Goal: Task Accomplishment & Management: Manage account settings

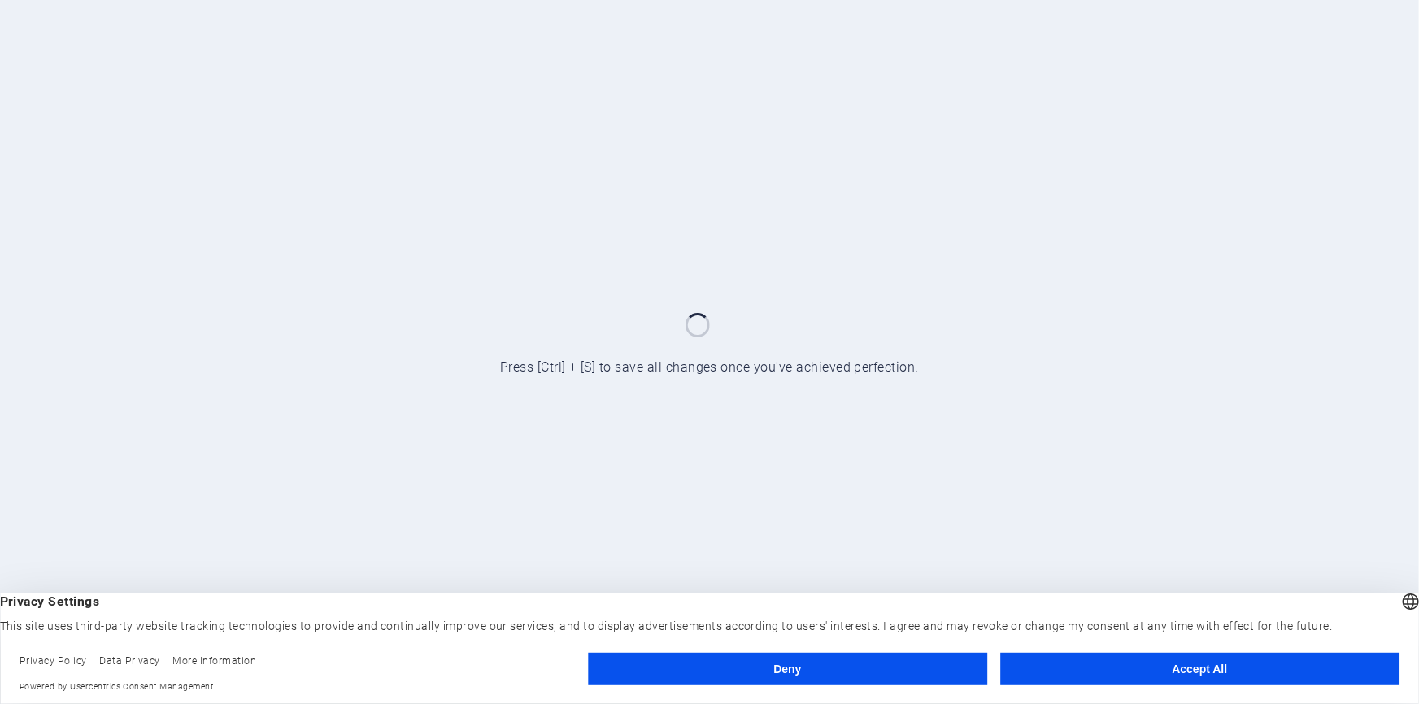
click at [795, 660] on button "Deny" at bounding box center [787, 669] width 399 height 33
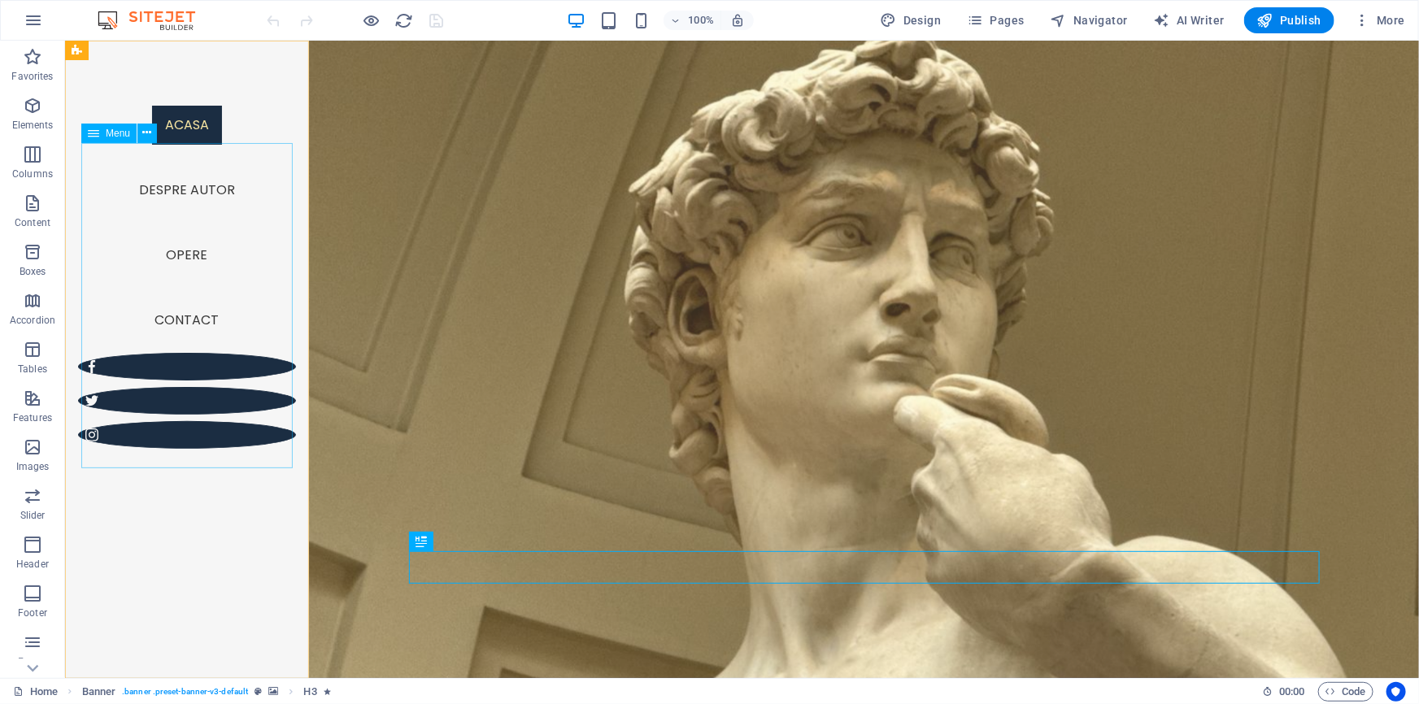
click at [168, 261] on nav "acasa despre autor Opere Contact" at bounding box center [186, 222] width 218 height 260
click at [163, 259] on nav "acasa despre autor Opere Contact" at bounding box center [186, 222] width 218 height 260
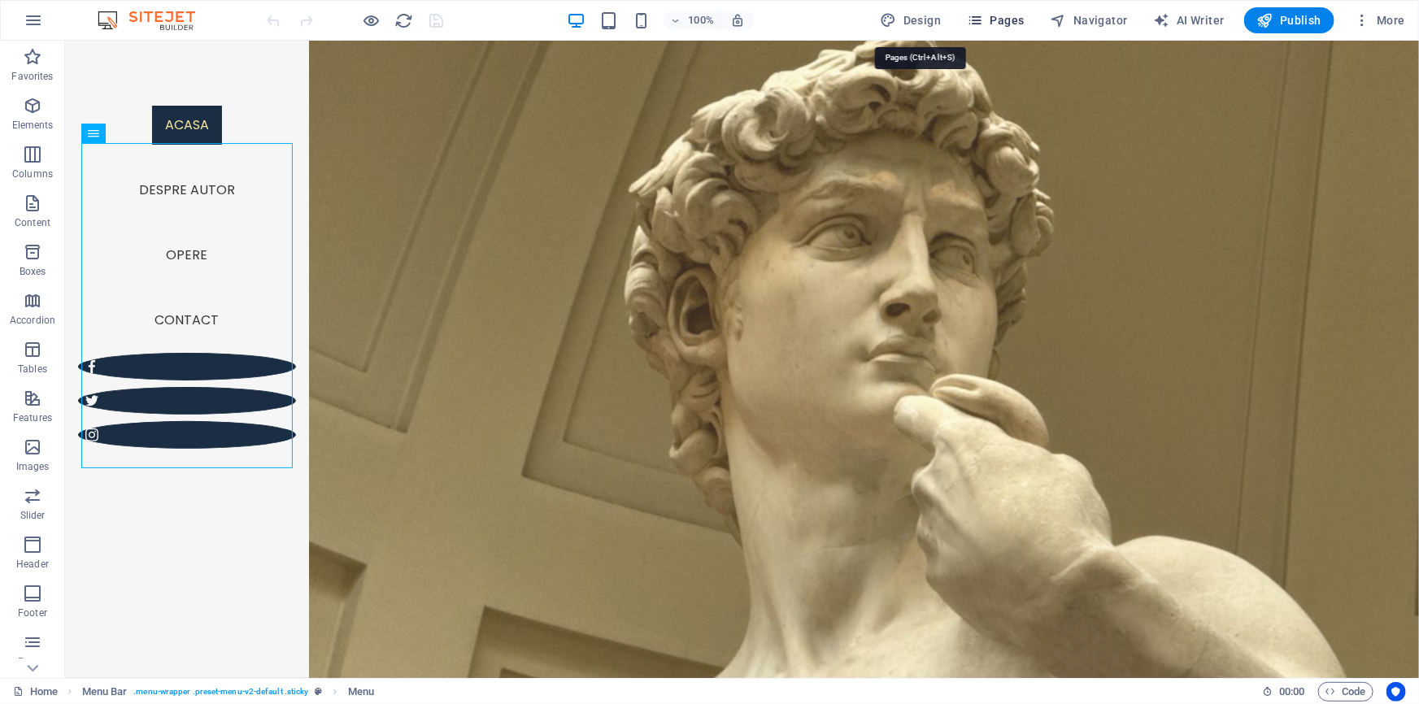
click at [967, 21] on span "Pages" at bounding box center [995, 20] width 57 height 16
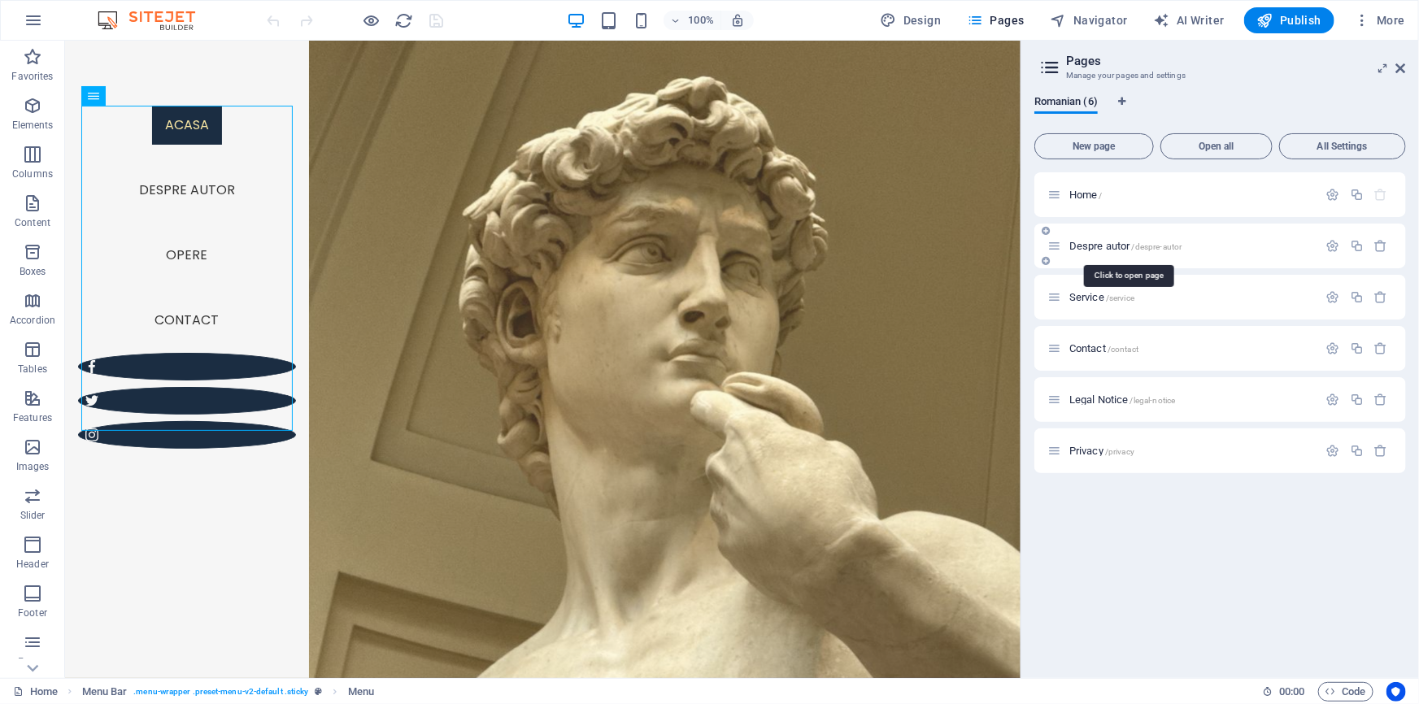
click at [1177, 245] on span "/despre-autor" at bounding box center [1157, 246] width 50 height 9
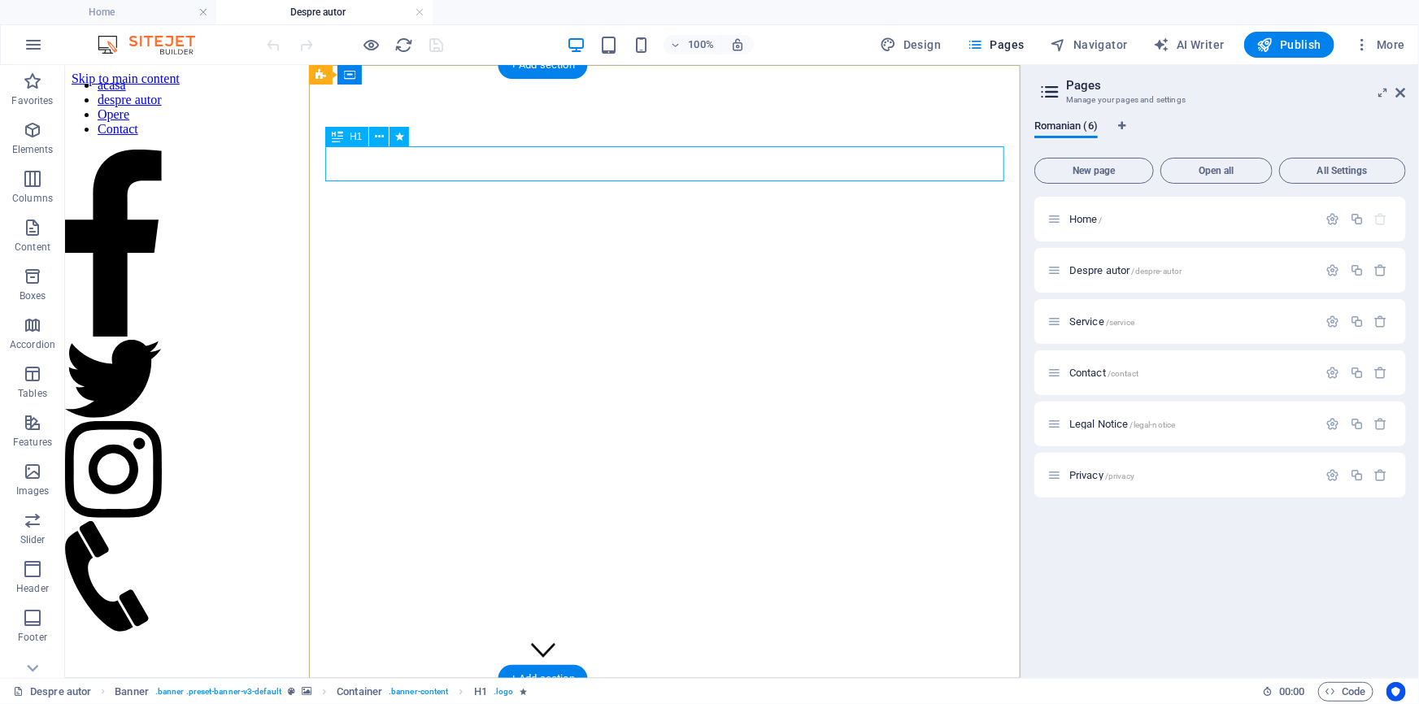
click at [384, 133] on icon at bounding box center [379, 137] width 9 height 17
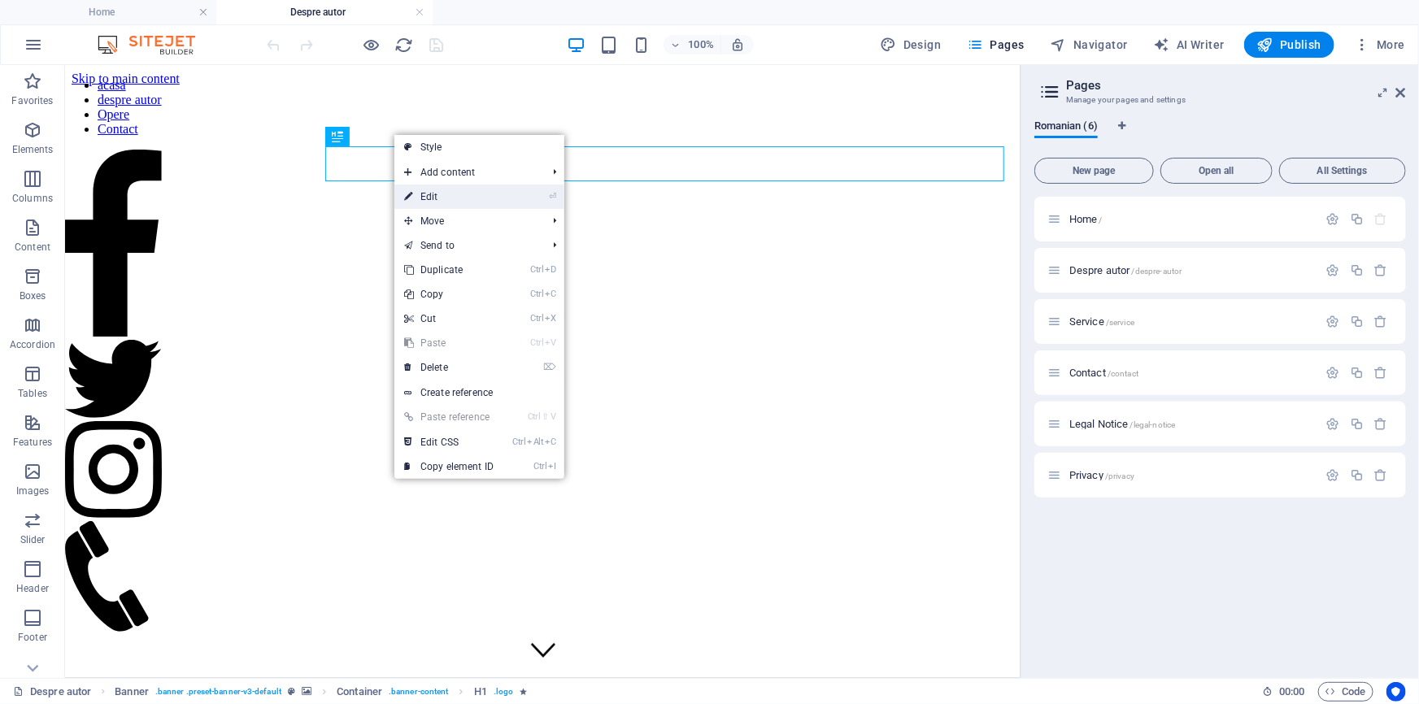
drag, startPoint x: 448, startPoint y: 192, endPoint x: 117, endPoint y: 146, distance: 334.3
click at [448, 192] on link "⏎ Edit" at bounding box center [448, 197] width 109 height 24
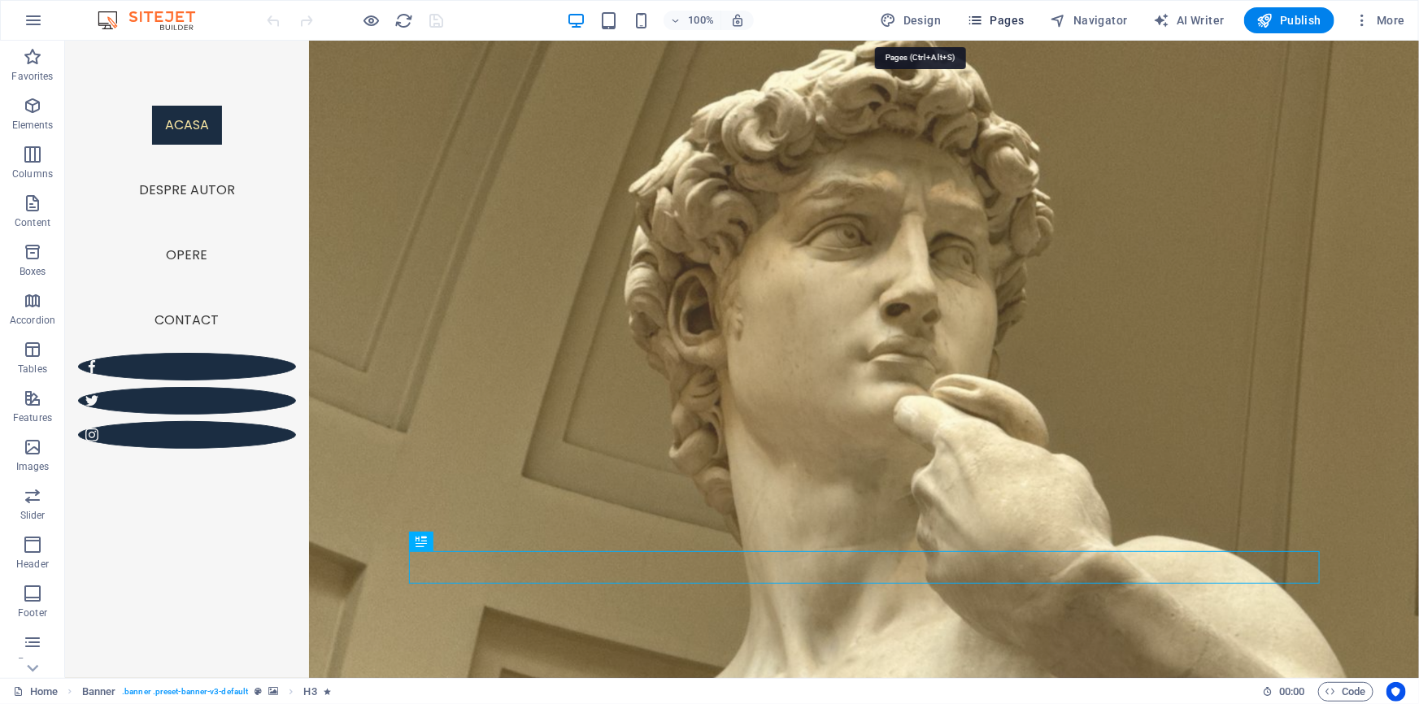
click at [967, 28] on span "Pages" at bounding box center [995, 20] width 57 height 16
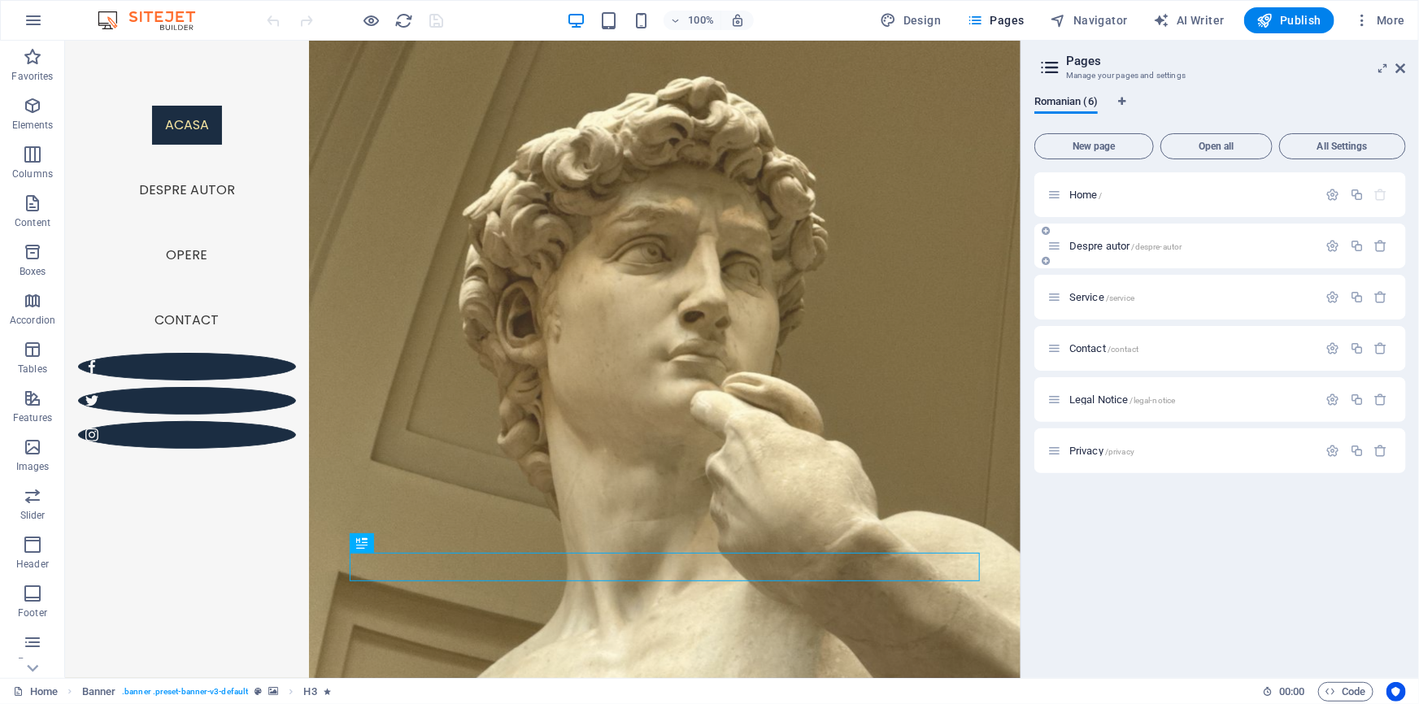
click at [1164, 244] on span "/despre-autor" at bounding box center [1157, 246] width 50 height 9
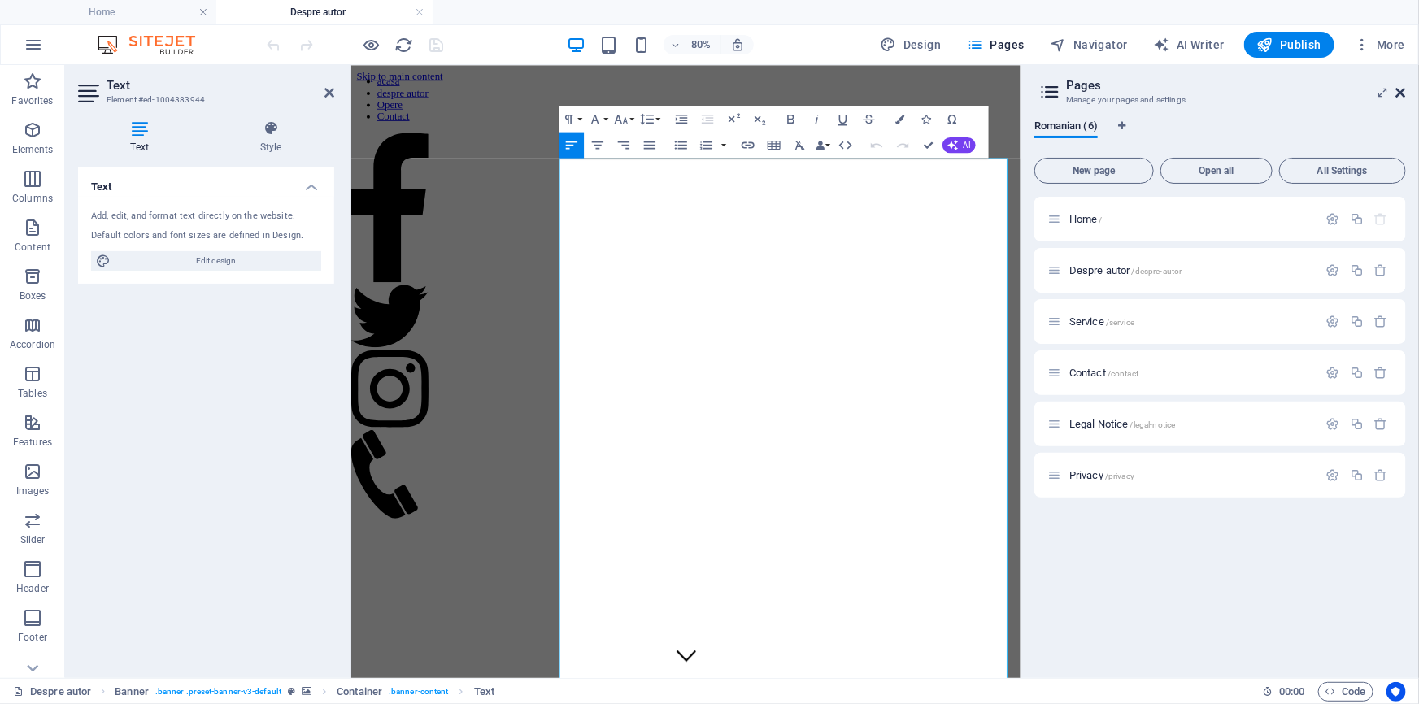
click at [1401, 86] on icon at bounding box center [1402, 92] width 10 height 13
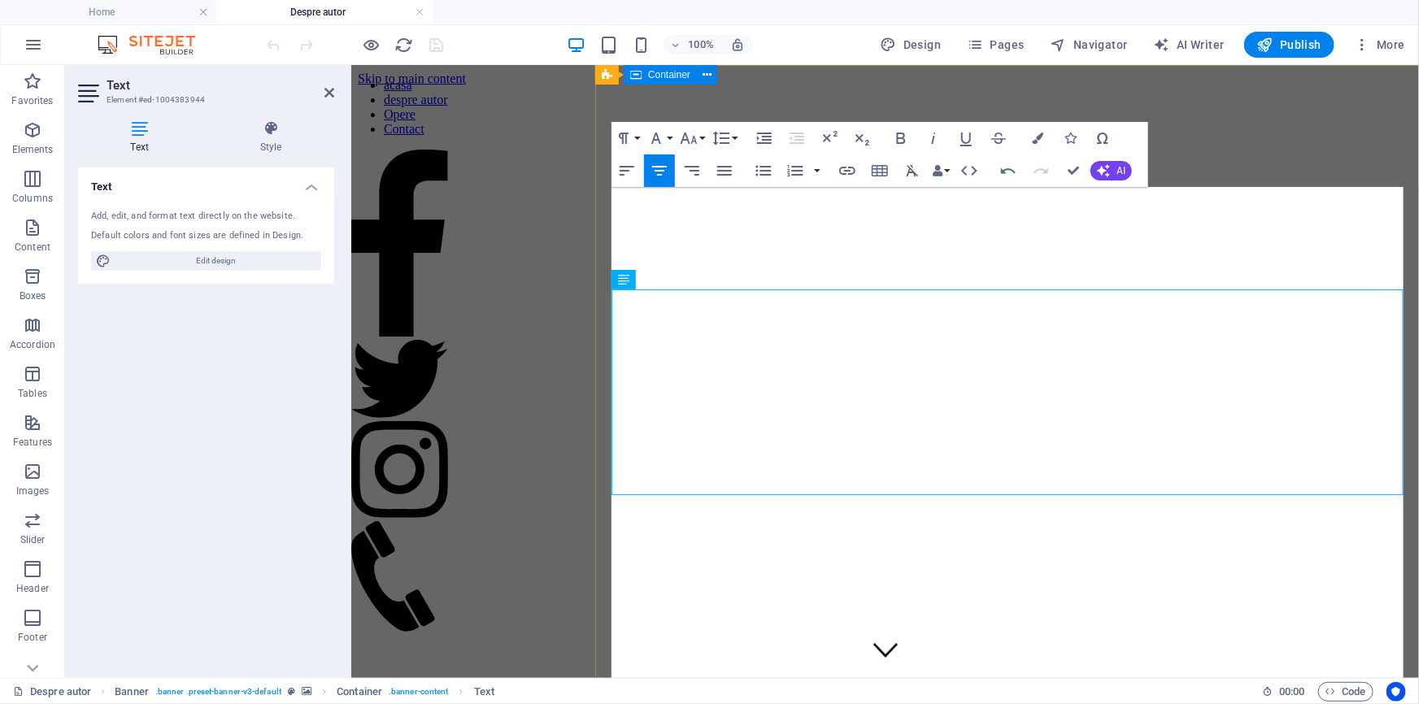
scroll to position [6539, 0]
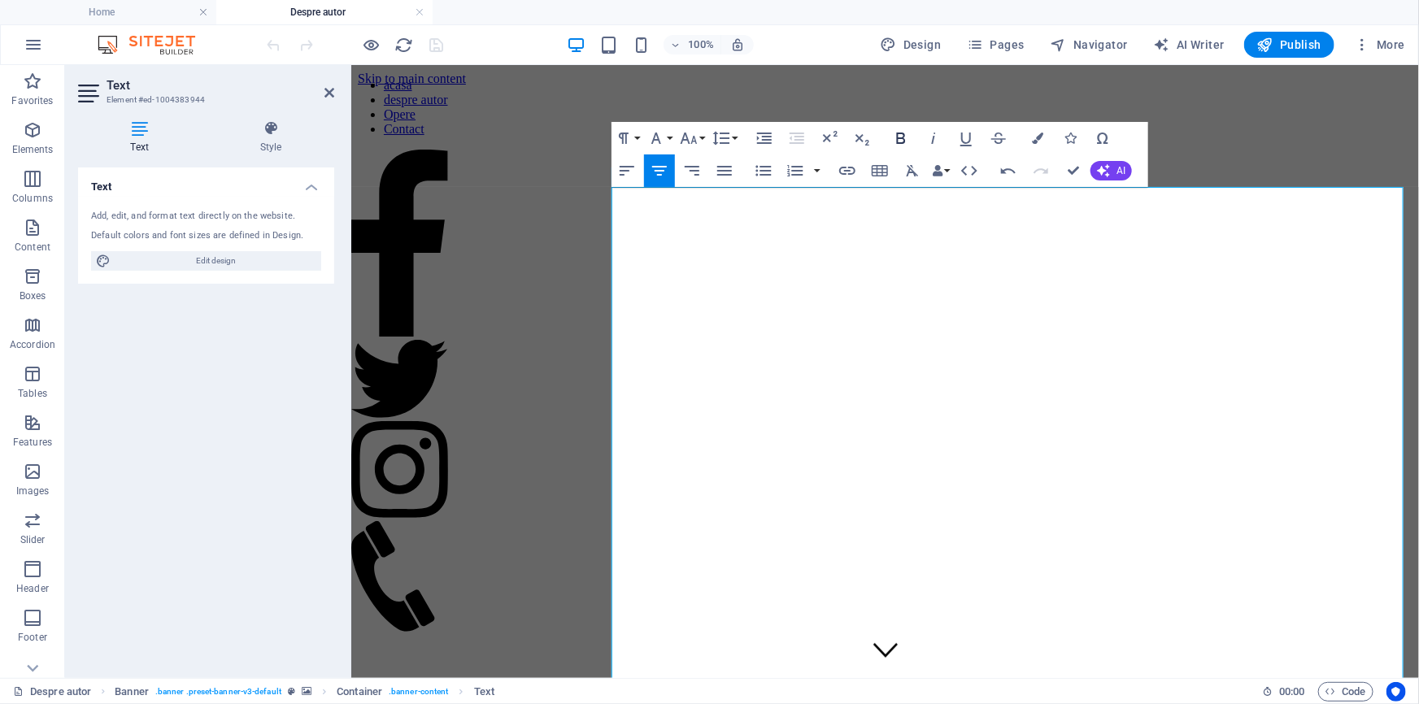
click at [900, 138] on icon "button" at bounding box center [901, 139] width 20 height 20
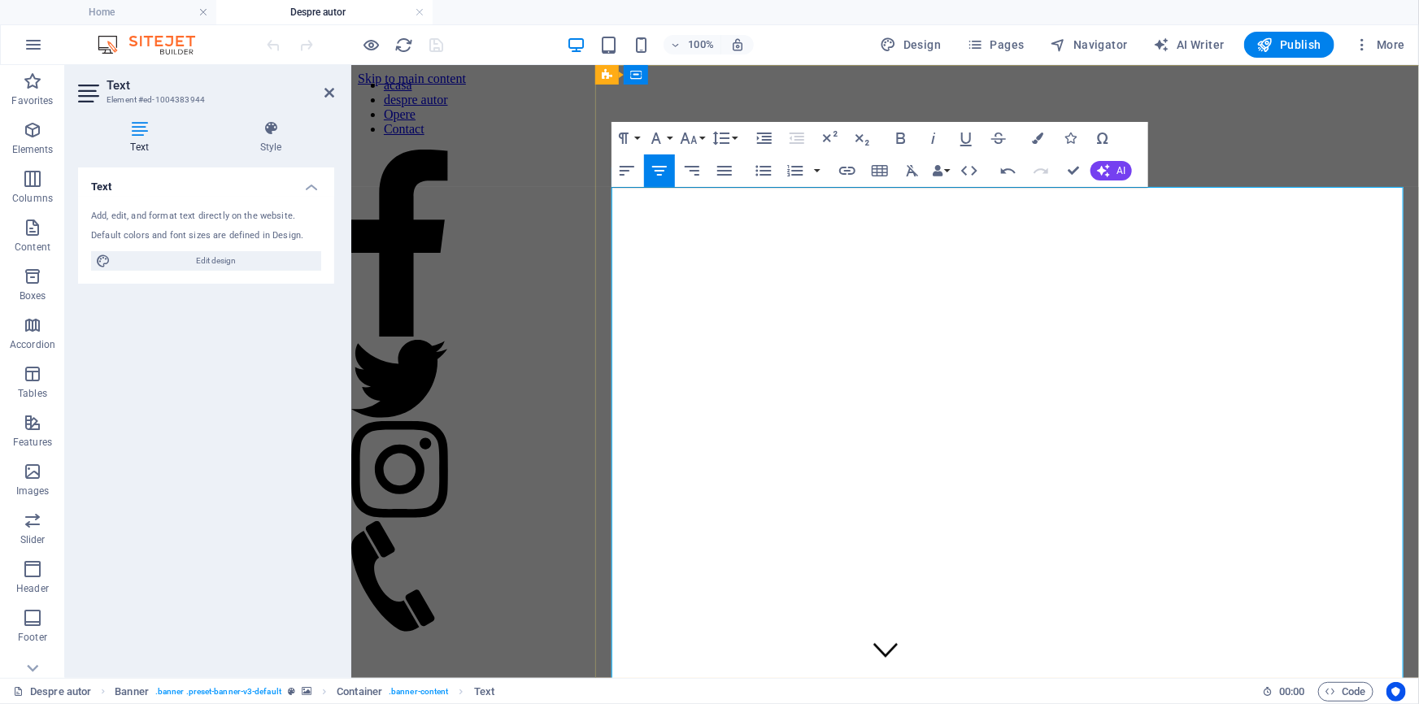
drag, startPoint x: 1143, startPoint y: 259, endPoint x: 1083, endPoint y: 256, distance: 60.2
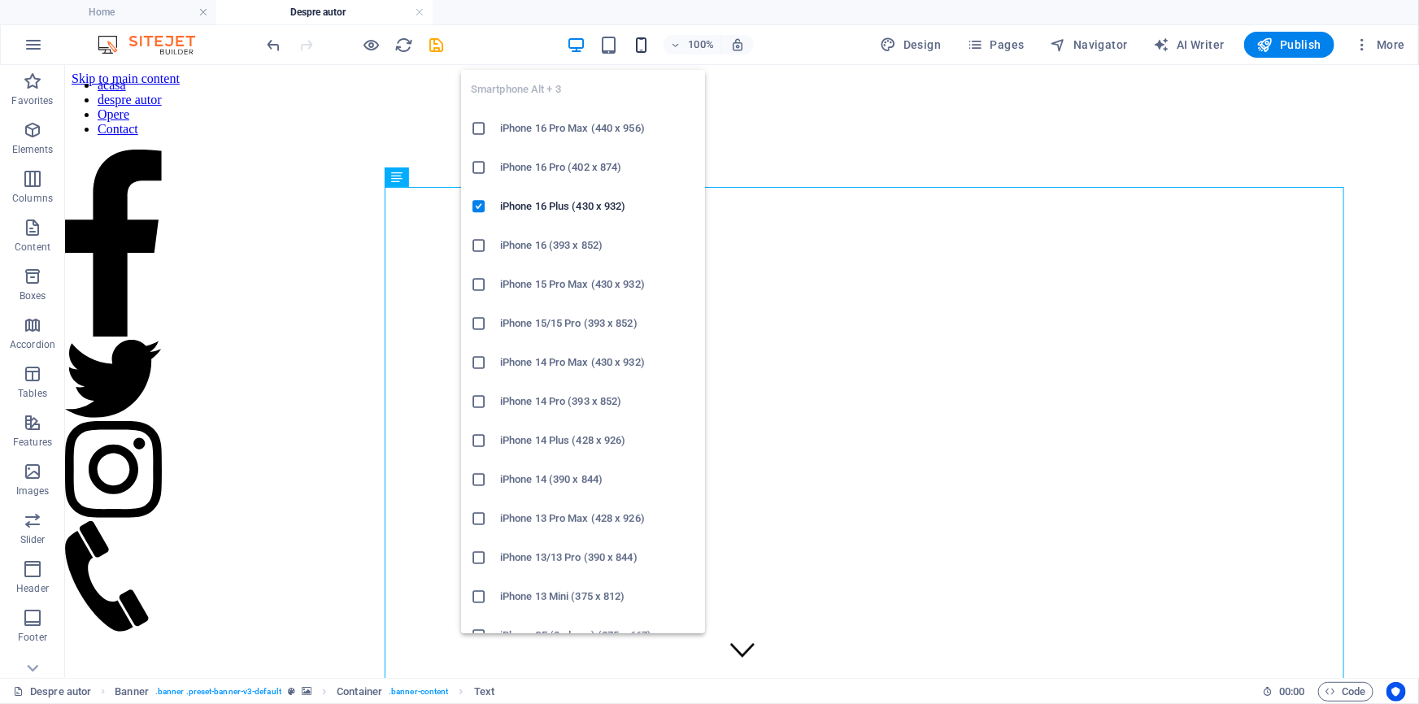
click at [632, 46] on icon "button" at bounding box center [641, 45] width 19 height 19
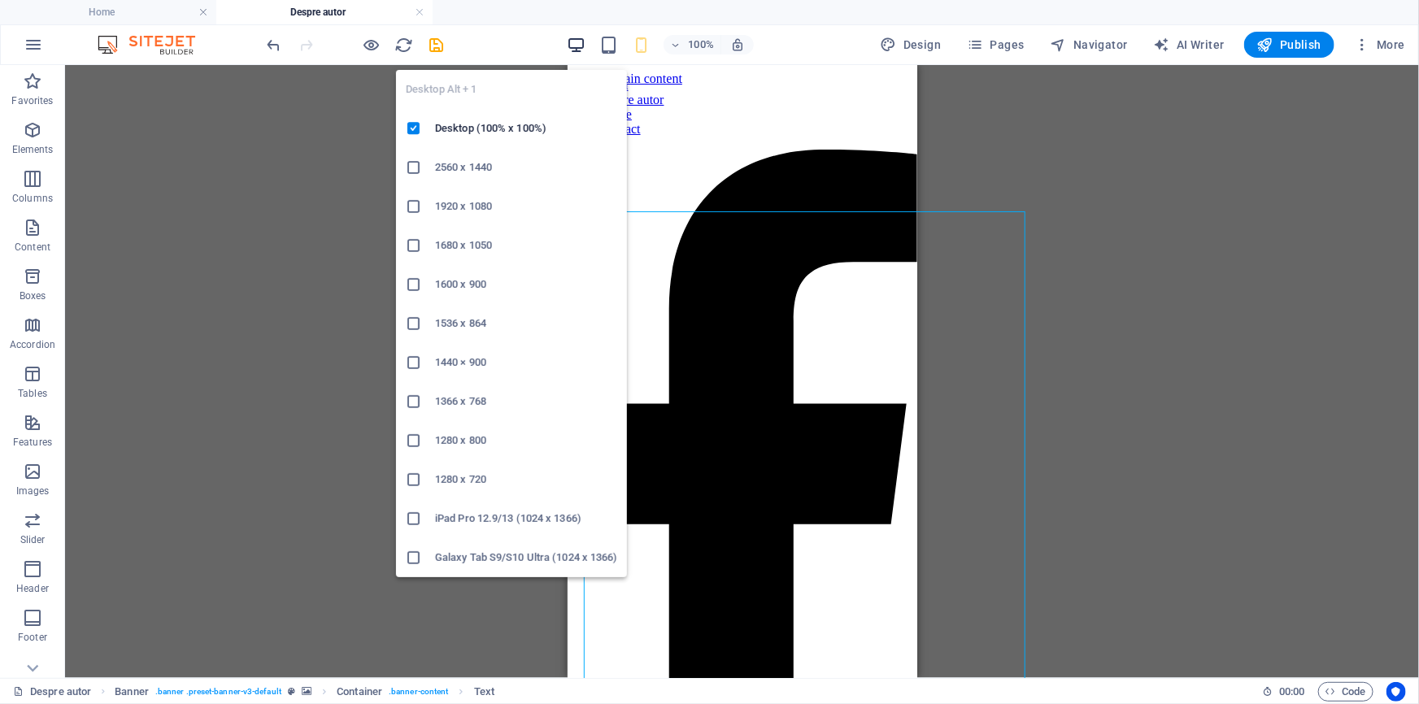
click at [567, 40] on icon "button" at bounding box center [576, 45] width 19 height 19
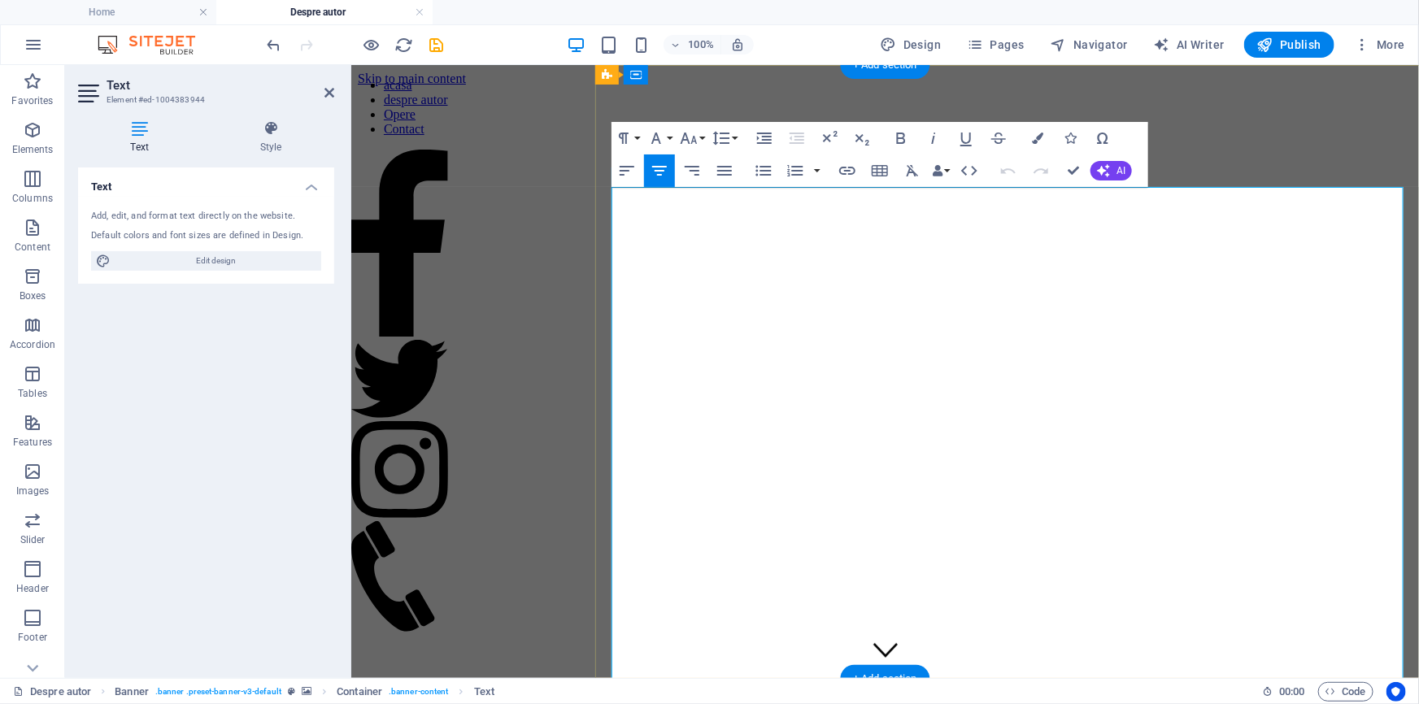
click at [265, 153] on h4 "Style" at bounding box center [270, 137] width 127 height 34
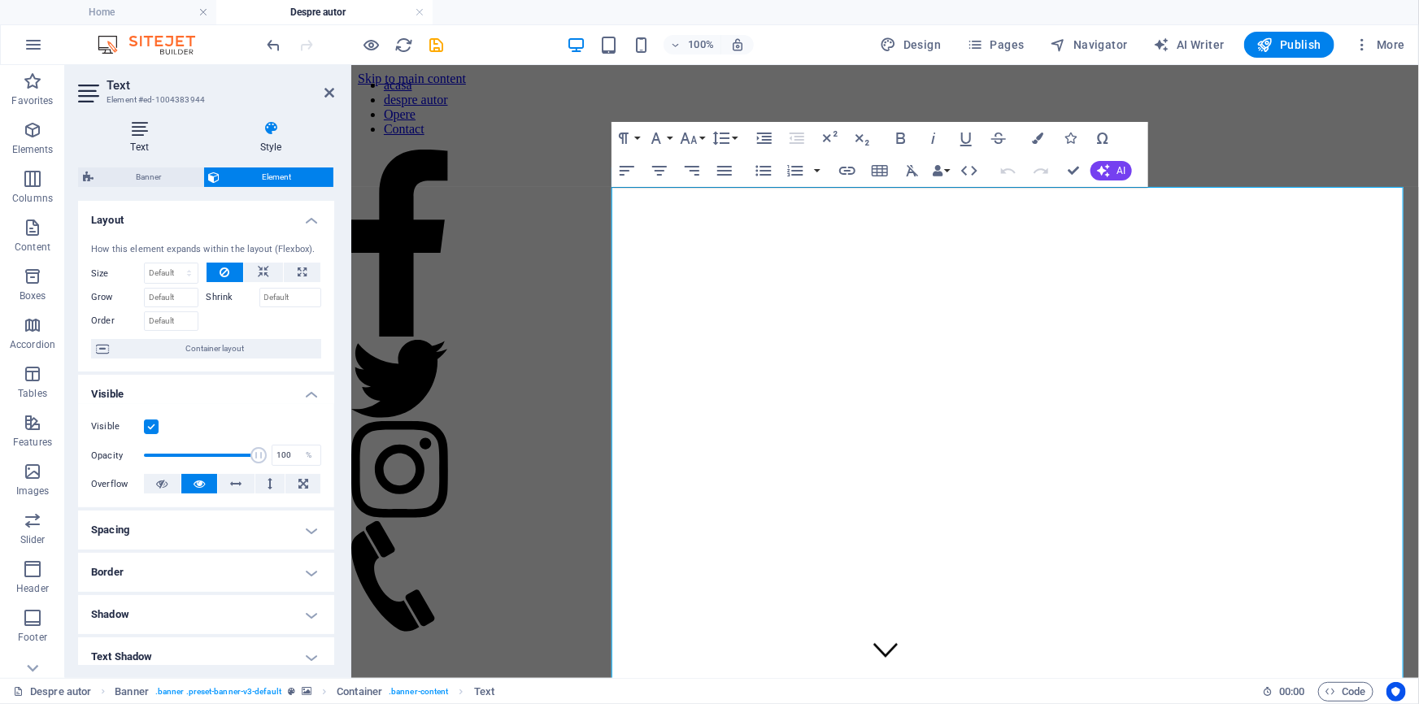
click at [133, 141] on h4 "Text" at bounding box center [142, 137] width 129 height 34
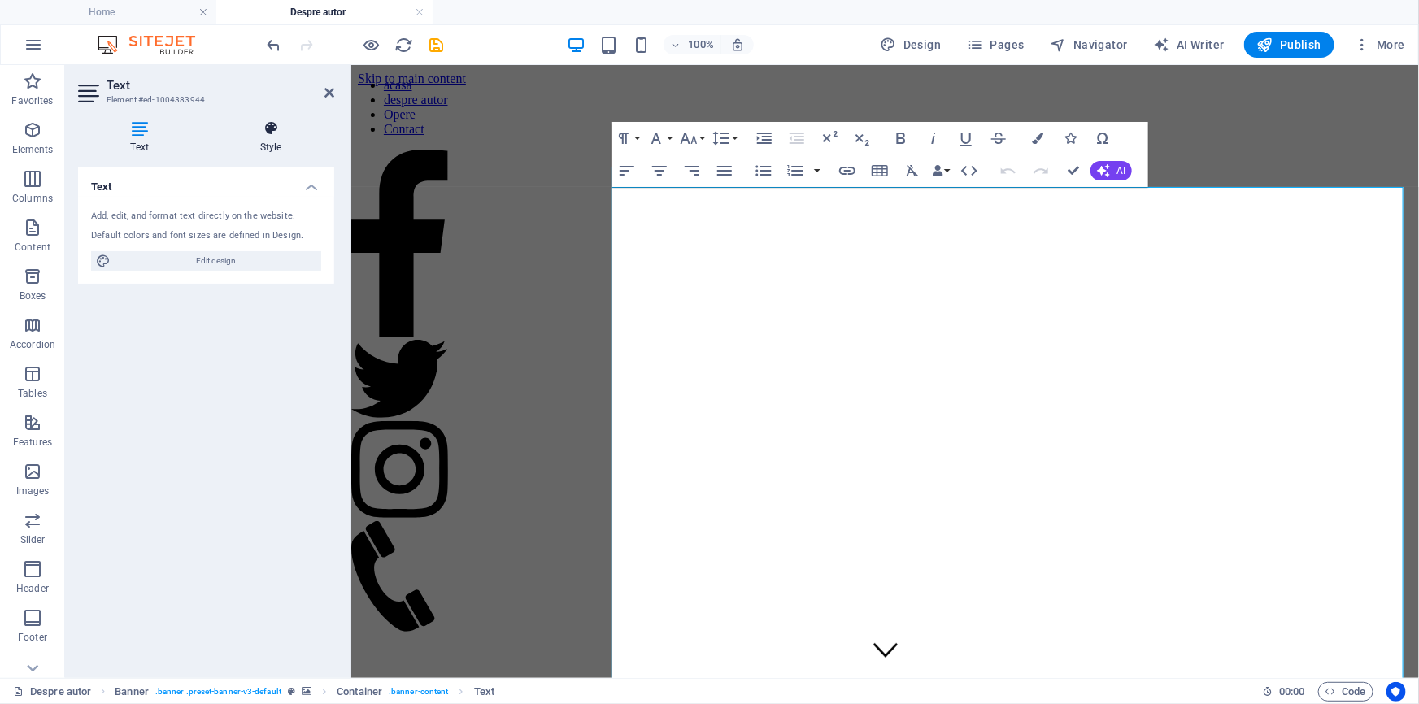
click at [268, 122] on icon at bounding box center [270, 128] width 127 height 16
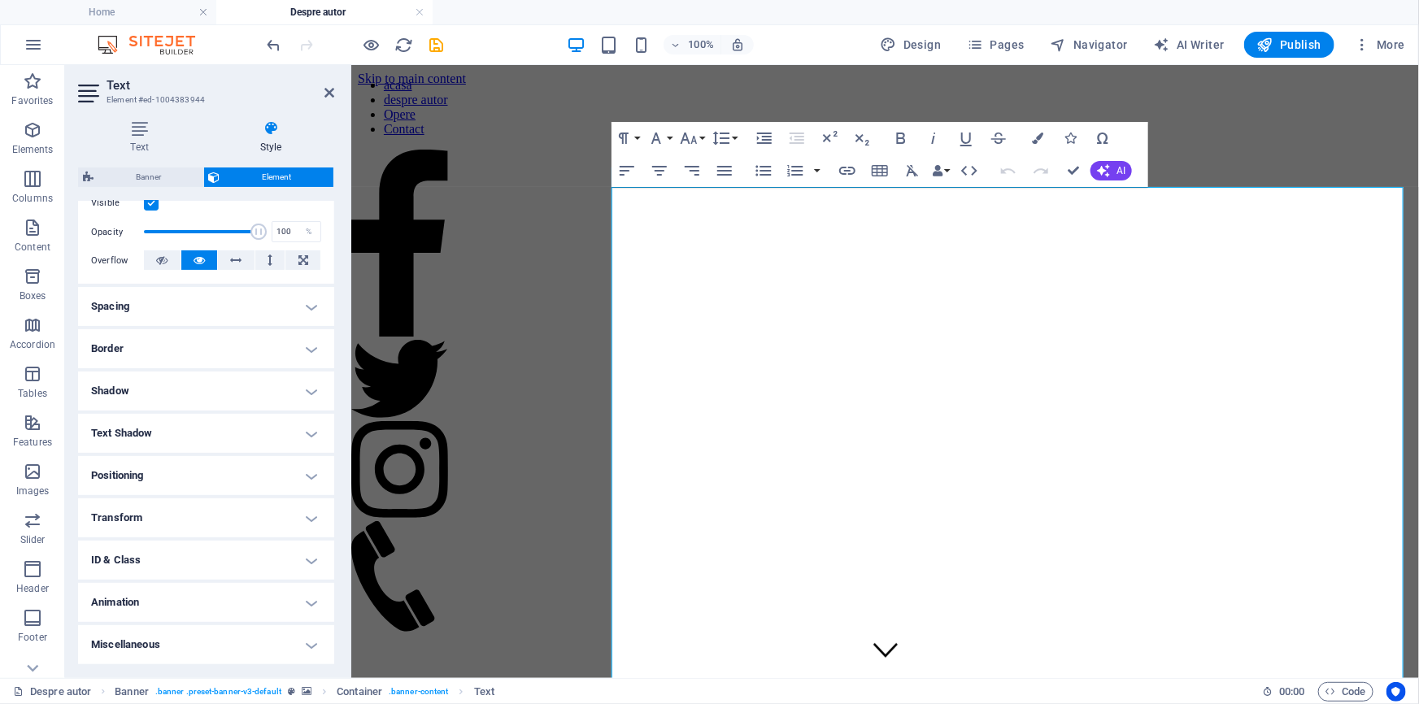
scroll to position [37, 0]
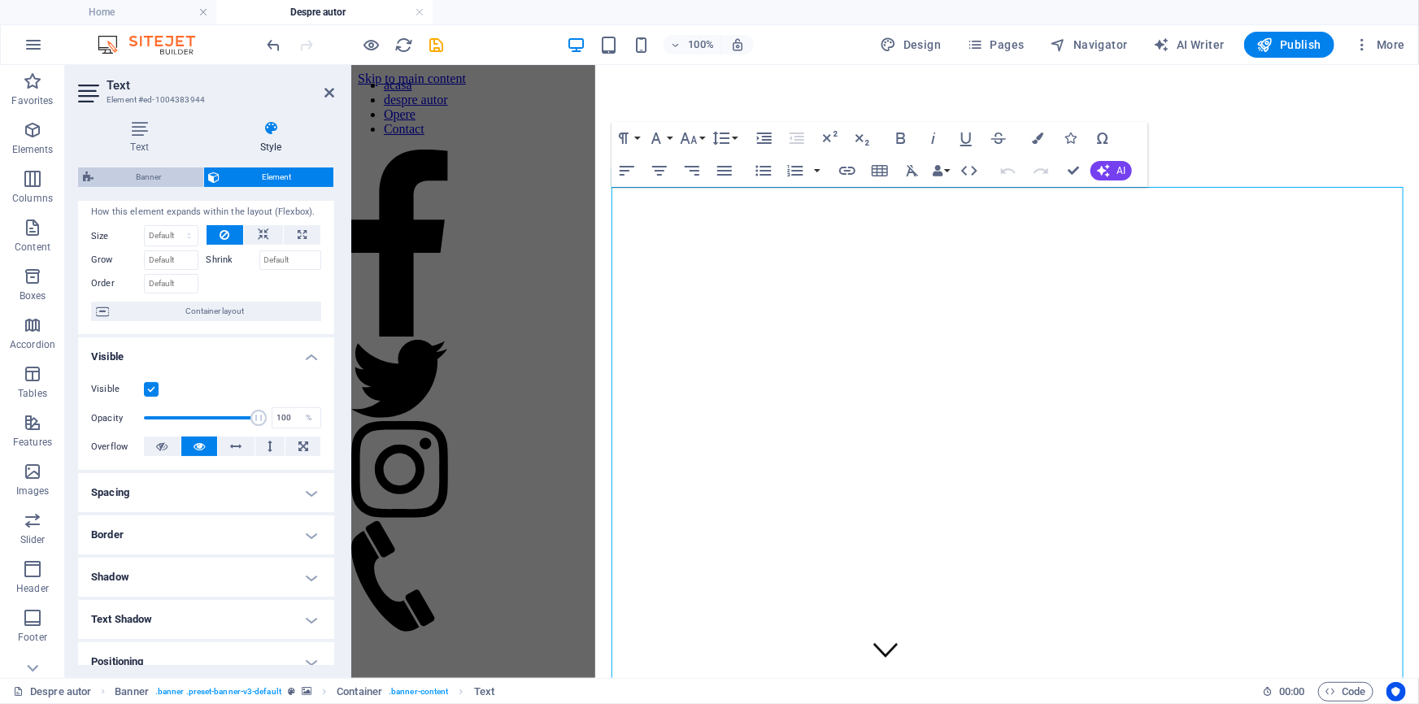
click at [158, 182] on span "Banner" at bounding box center [148, 178] width 100 height 20
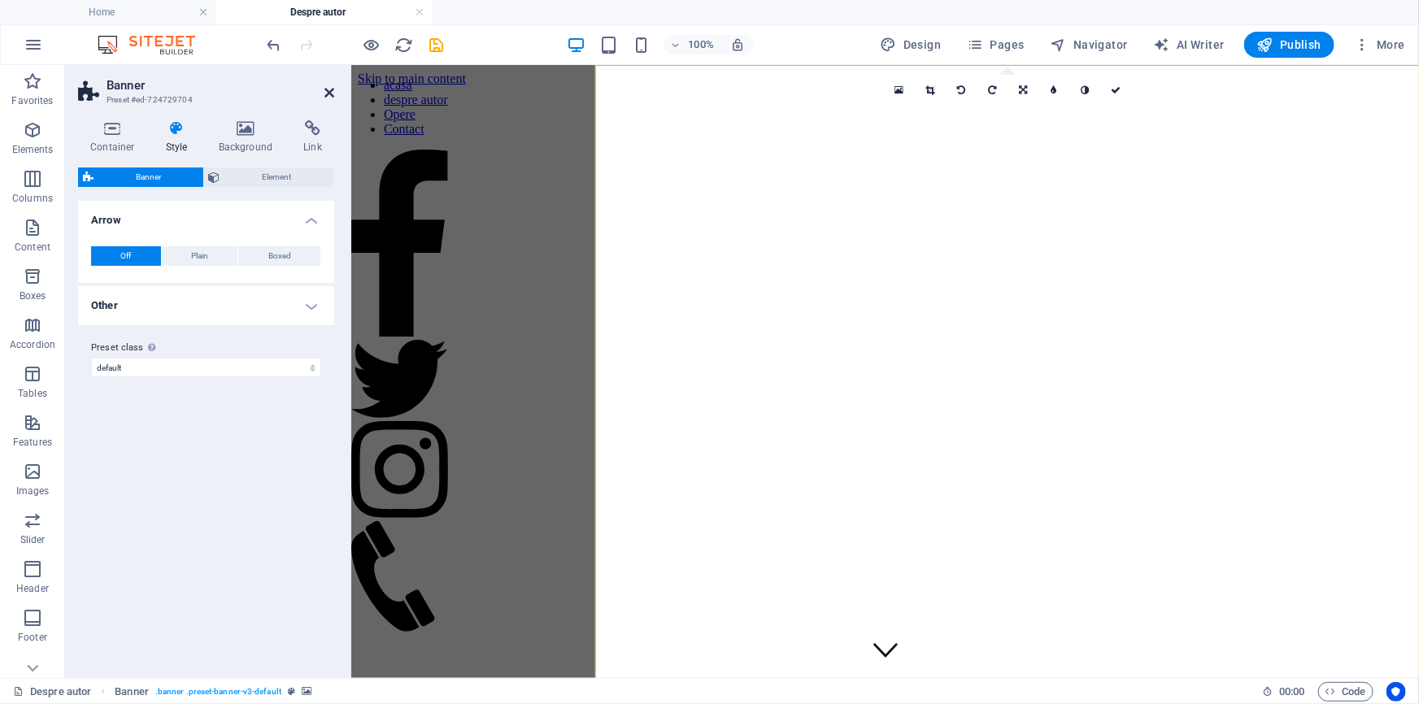
click at [325, 90] on icon at bounding box center [330, 92] width 10 height 13
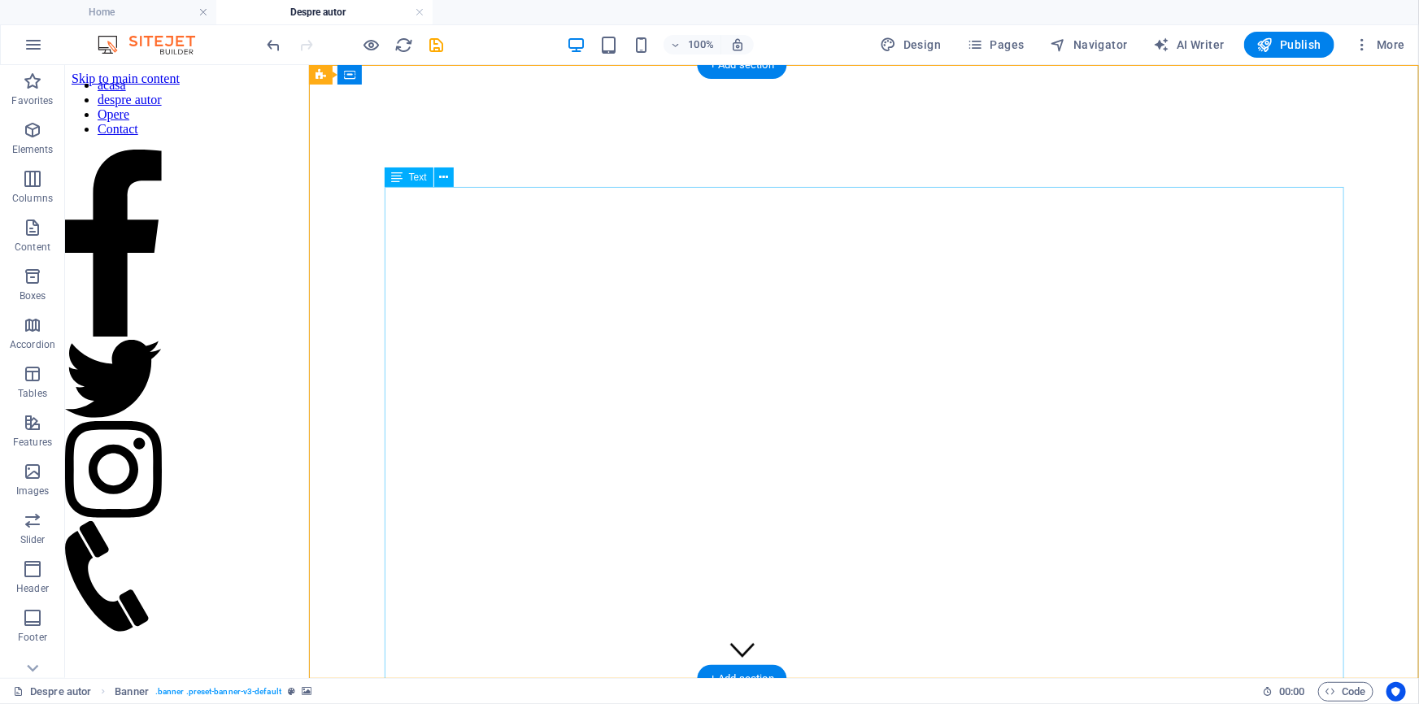
click at [448, 179] on icon at bounding box center [443, 177] width 9 height 17
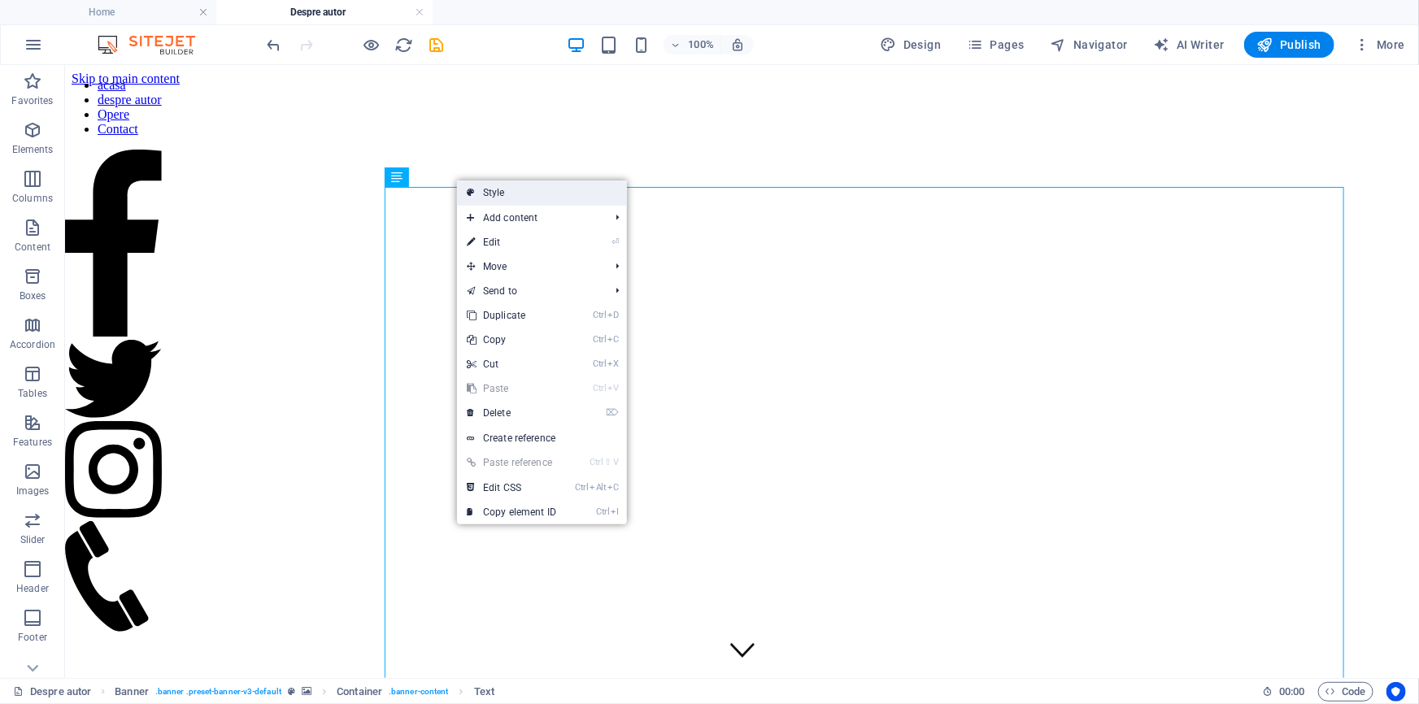
click at [472, 195] on icon at bounding box center [471, 193] width 8 height 24
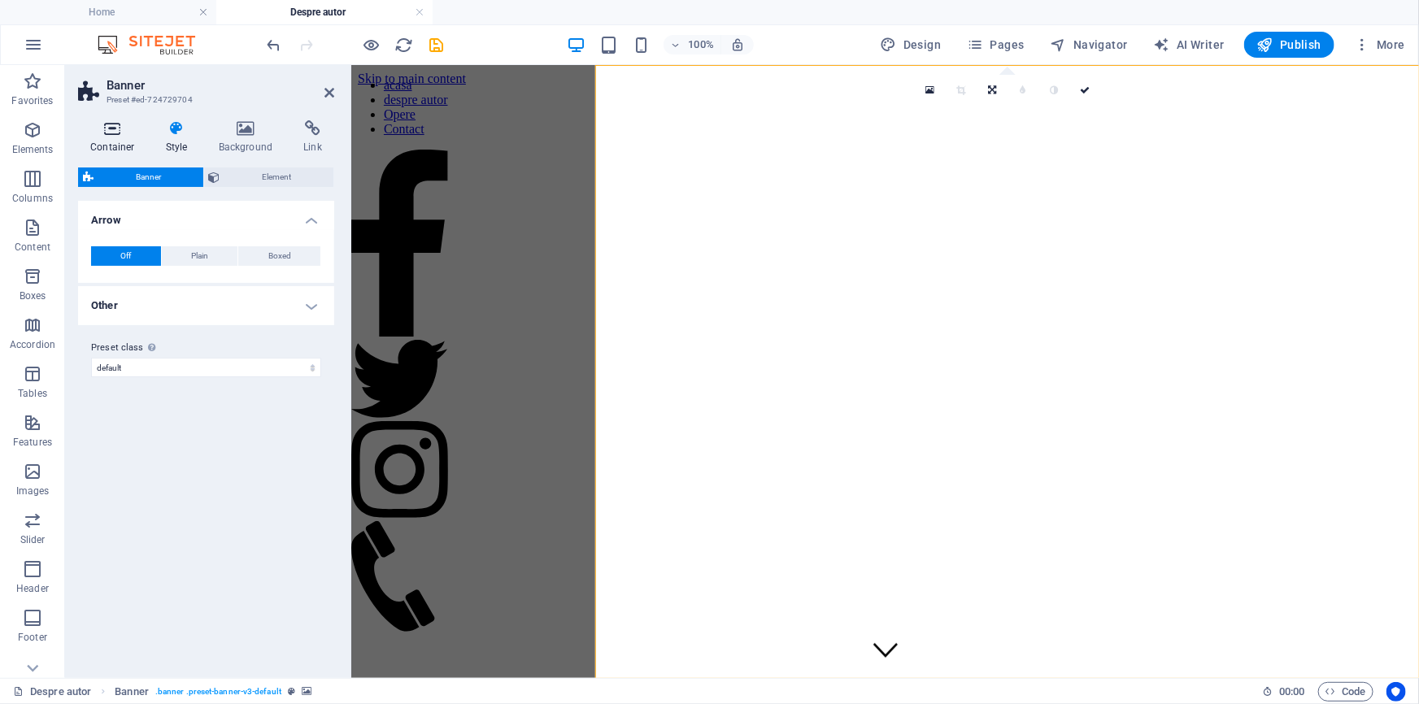
click at [113, 124] on icon at bounding box center [112, 128] width 69 height 16
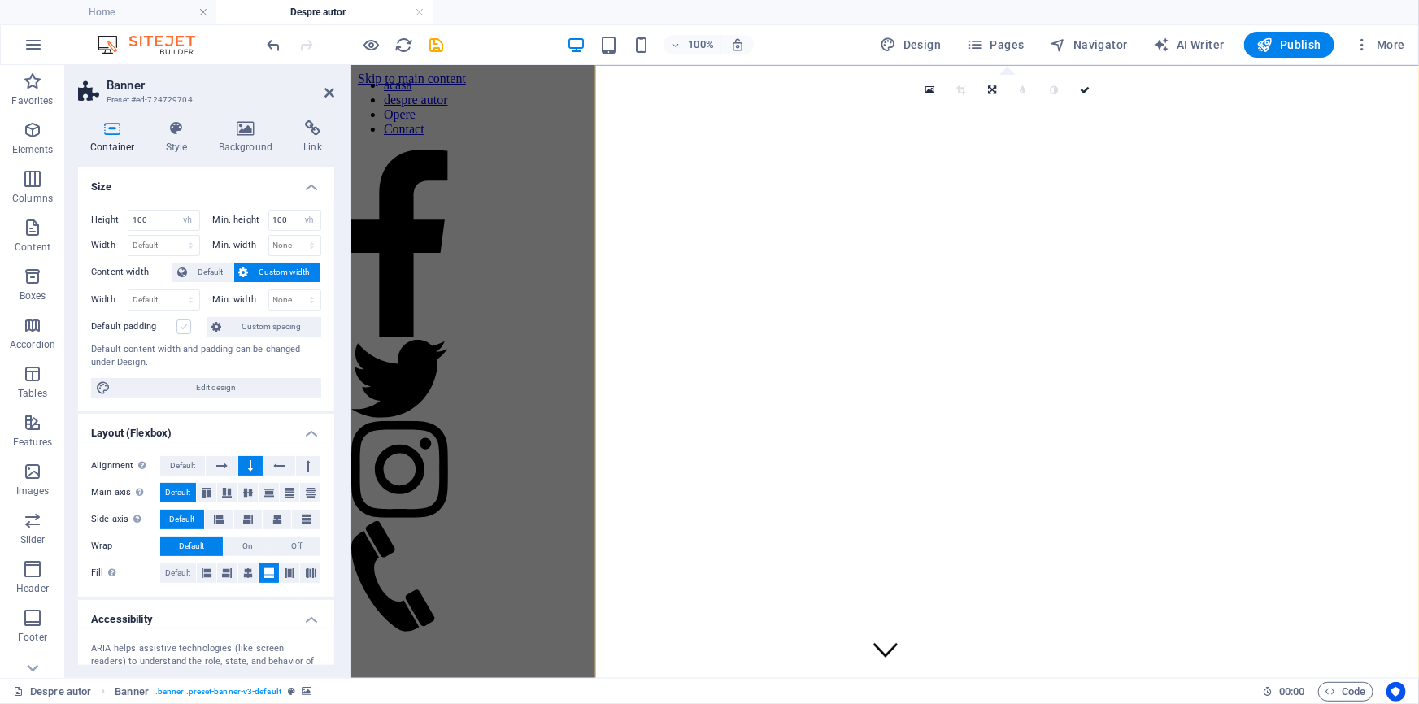
click at [191, 331] on label at bounding box center [183, 327] width 15 height 15
click at [0, 0] on input "Default padding" at bounding box center [0, 0] width 0 height 0
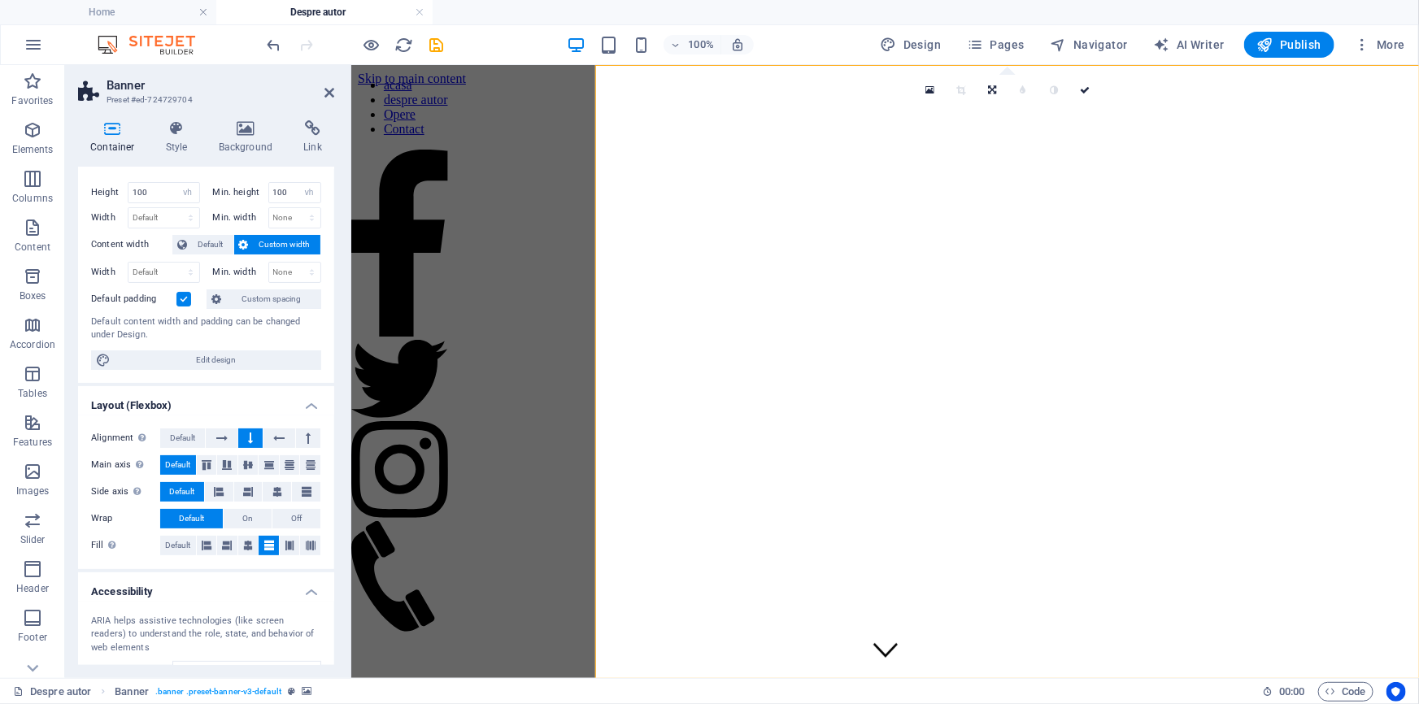
scroll to position [0, 0]
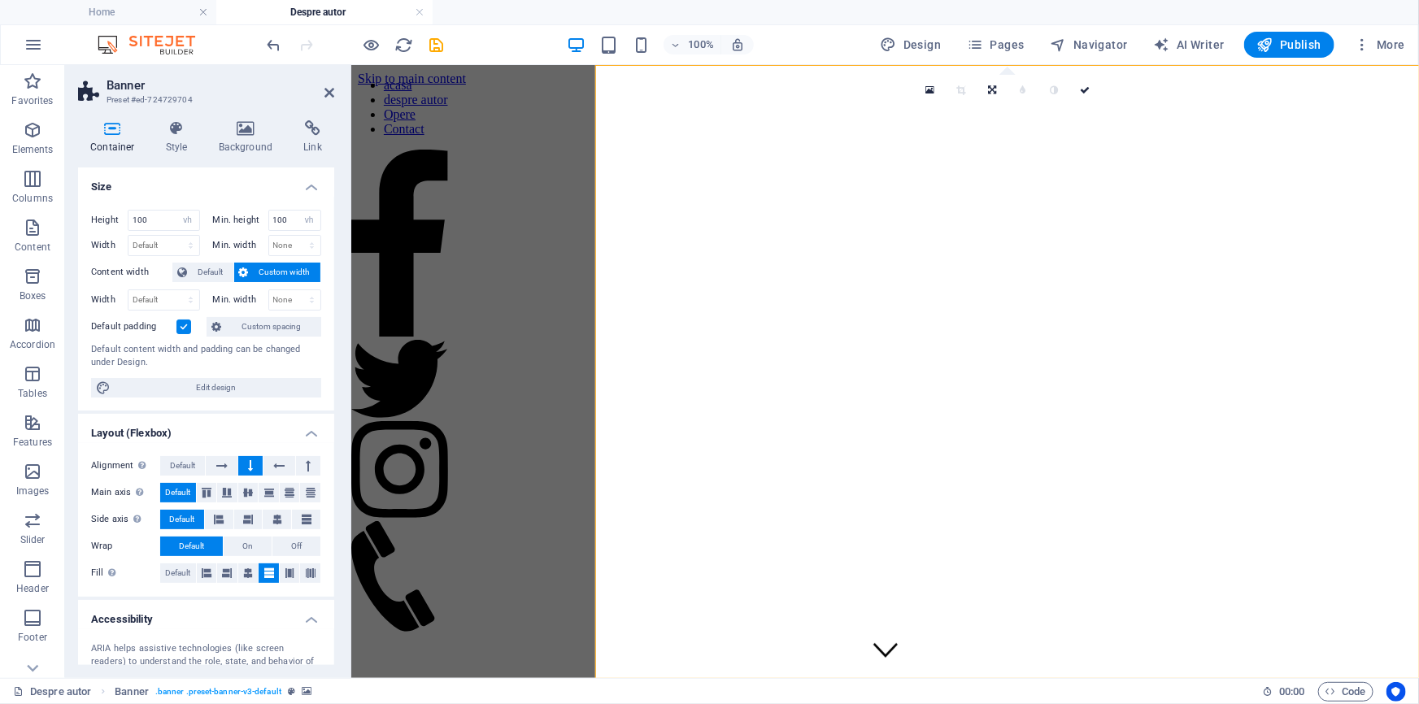
click at [191, 333] on label at bounding box center [183, 327] width 15 height 15
click at [0, 0] on input "Default padding" at bounding box center [0, 0] width 0 height 0
click at [191, 333] on label at bounding box center [183, 327] width 15 height 15
click at [0, 0] on input "Default padding" at bounding box center [0, 0] width 0 height 0
click at [191, 333] on label at bounding box center [183, 327] width 15 height 15
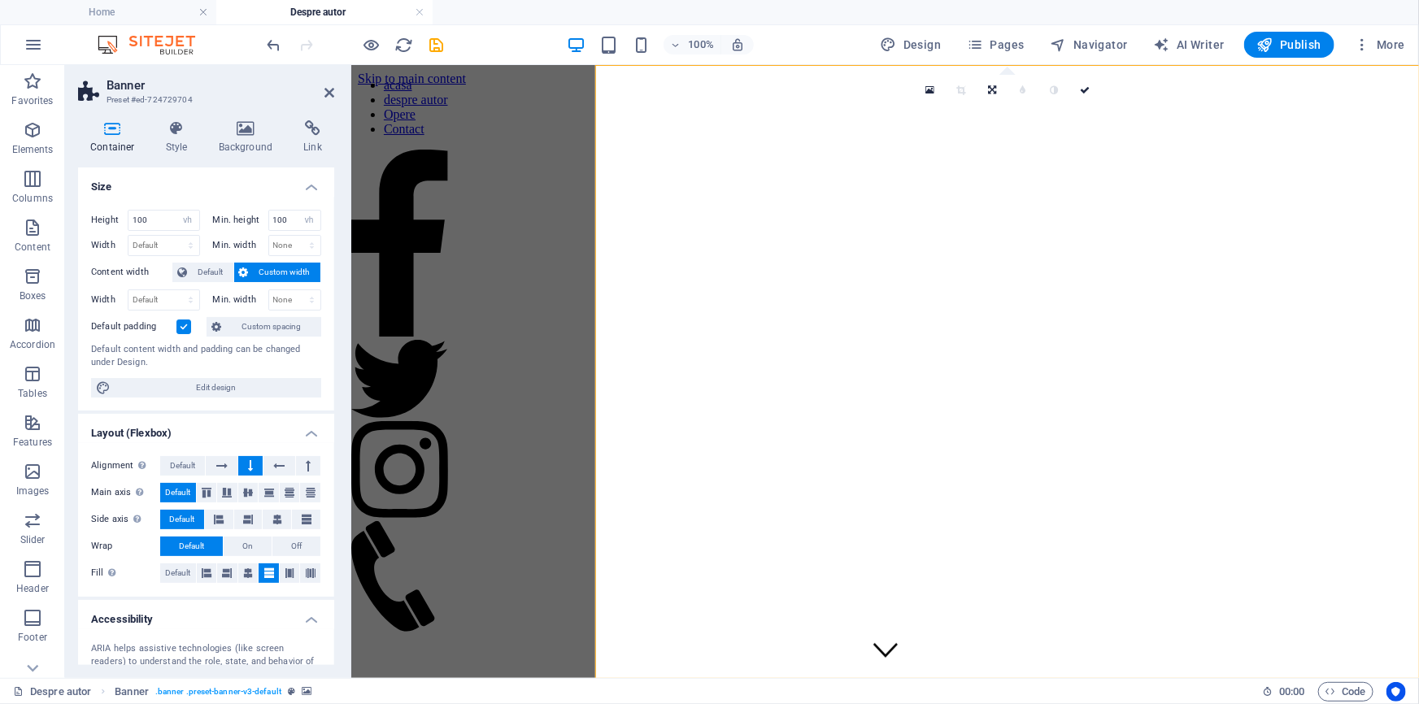
click at [0, 0] on input "Default padding" at bounding box center [0, 0] width 0 height 0
click at [178, 146] on h4 "Style" at bounding box center [180, 137] width 53 height 34
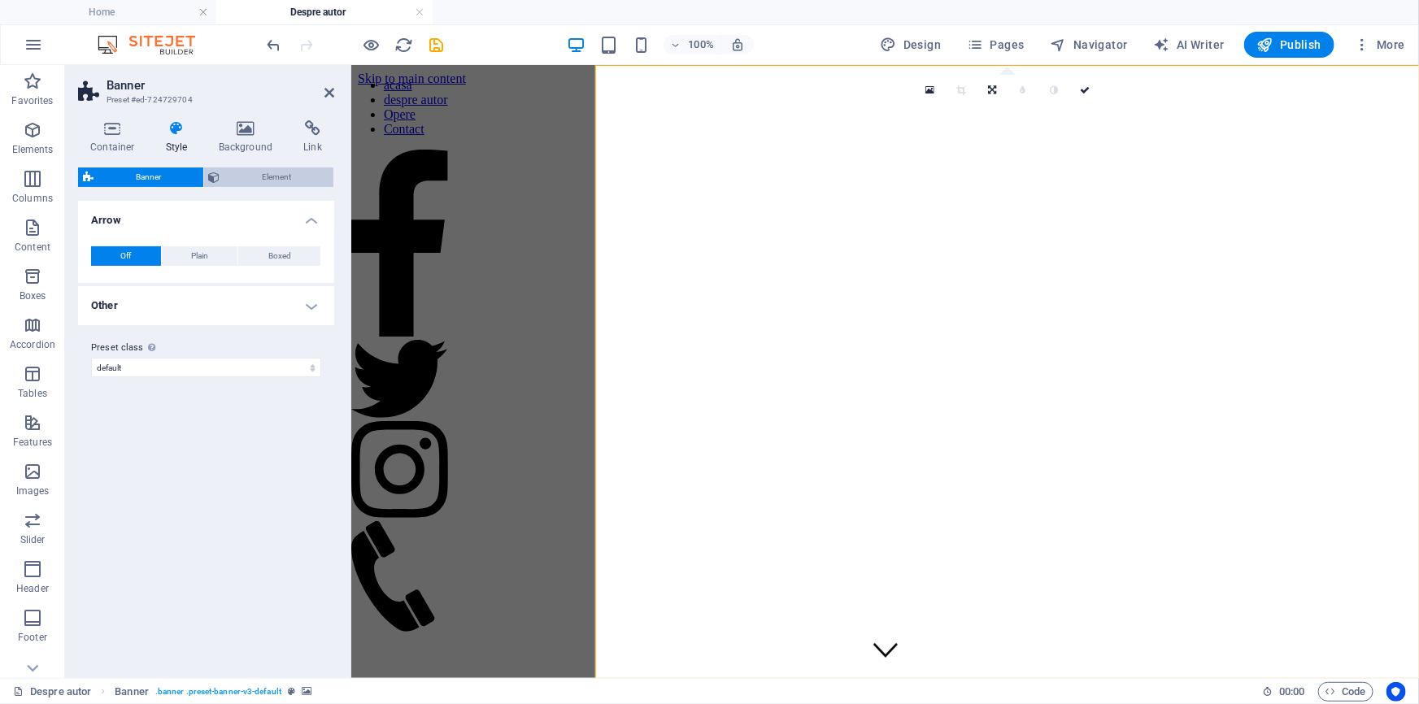
click at [231, 186] on span "Element" at bounding box center [277, 178] width 104 height 20
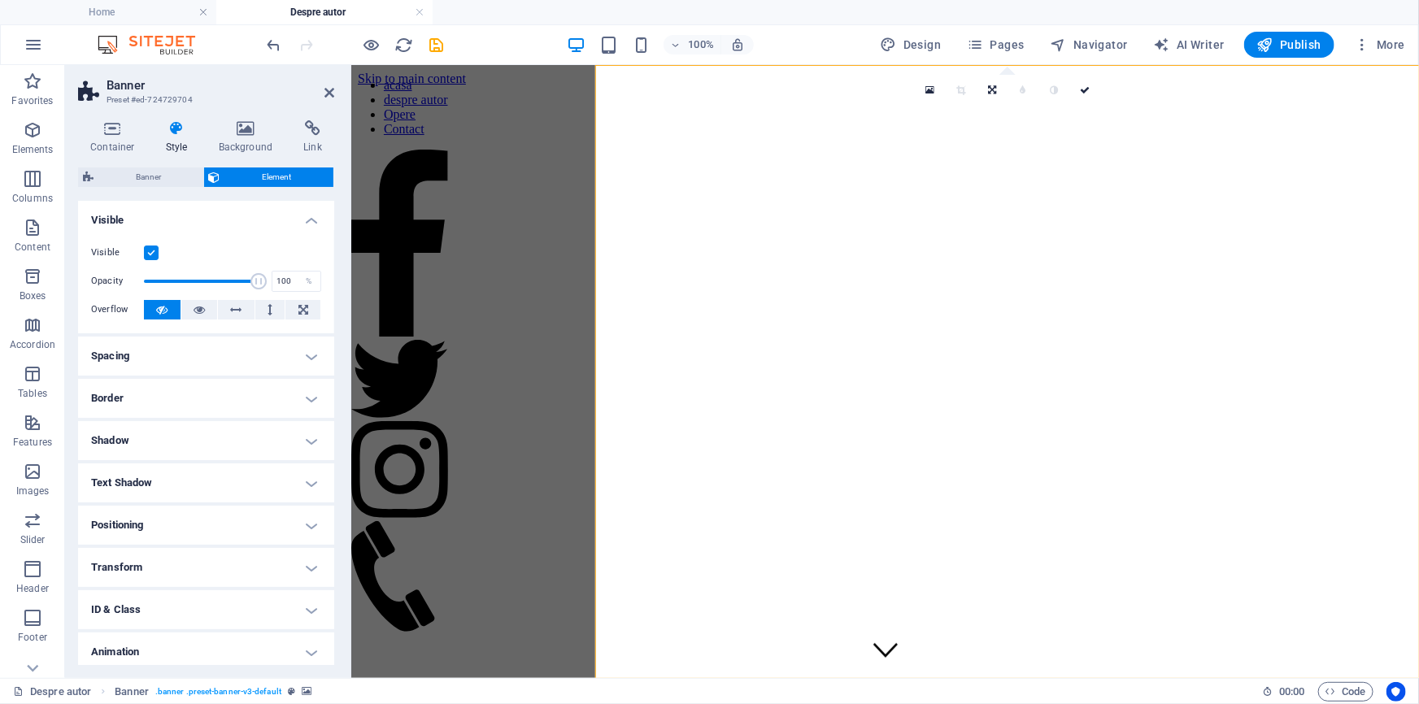
click at [165, 357] on h4 "Spacing" at bounding box center [206, 356] width 256 height 39
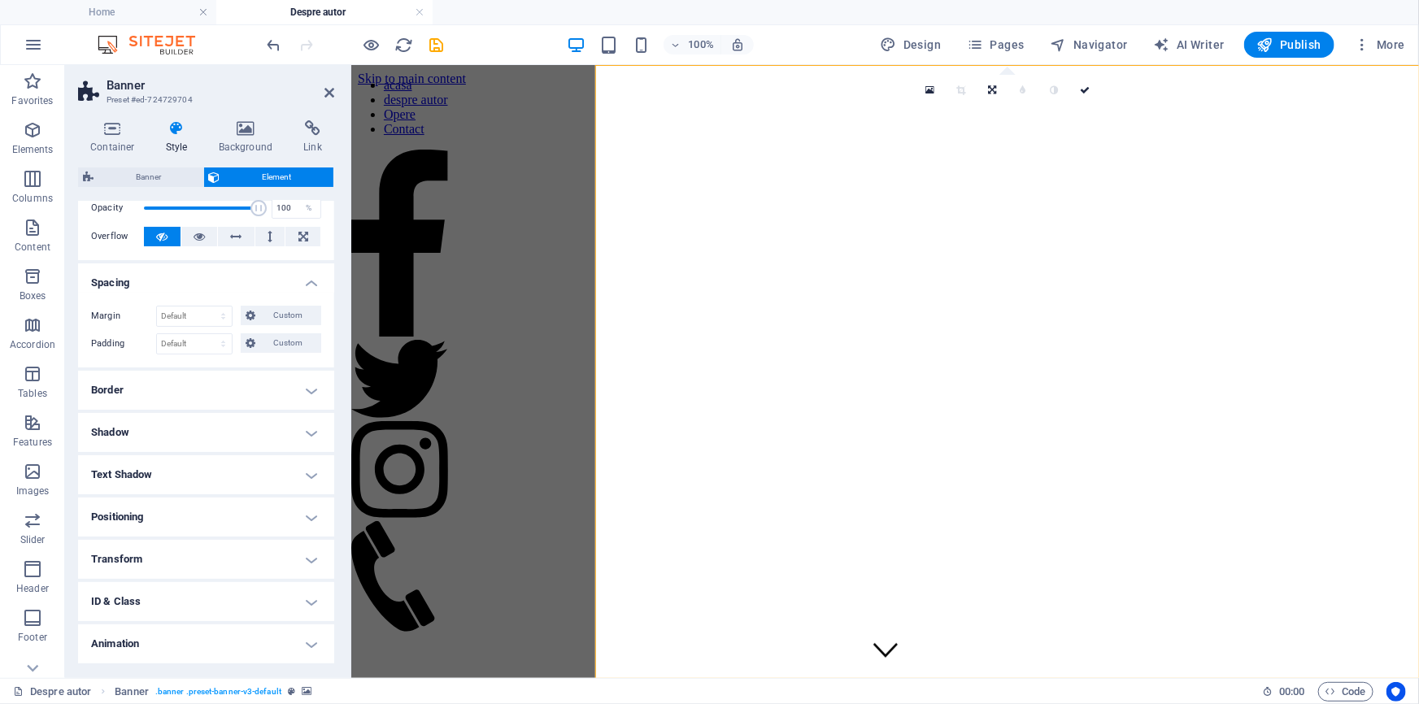
scroll to position [119, 0]
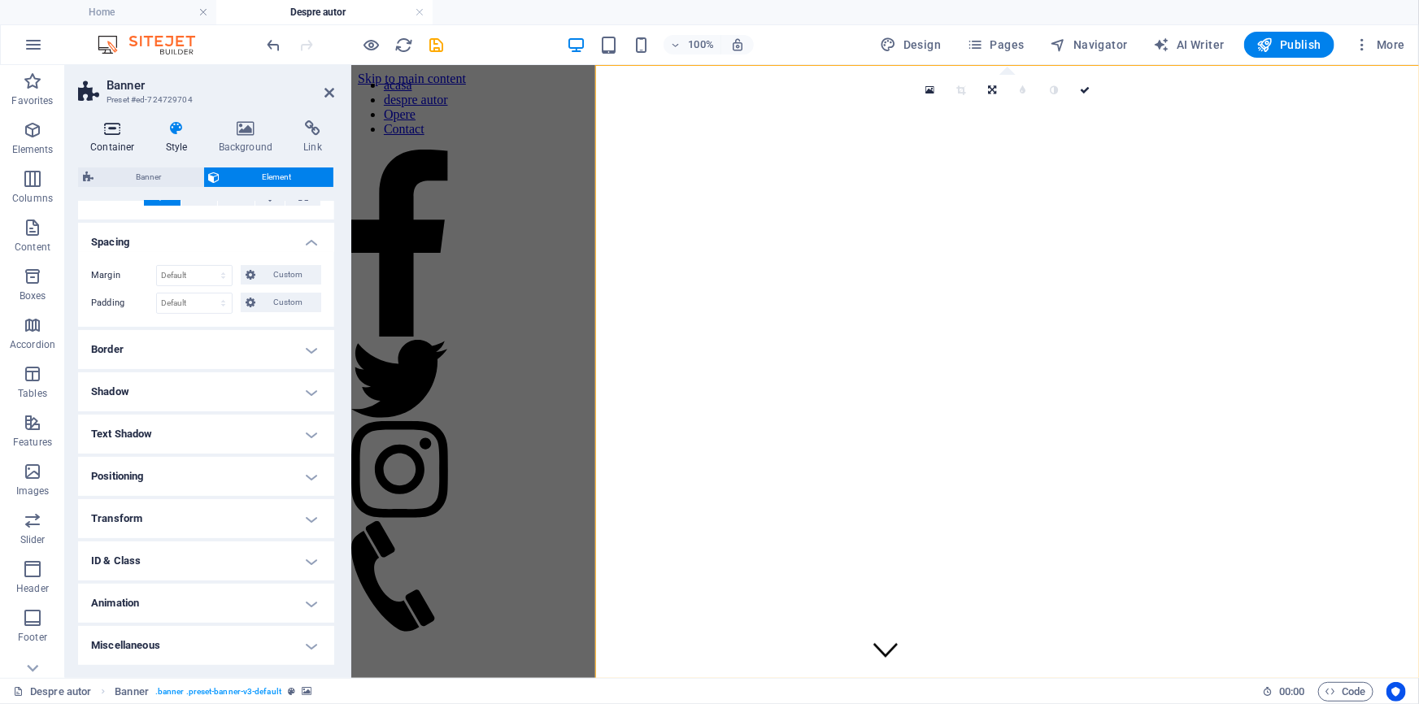
click at [116, 122] on icon at bounding box center [112, 128] width 69 height 16
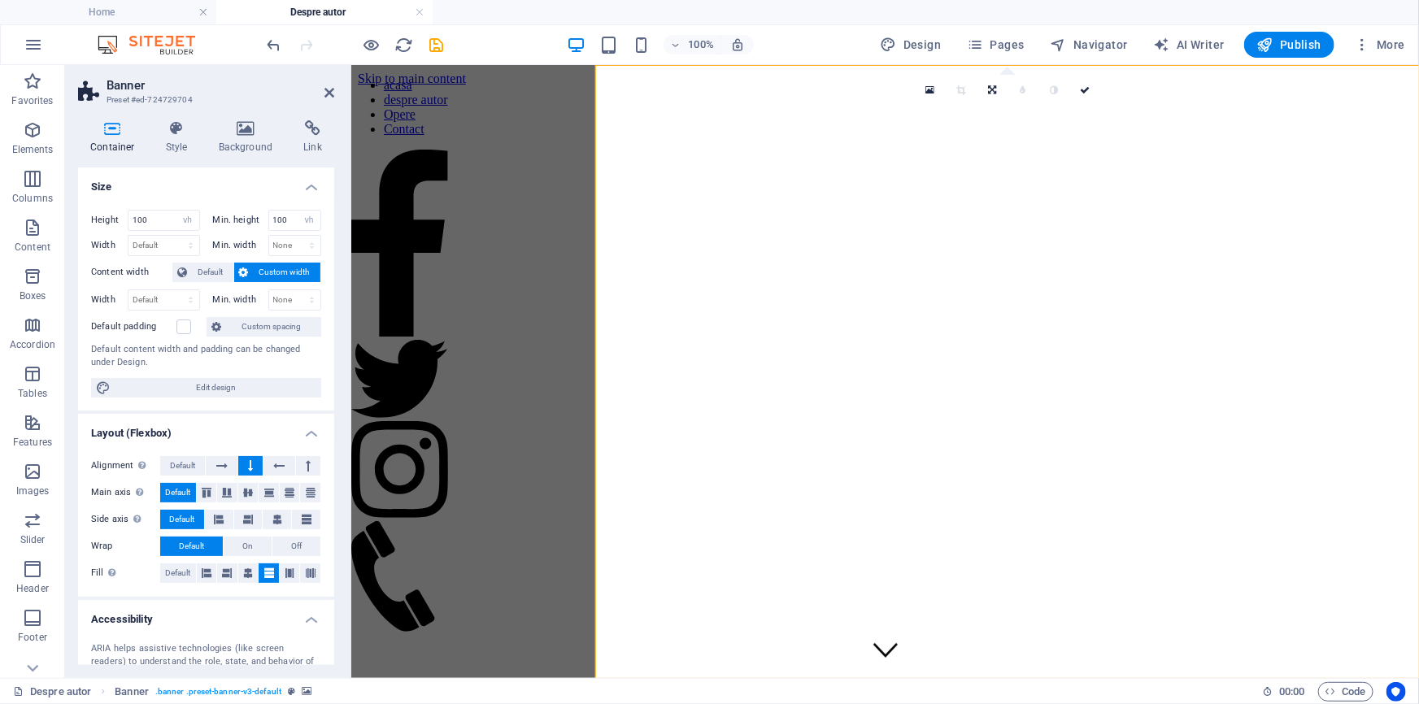
scroll to position [73, 0]
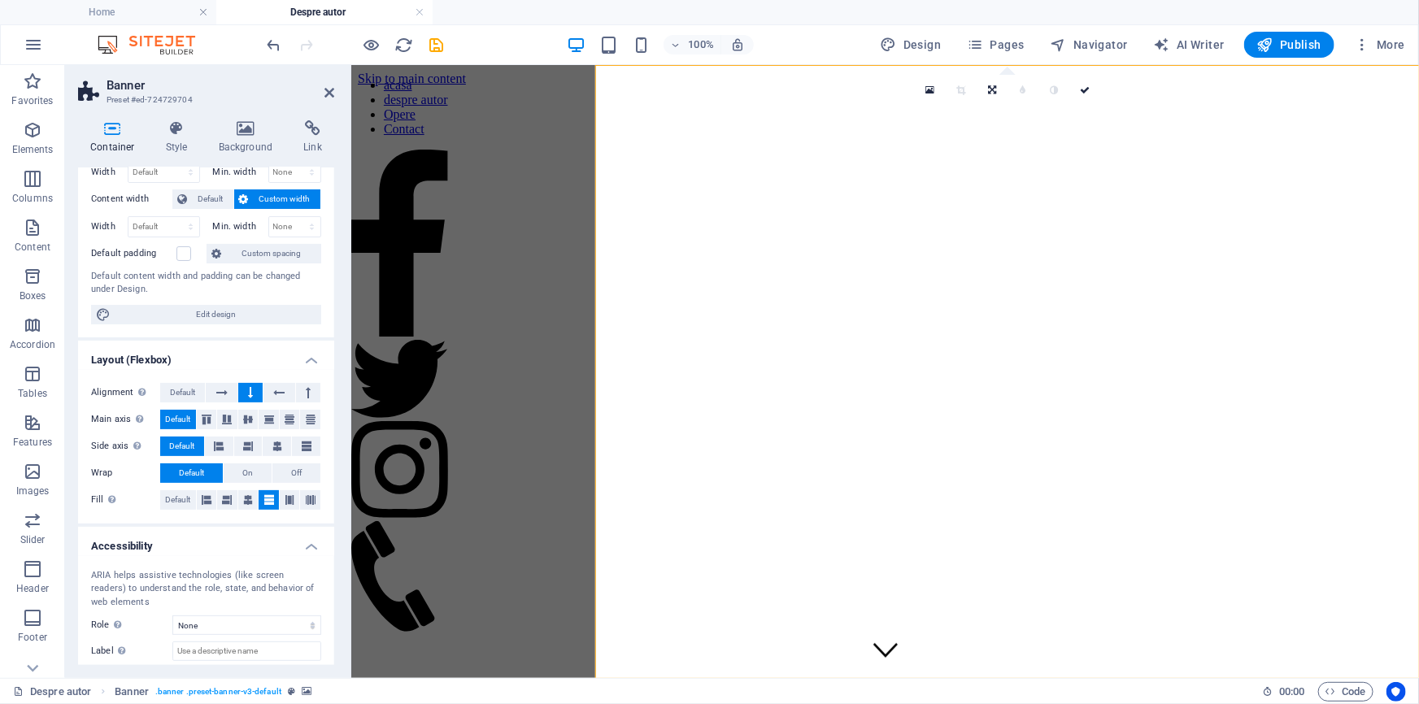
click at [298, 370] on h4 "Layout (Flexbox)" at bounding box center [206, 355] width 256 height 29
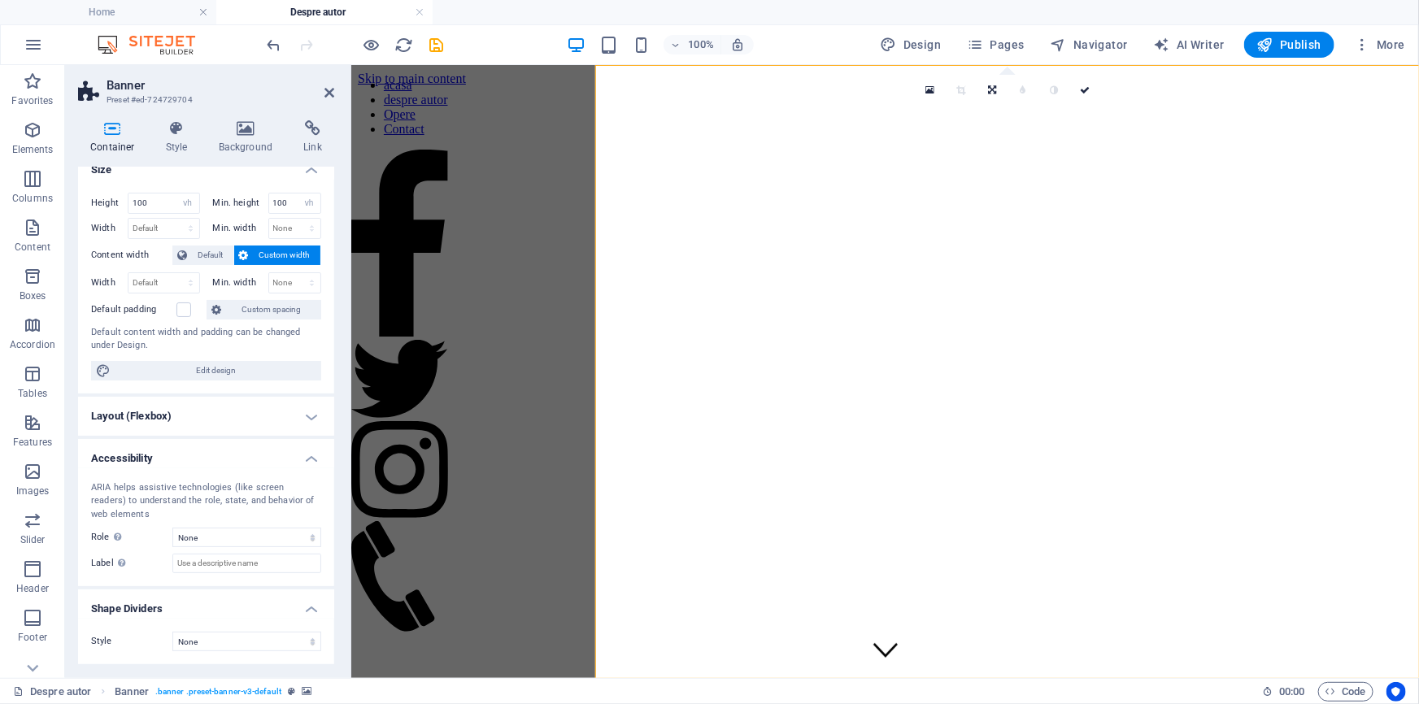
scroll to position [106, 0]
click at [309, 439] on h4 "Accessibility" at bounding box center [206, 453] width 256 height 29
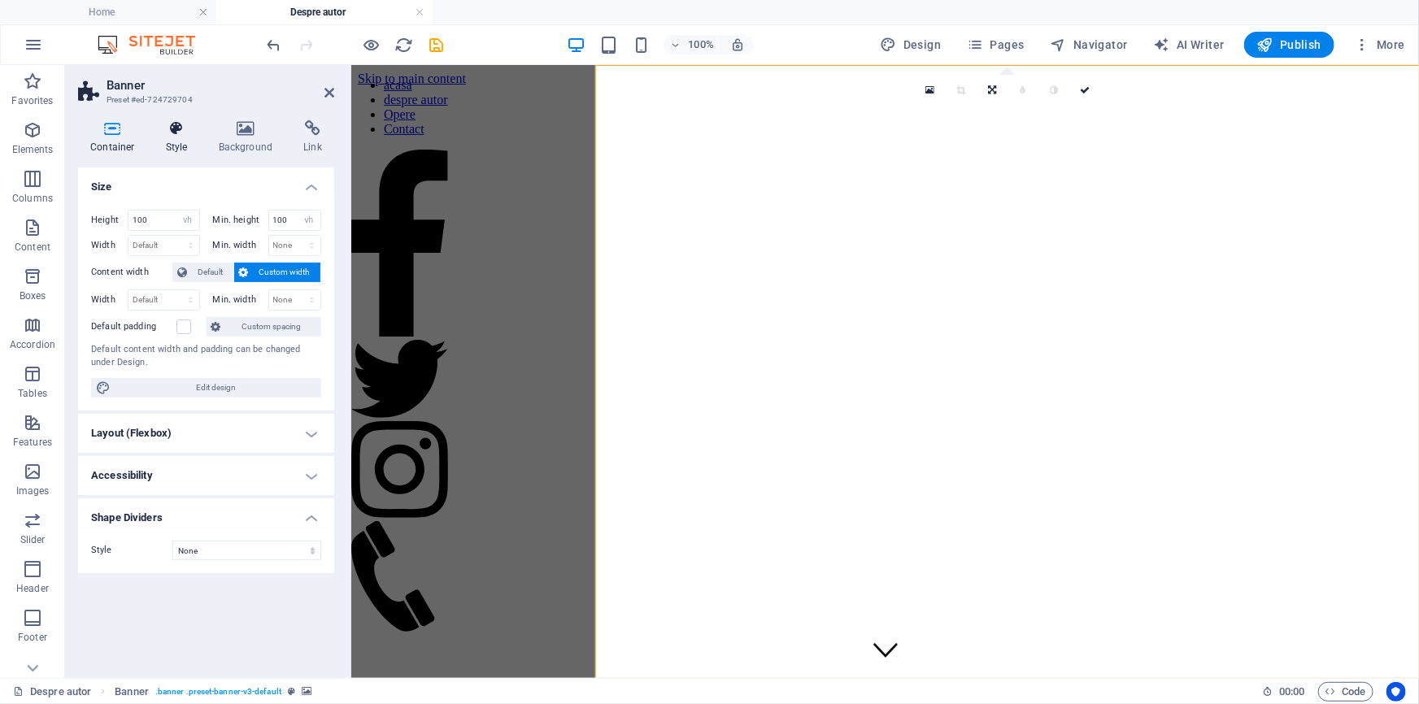
click at [176, 129] on icon at bounding box center [177, 128] width 46 height 16
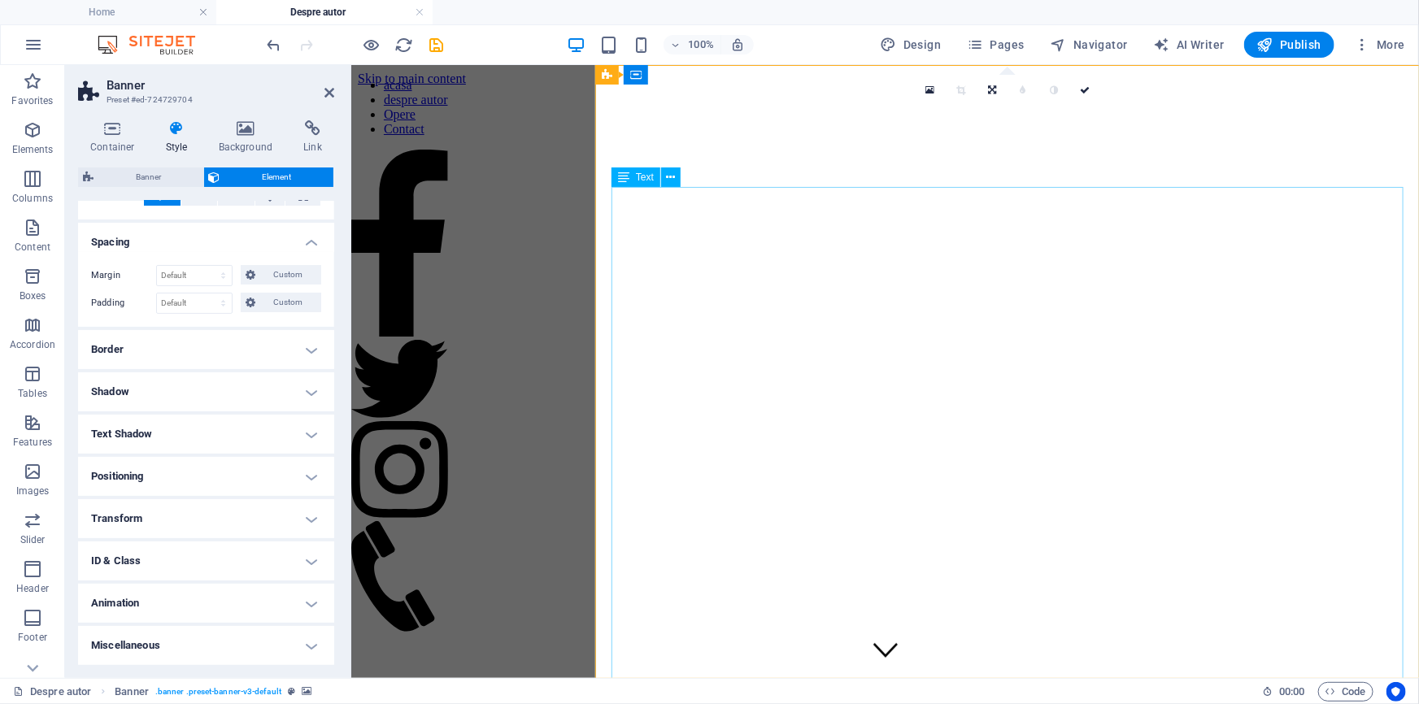
click at [676, 181] on icon at bounding box center [671, 177] width 9 height 17
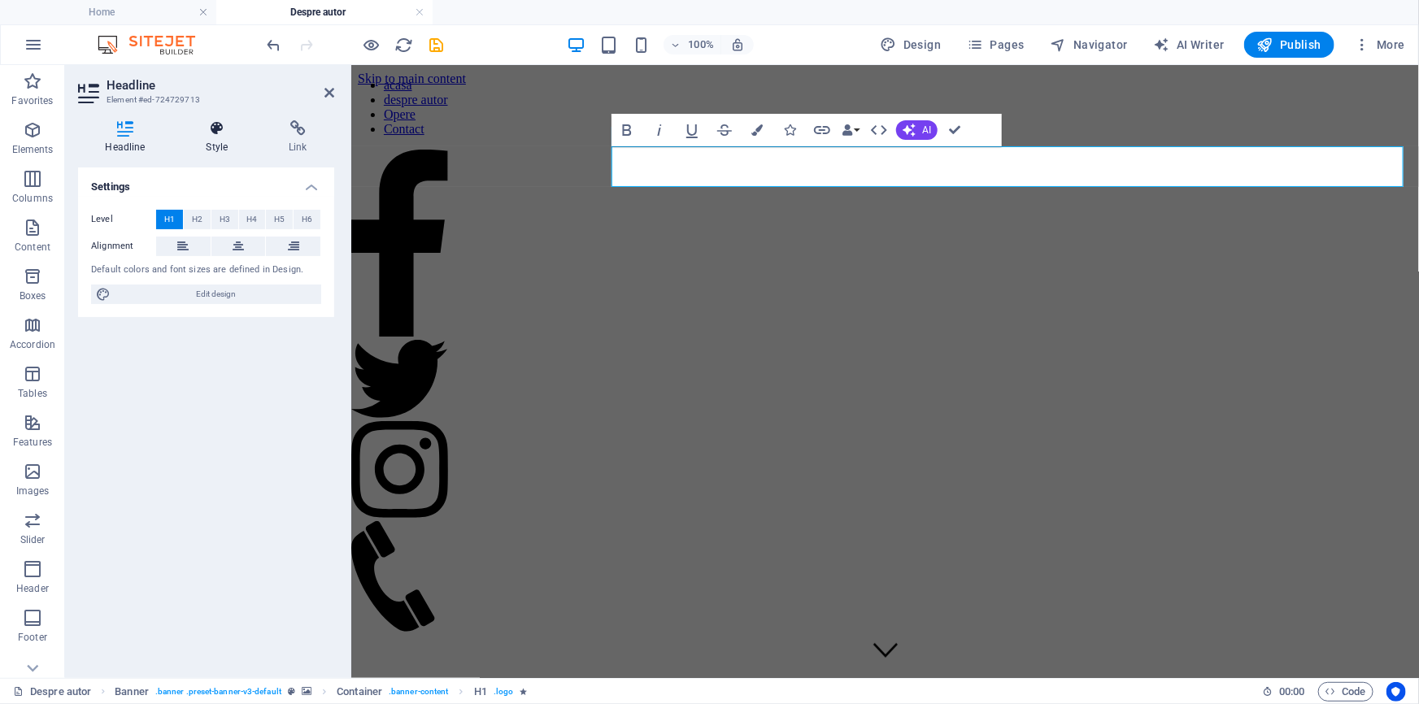
click at [220, 128] on icon at bounding box center [217, 128] width 76 height 16
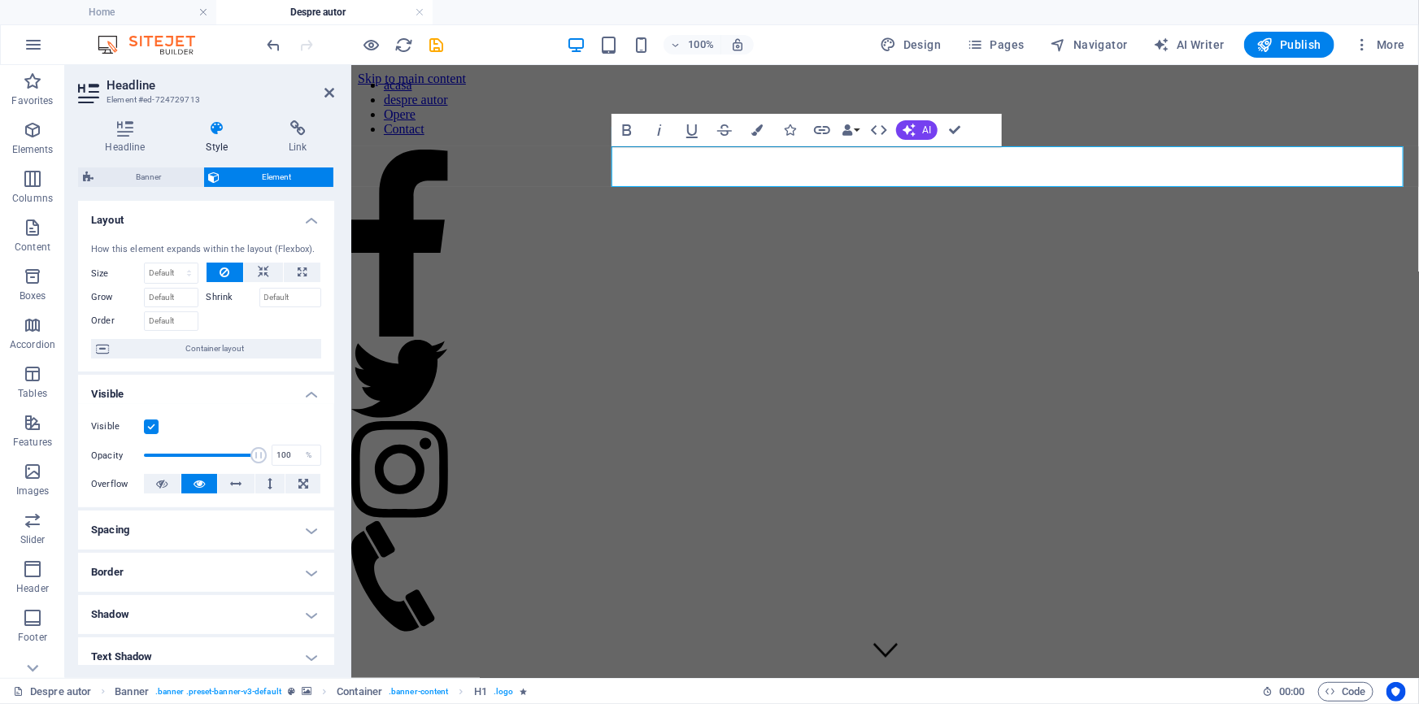
click at [248, 220] on h4 "Layout" at bounding box center [206, 215] width 256 height 29
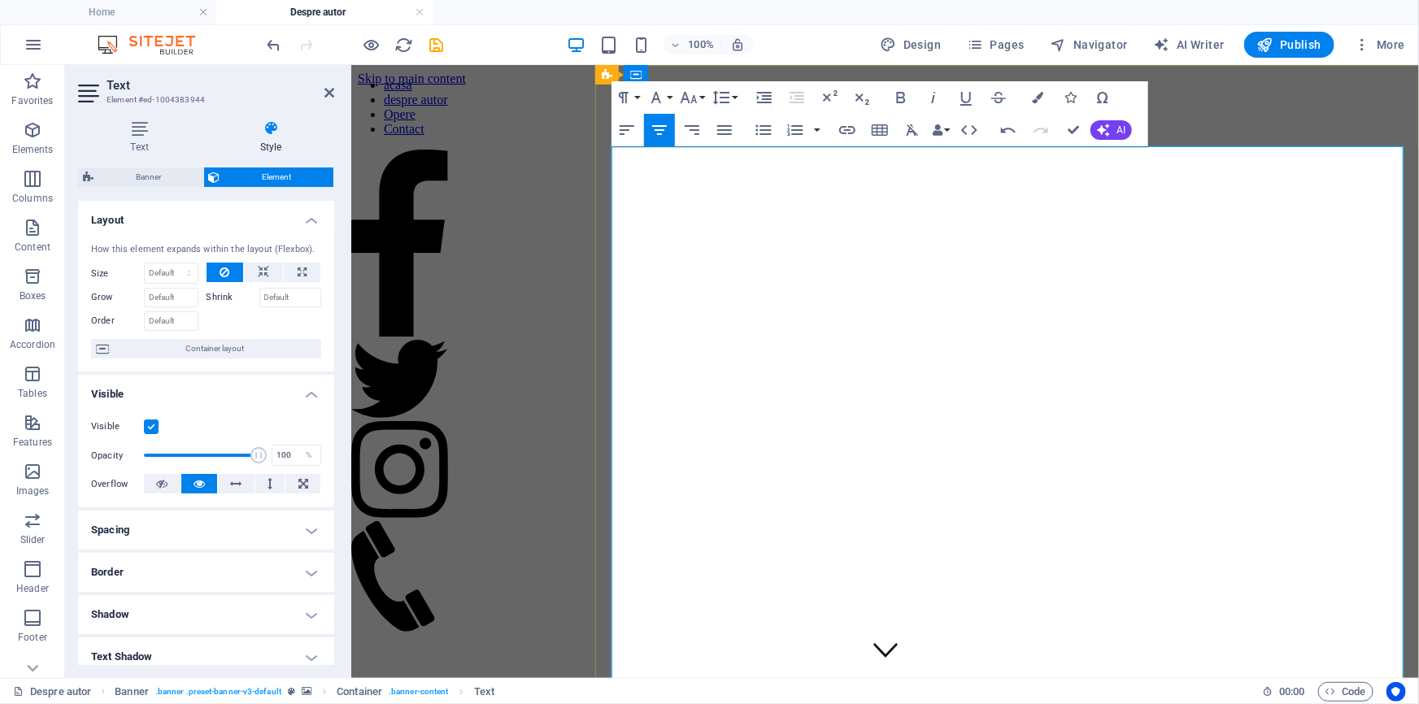
drag, startPoint x: 1152, startPoint y: 214, endPoint x: 1048, endPoint y: 224, distance: 103.8
click at [667, 89] on button "Font Family" at bounding box center [659, 97] width 31 height 33
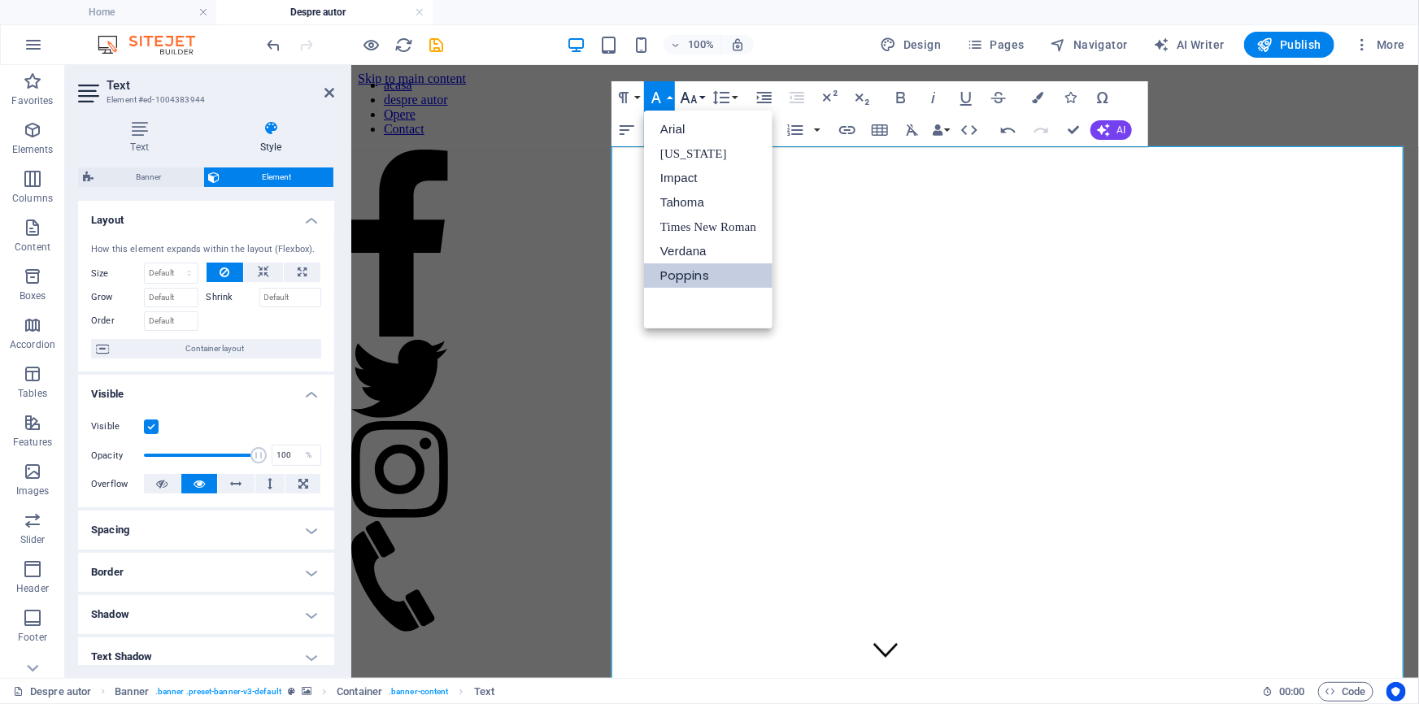
click at [700, 96] on button "Font Size" at bounding box center [692, 97] width 31 height 33
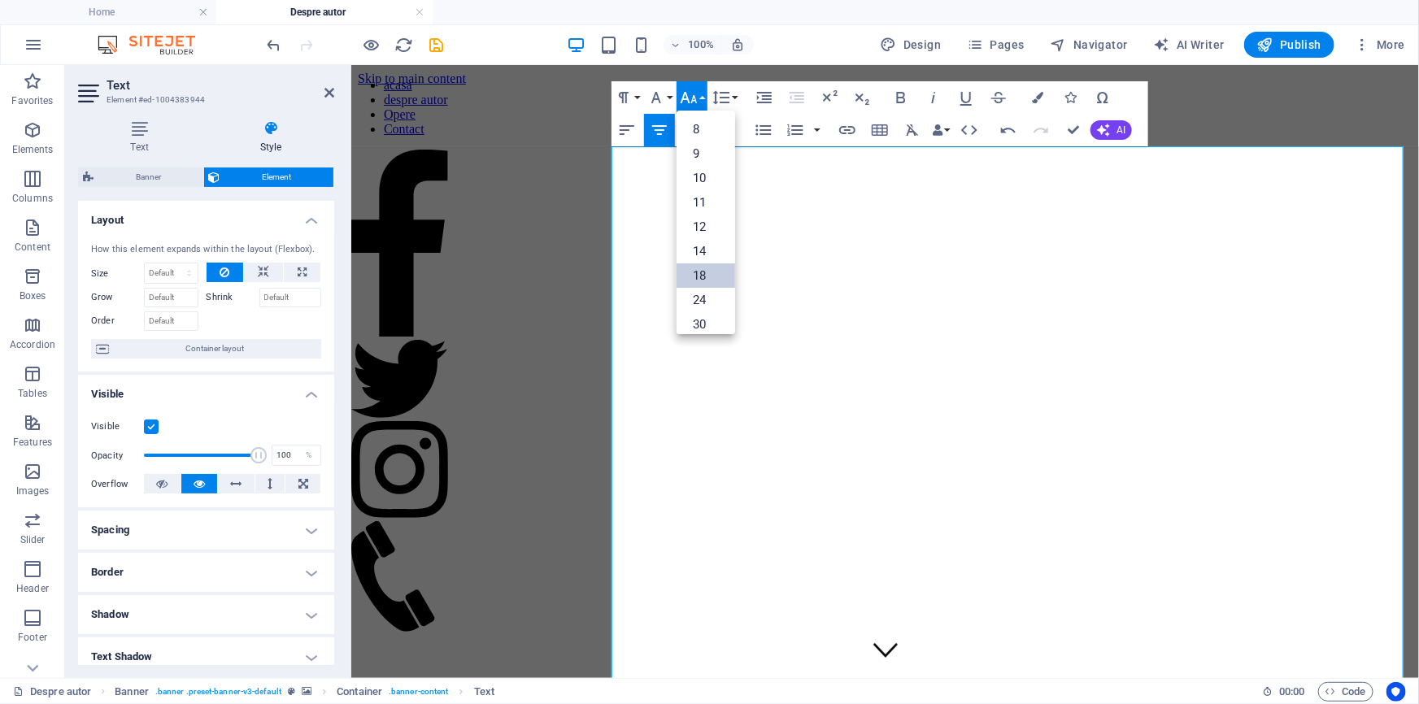
scroll to position [196, 0]
click at [706, 230] on link "48" at bounding box center [706, 242] width 59 height 24
drag, startPoint x: 905, startPoint y: 91, endPoint x: 551, endPoint y: 102, distance: 354.0
click at [905, 91] on icon "button" at bounding box center [901, 98] width 20 height 20
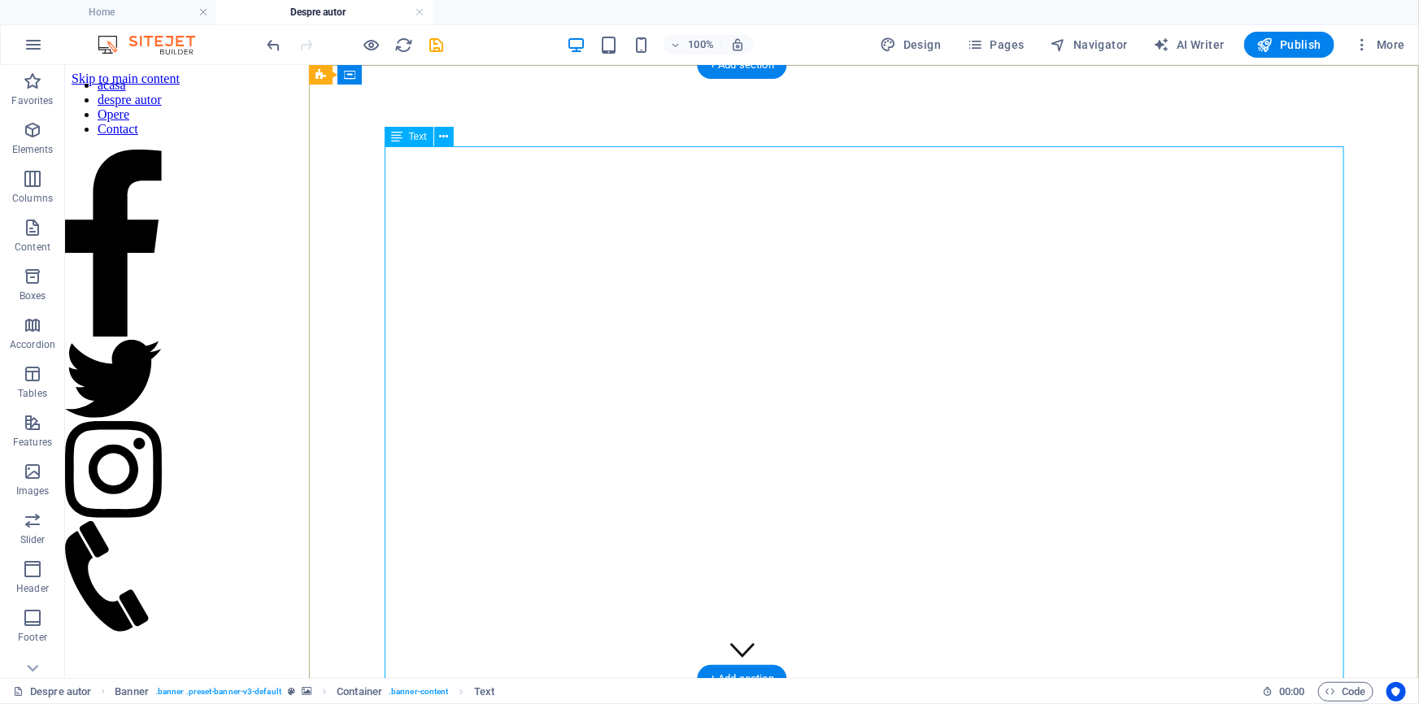
click at [448, 137] on icon at bounding box center [443, 137] width 9 height 17
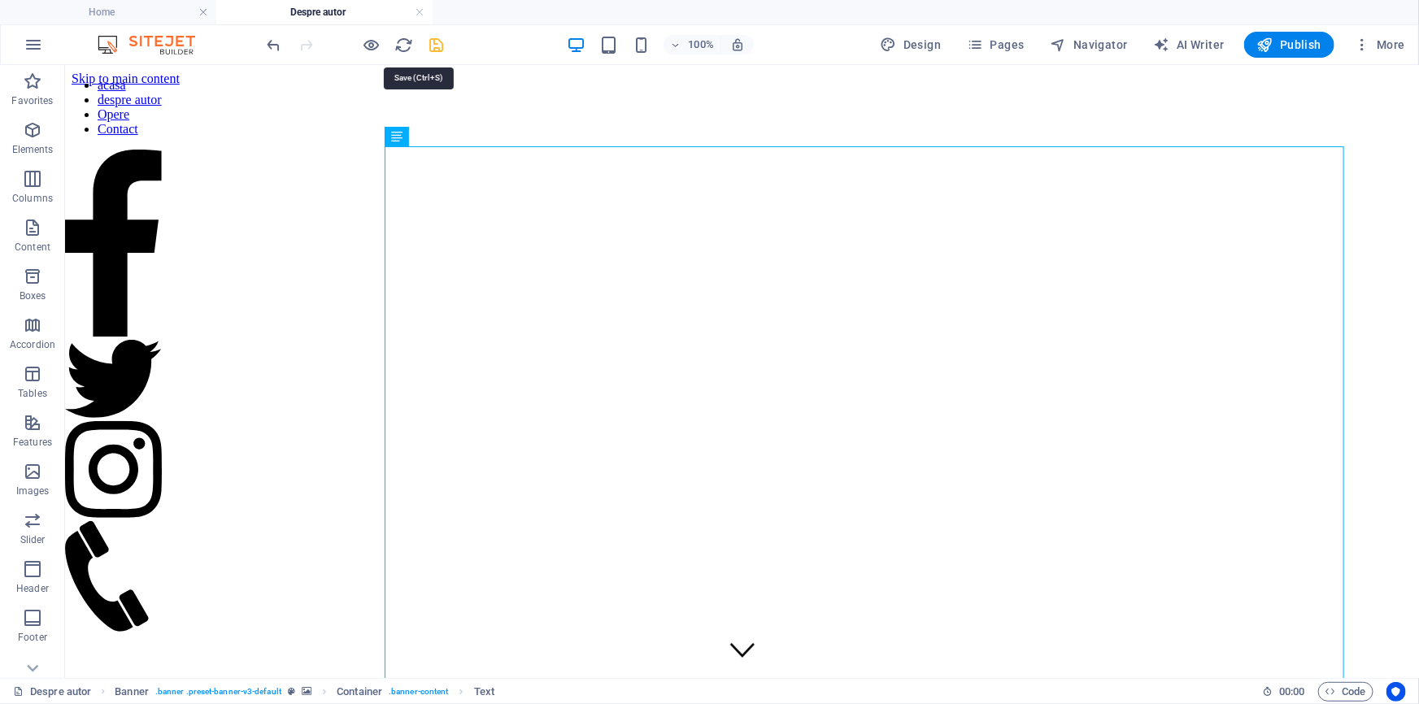
click at [434, 46] on icon "save" at bounding box center [437, 45] width 19 height 19
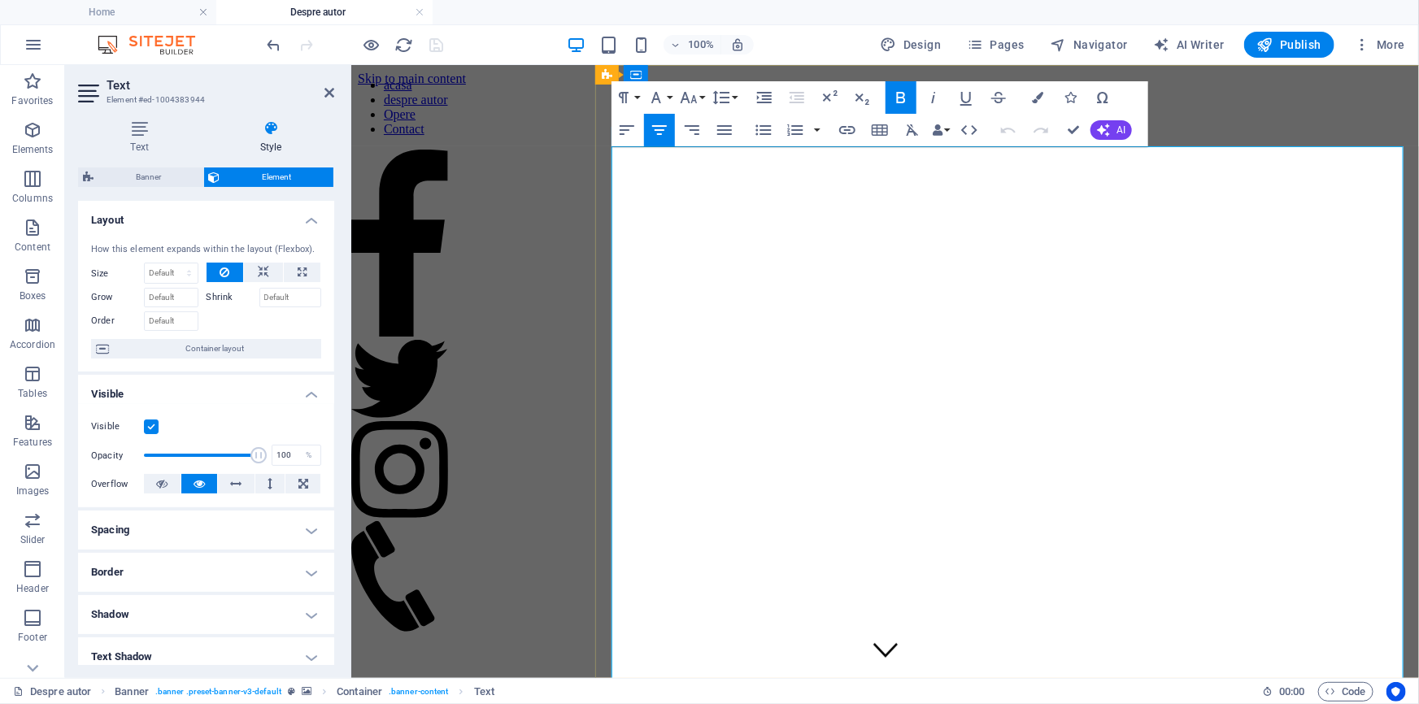
drag, startPoint x: 1096, startPoint y: 304, endPoint x: 1111, endPoint y: 303, distance: 14.7
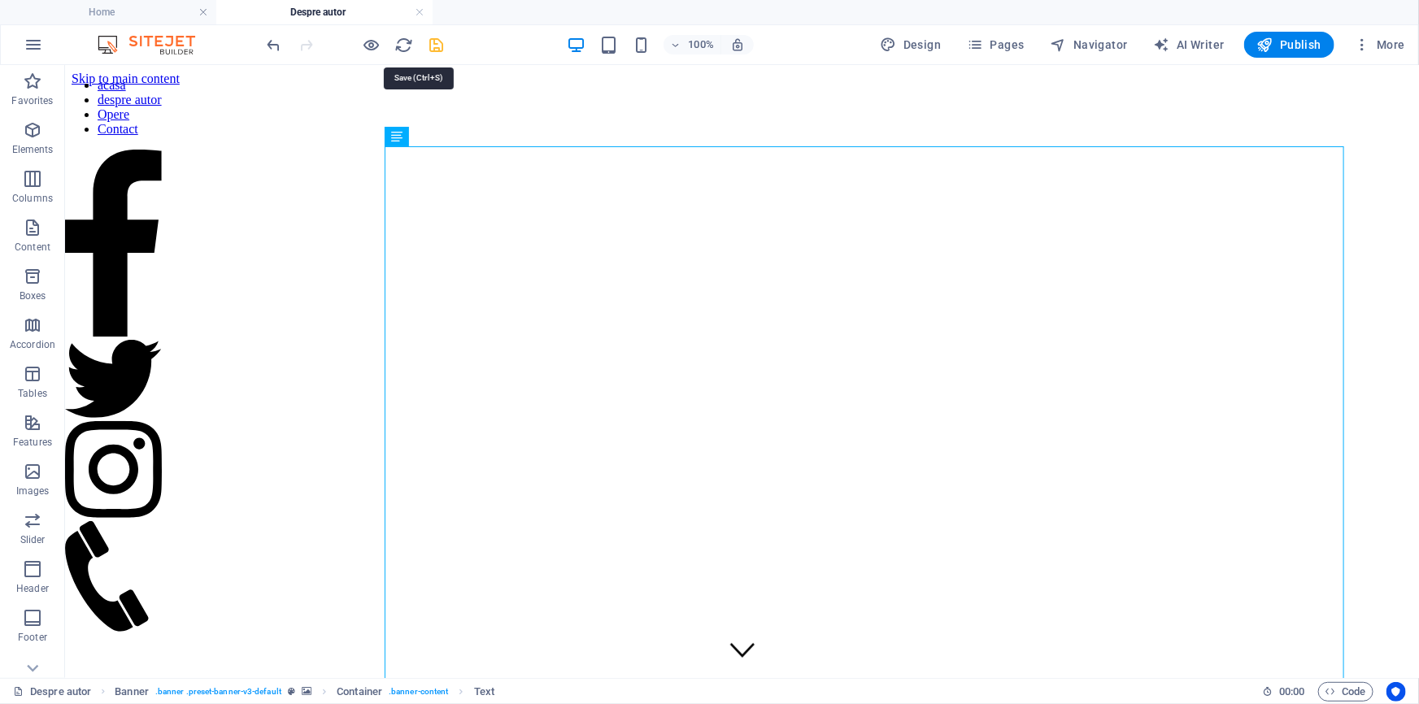
click at [434, 46] on icon "save" at bounding box center [437, 45] width 19 height 19
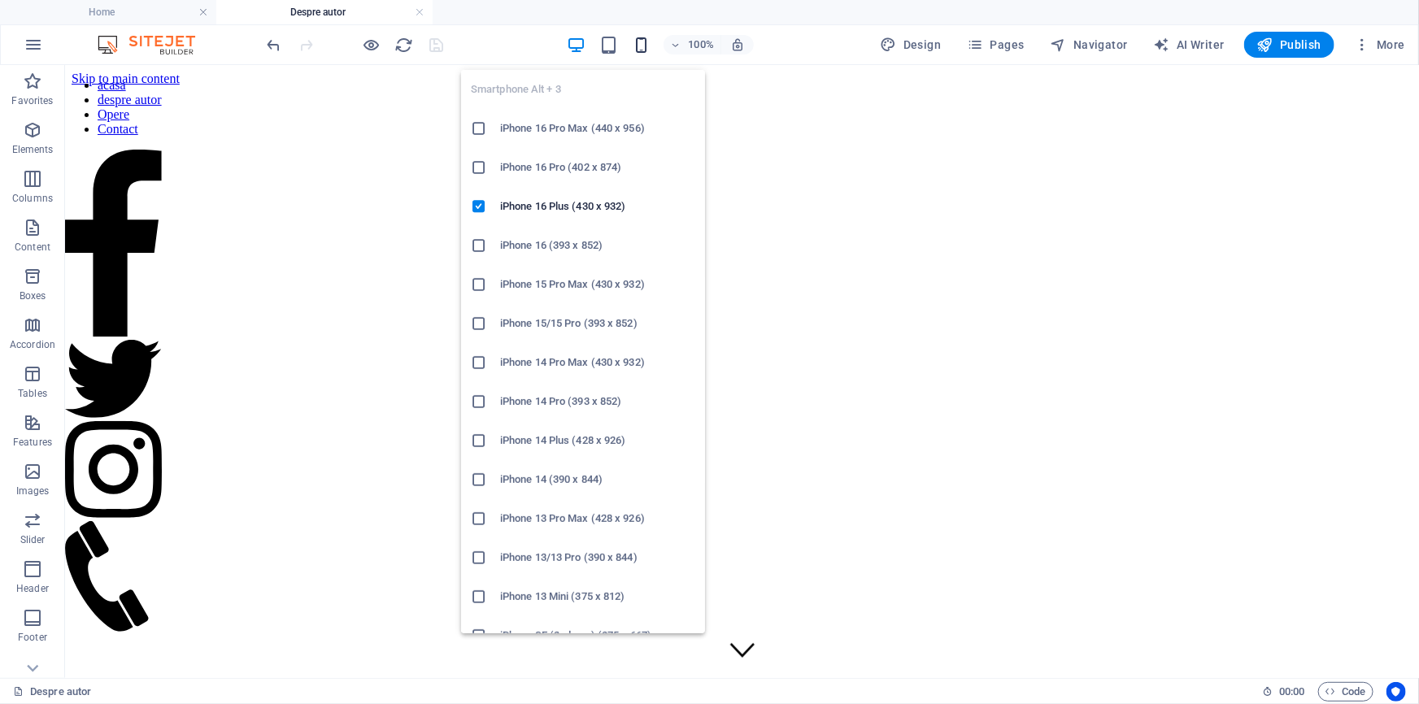
click at [632, 46] on icon "button" at bounding box center [641, 45] width 19 height 19
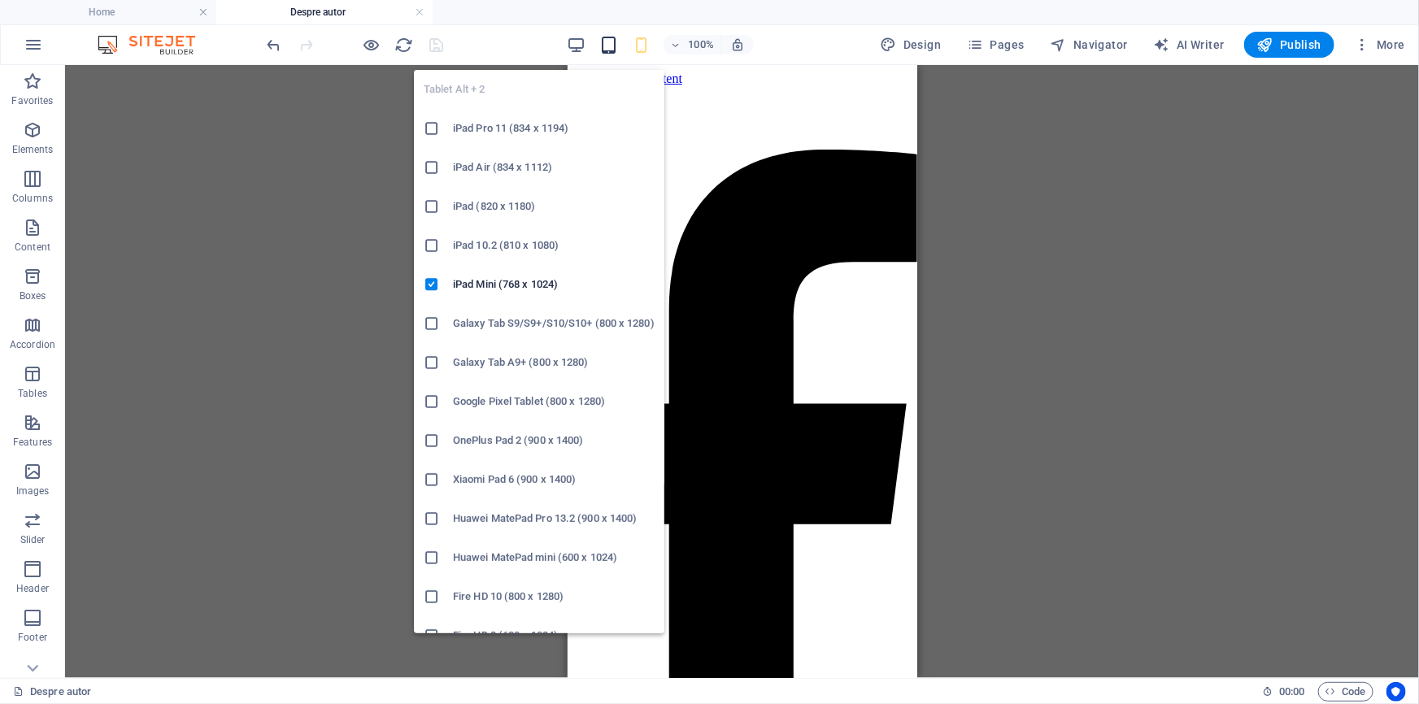
click at [599, 41] on icon "button" at bounding box center [608, 45] width 19 height 19
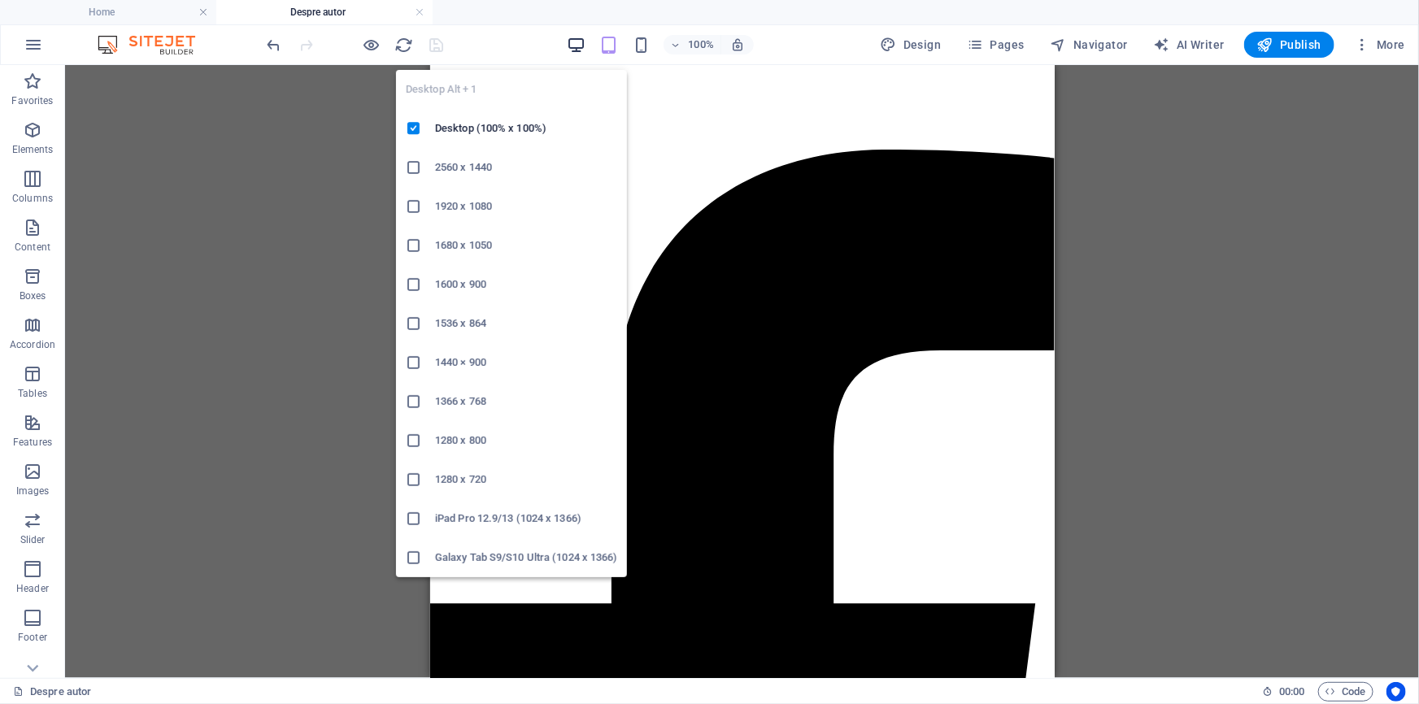
click at [567, 41] on icon "button" at bounding box center [576, 45] width 19 height 19
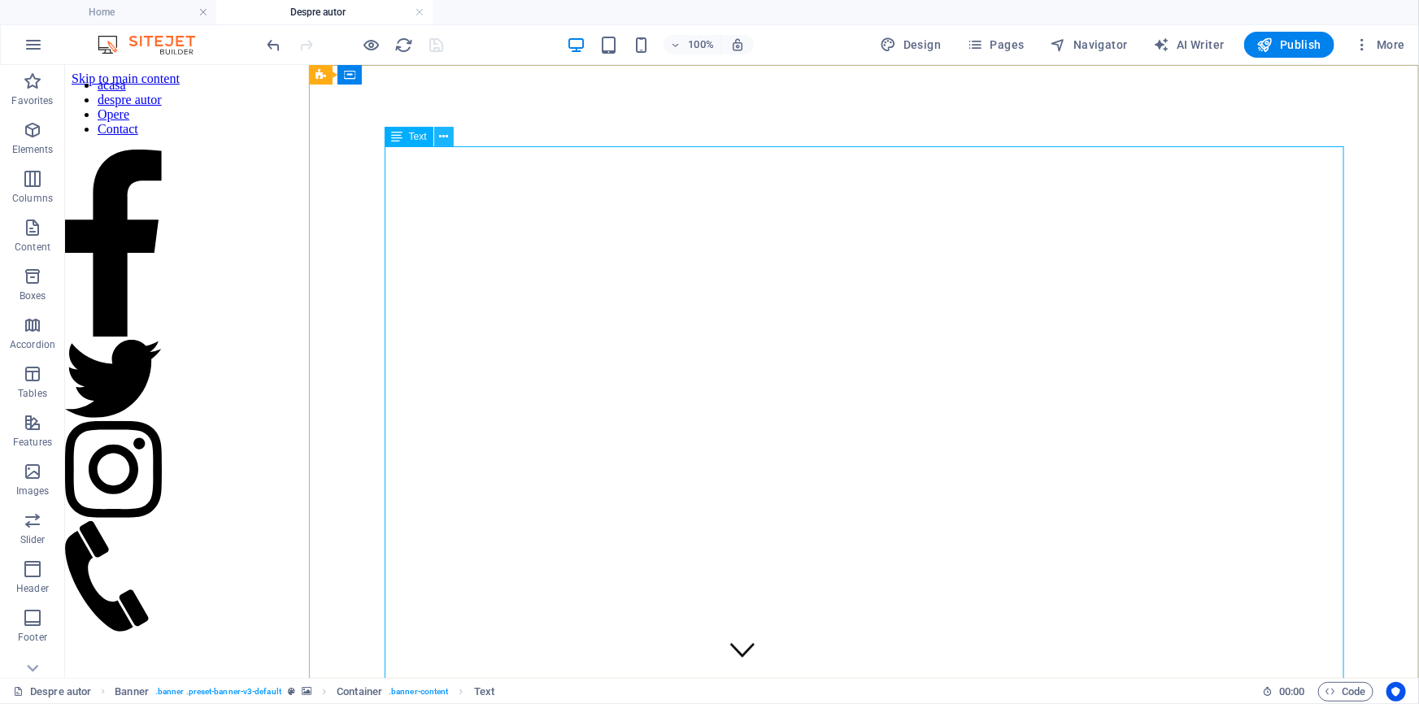
click at [448, 133] on icon at bounding box center [443, 137] width 9 height 17
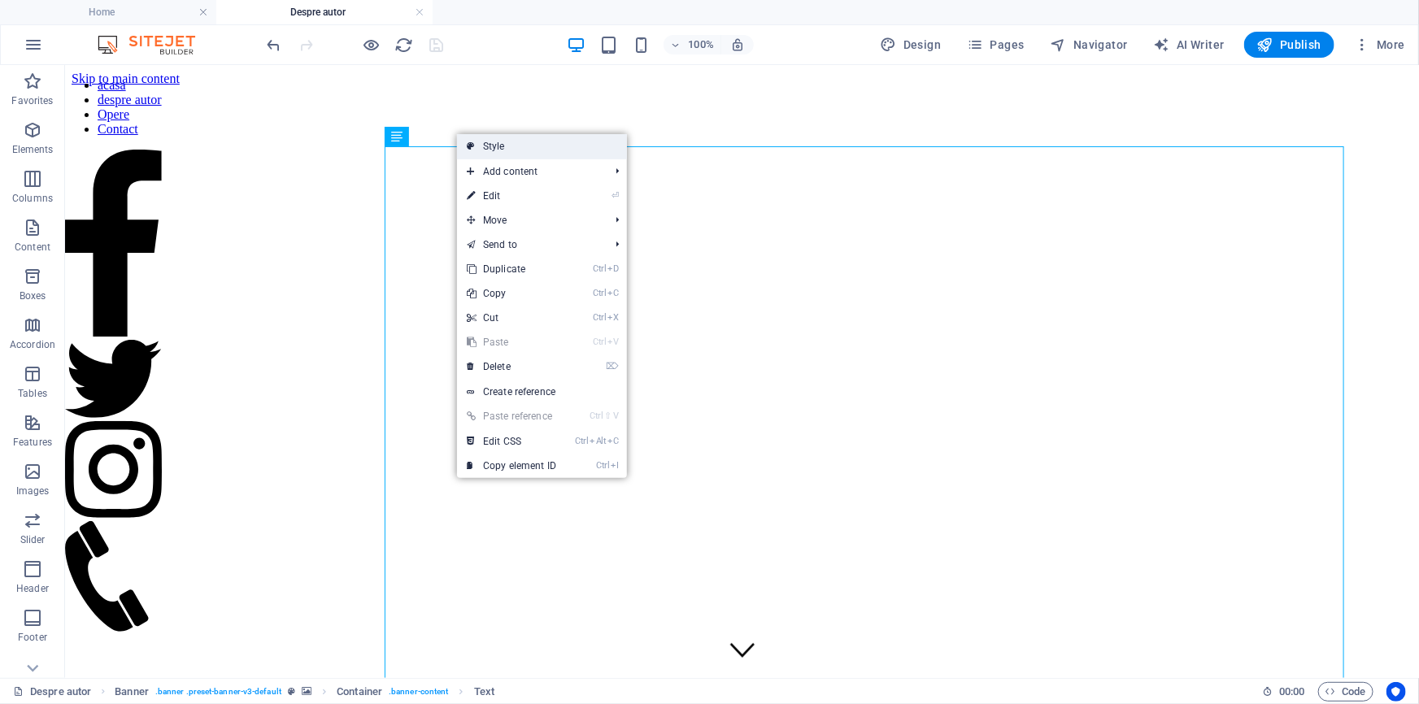
drag, startPoint x: 481, startPoint y: 144, endPoint x: 111, endPoint y: 118, distance: 370.2
click at [481, 144] on link "Style" at bounding box center [542, 146] width 170 height 24
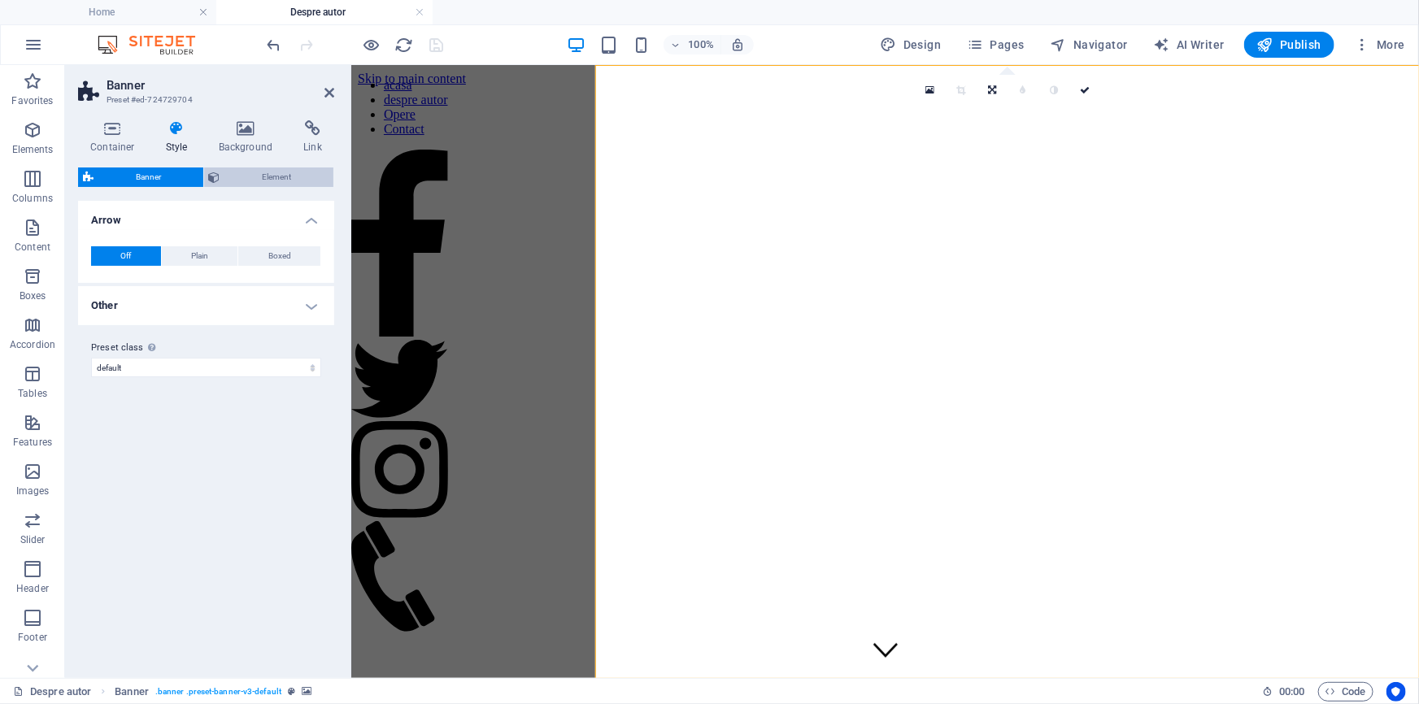
click at [268, 178] on span "Element" at bounding box center [277, 178] width 104 height 20
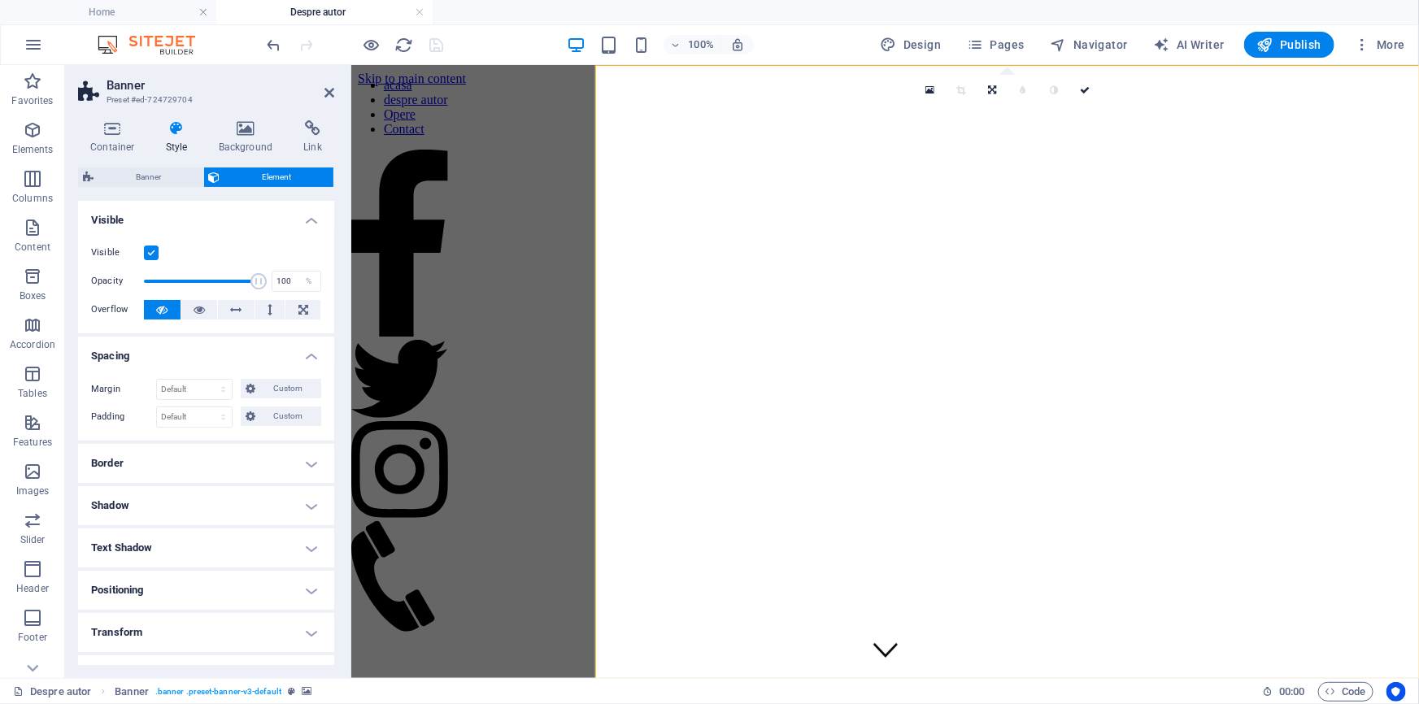
click at [203, 466] on h4 "Border" at bounding box center [206, 463] width 256 height 39
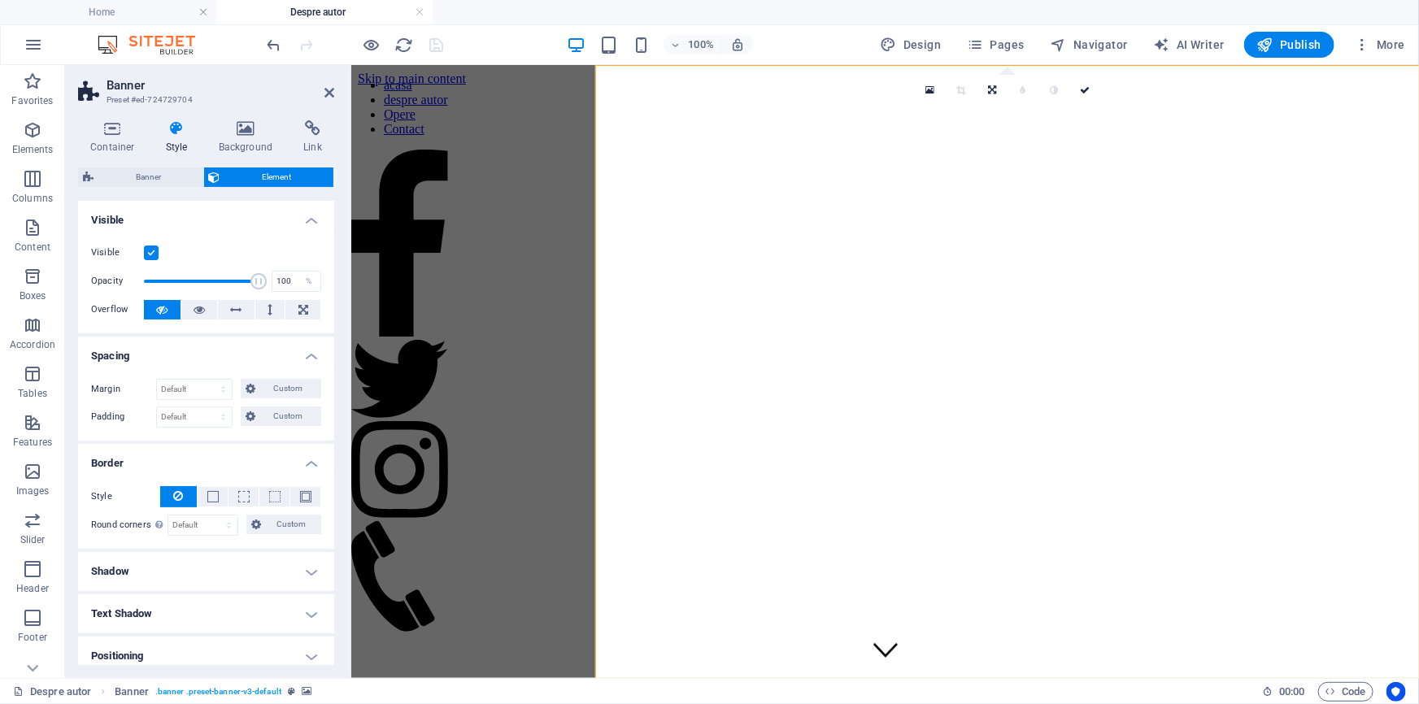
scroll to position [73, 0]
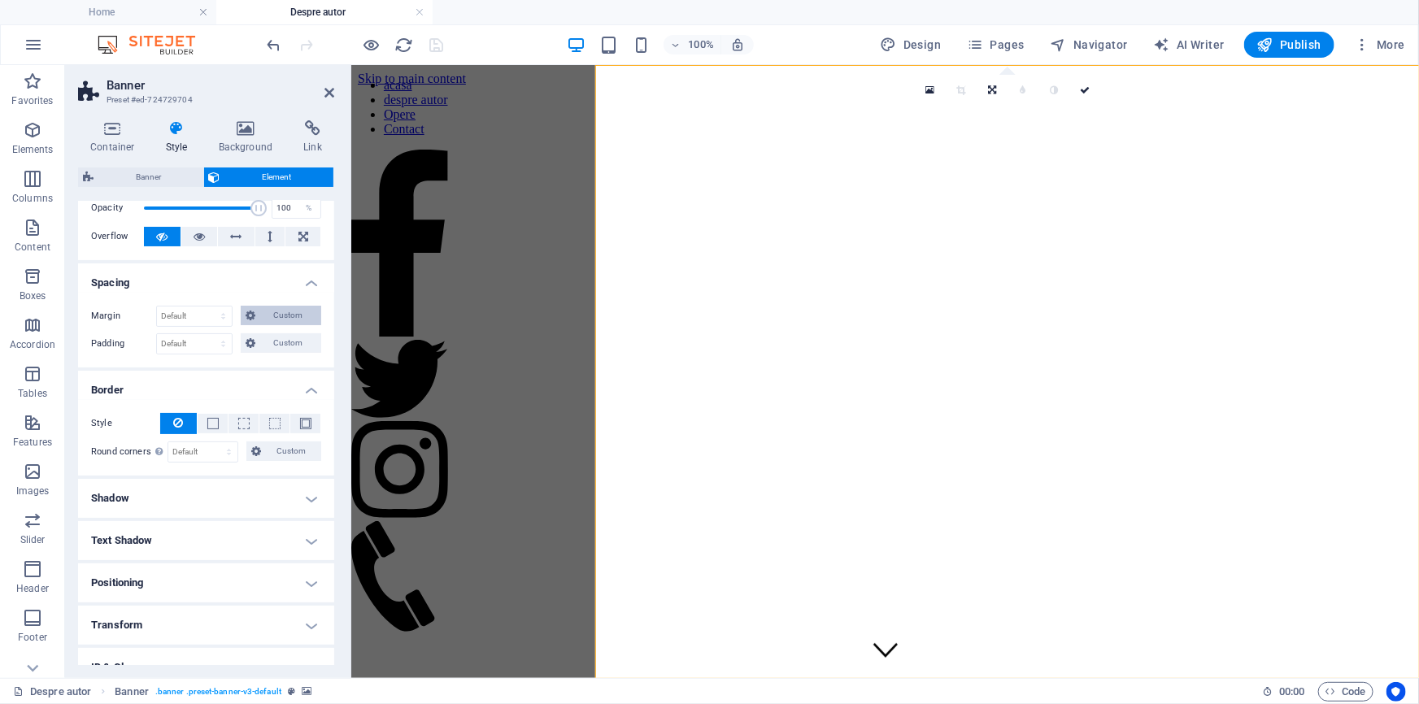
click at [246, 317] on icon at bounding box center [251, 316] width 10 height 20
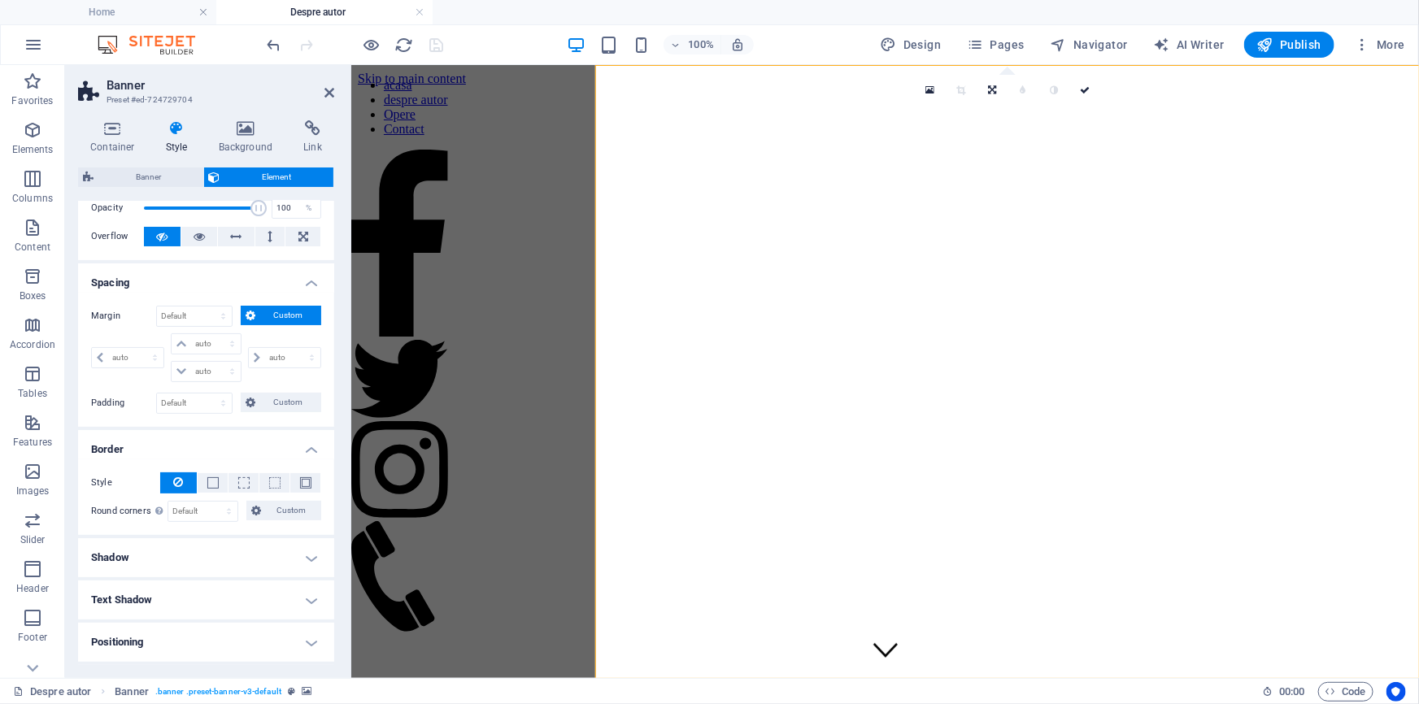
click at [301, 293] on h4 "Spacing" at bounding box center [206, 278] width 256 height 29
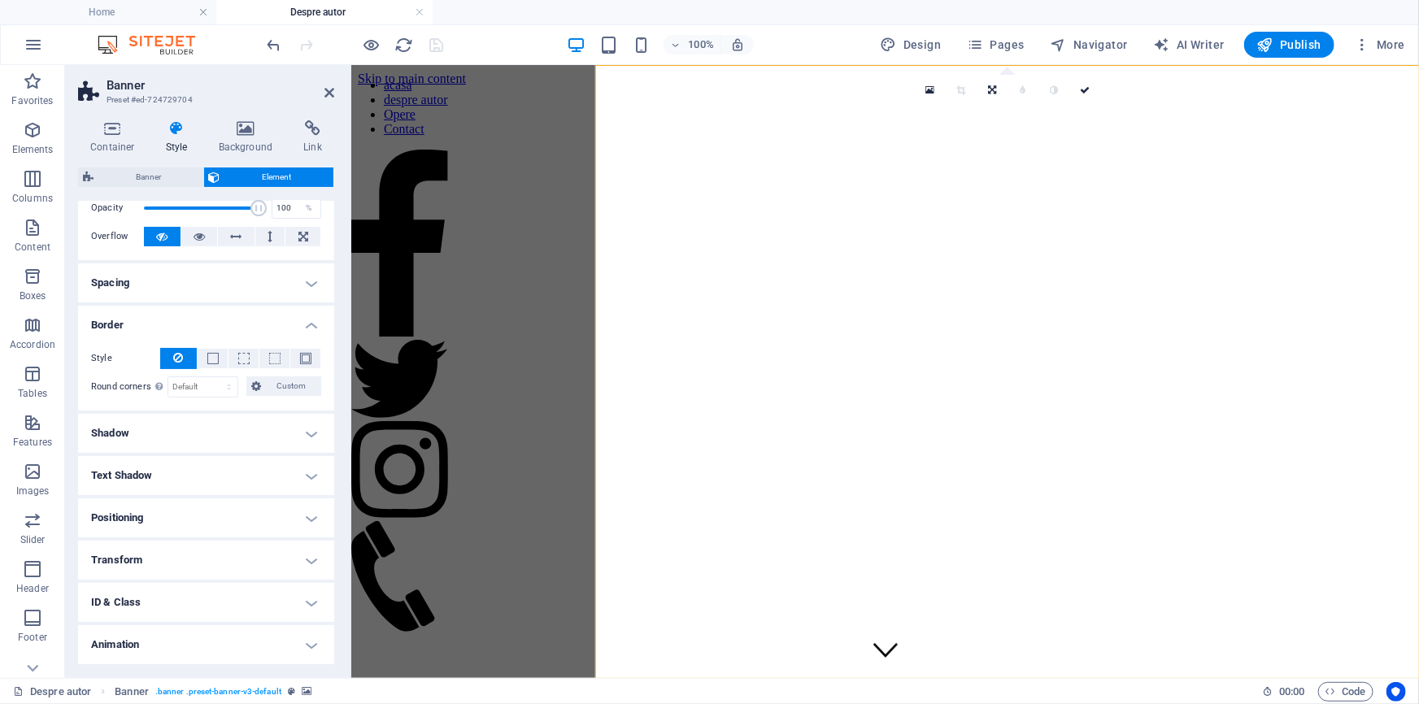
click at [268, 286] on h4 "Spacing" at bounding box center [206, 283] width 256 height 39
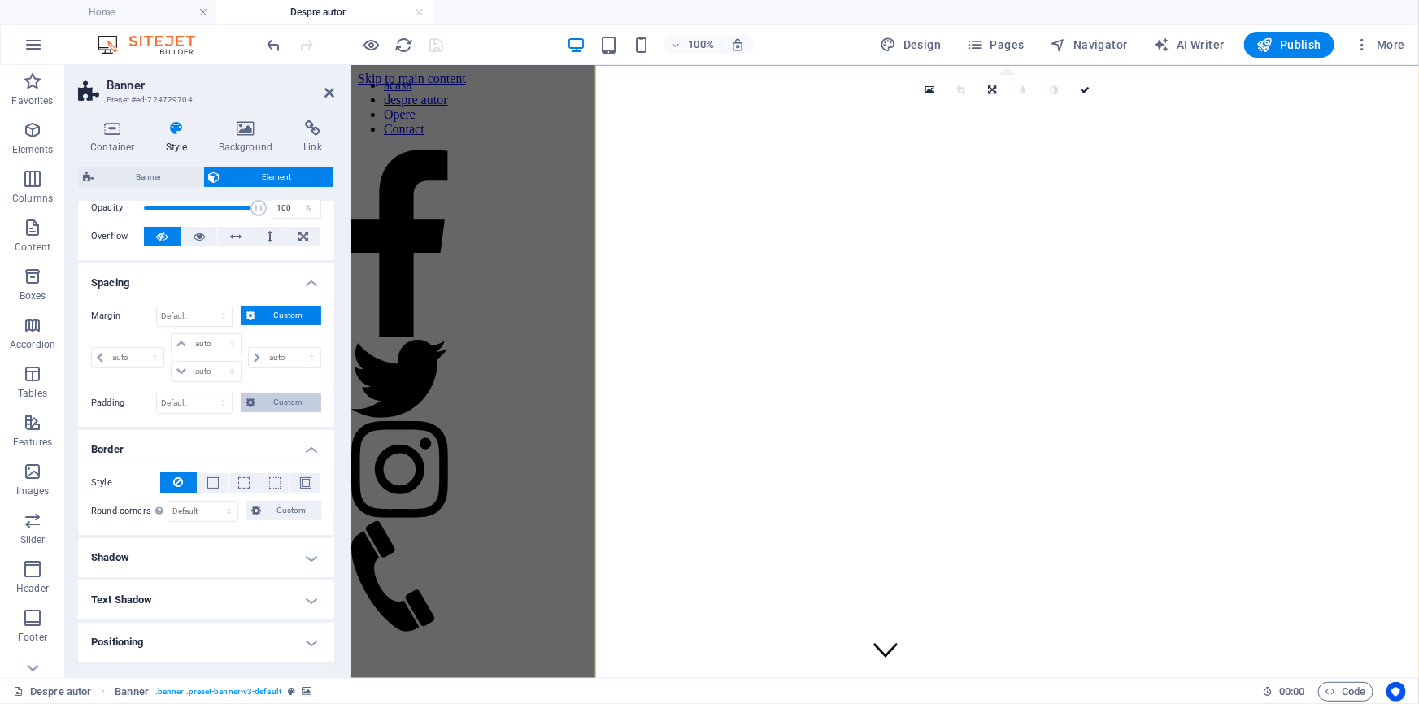
click at [275, 403] on span "Custom" at bounding box center [288, 403] width 56 height 20
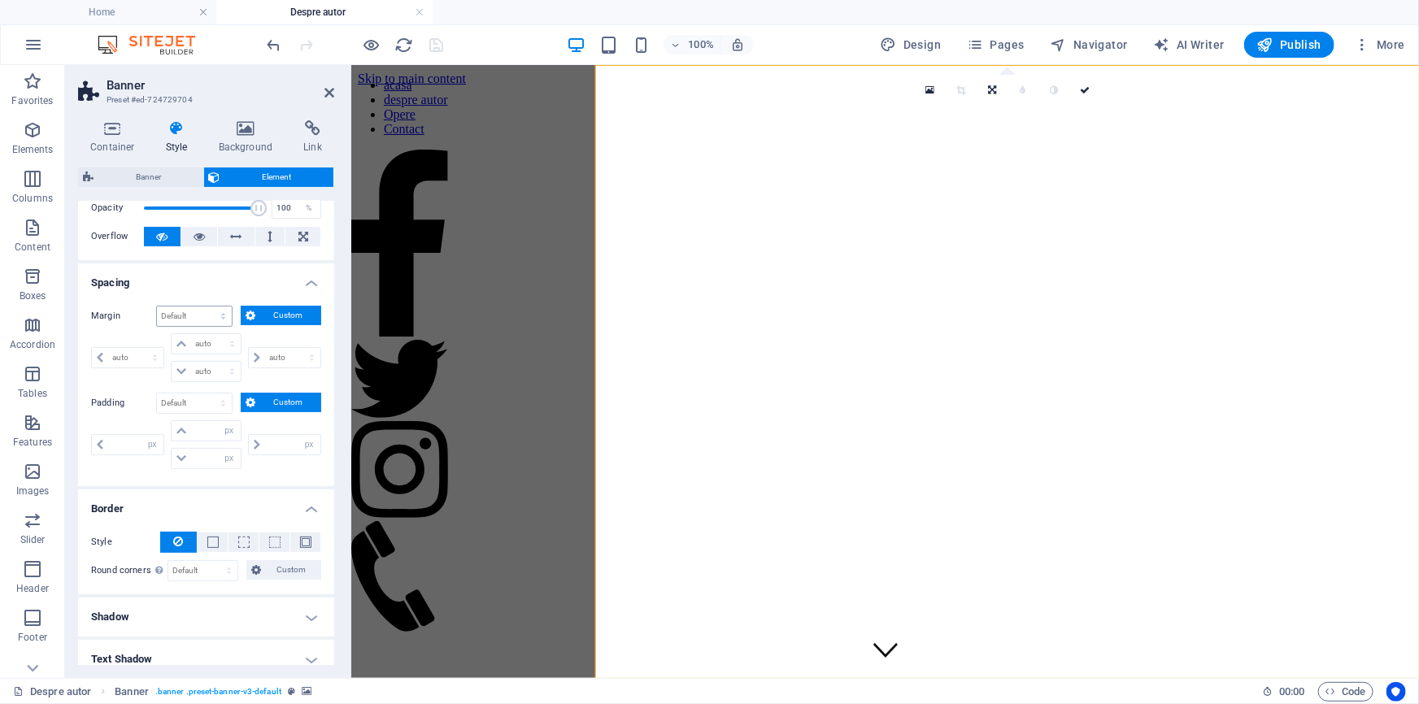
scroll to position [0, 0]
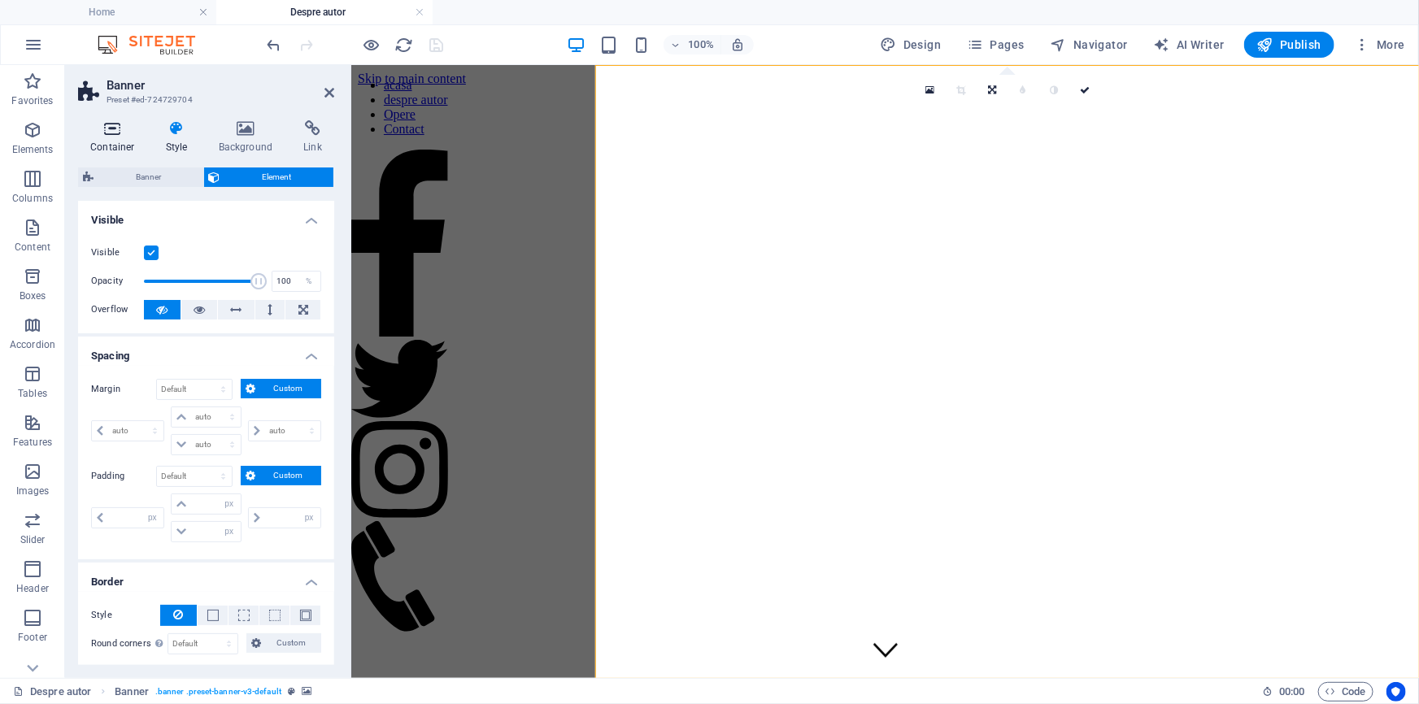
click at [120, 123] on icon at bounding box center [112, 128] width 69 height 16
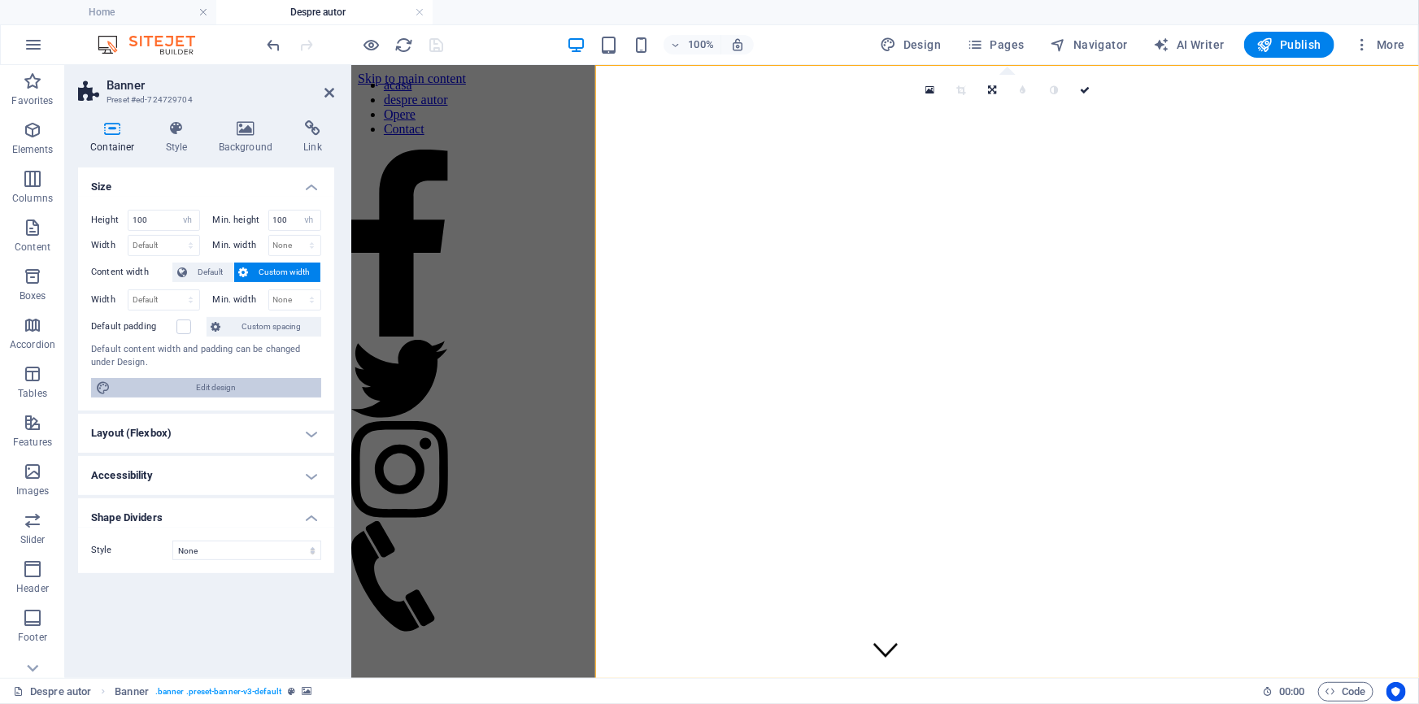
click at [197, 398] on span "Edit design" at bounding box center [215, 388] width 201 height 20
select select "rem"
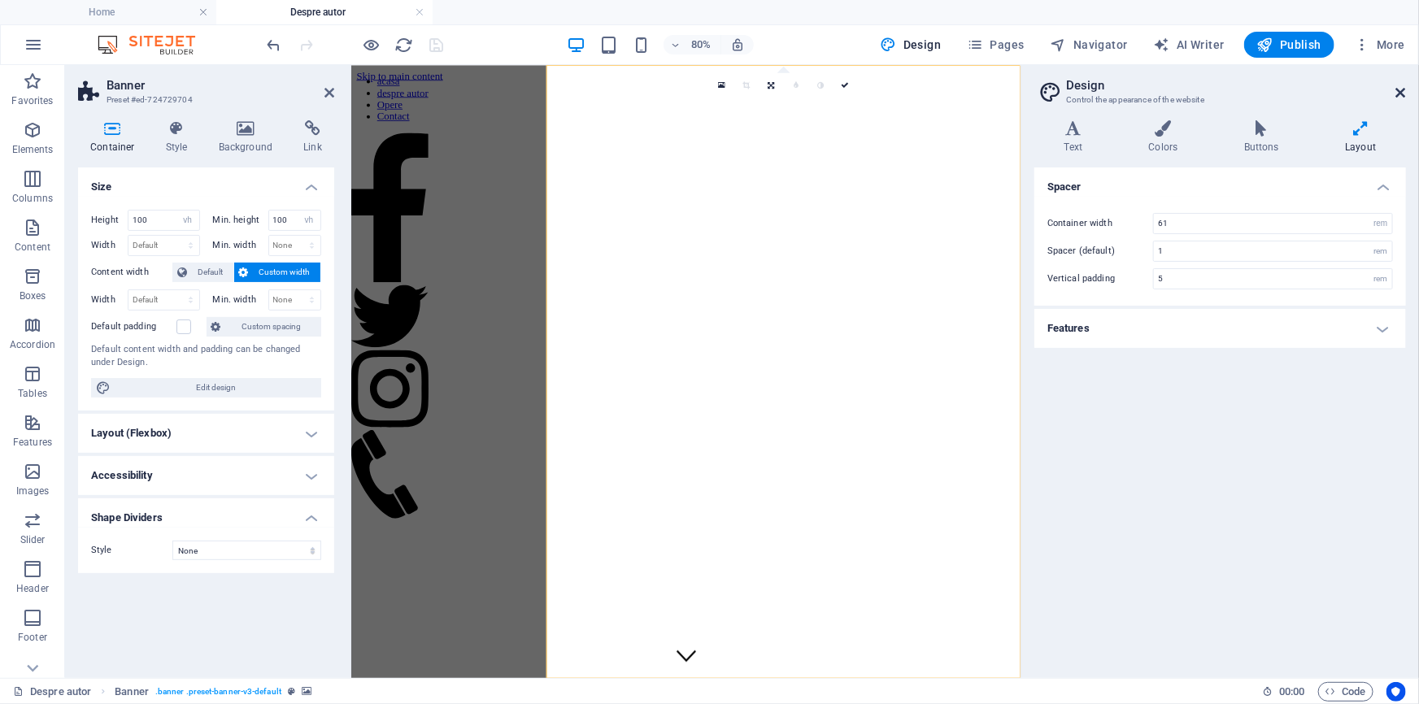
click at [1397, 97] on icon at bounding box center [1402, 92] width 10 height 13
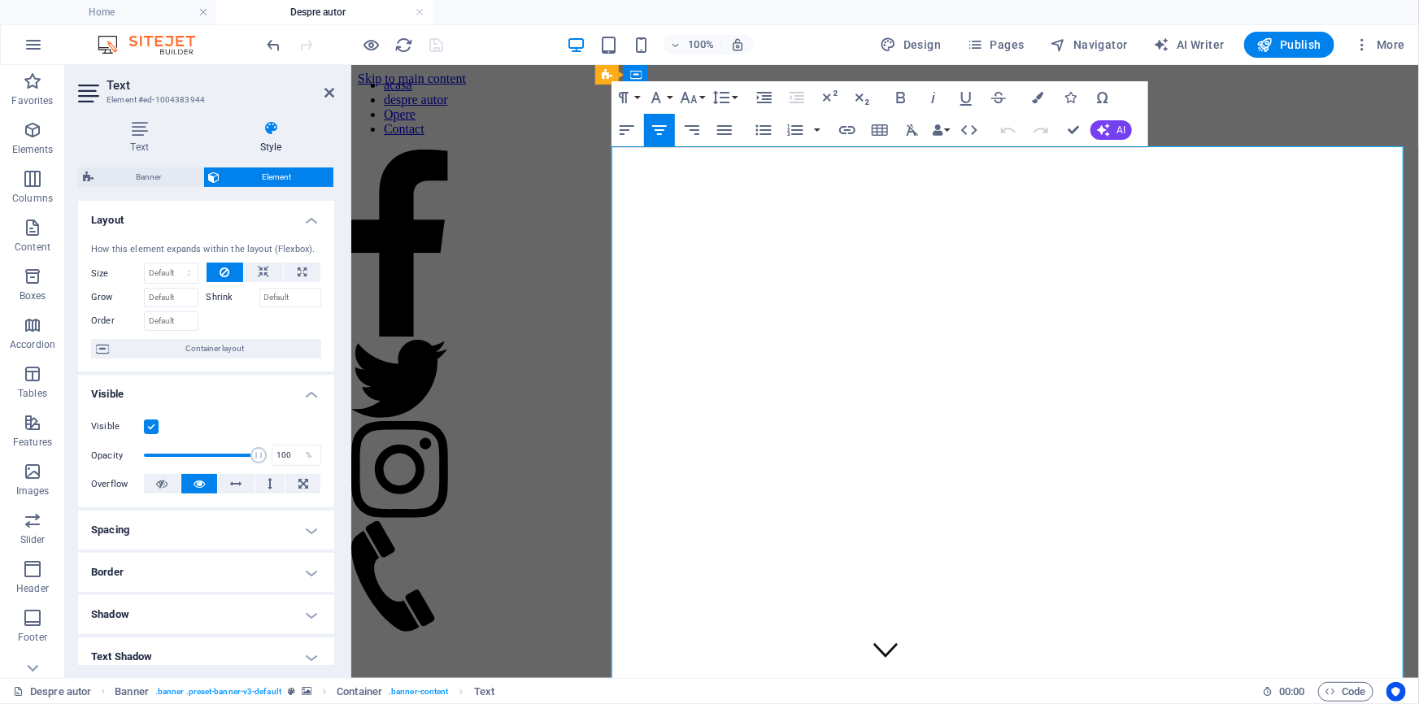
drag, startPoint x: 975, startPoint y: 260, endPoint x: 1186, endPoint y: 614, distance: 411.8
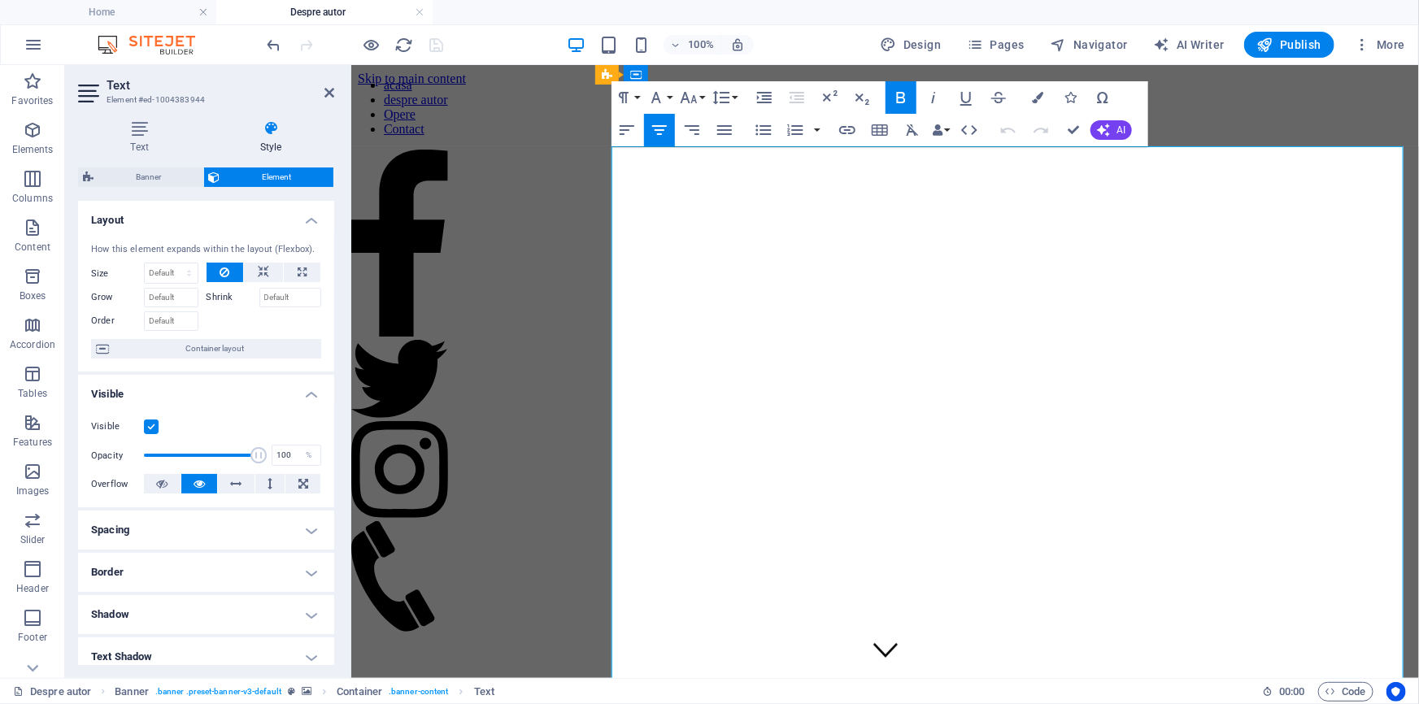
click at [296, 404] on h4 "Visible" at bounding box center [206, 389] width 256 height 29
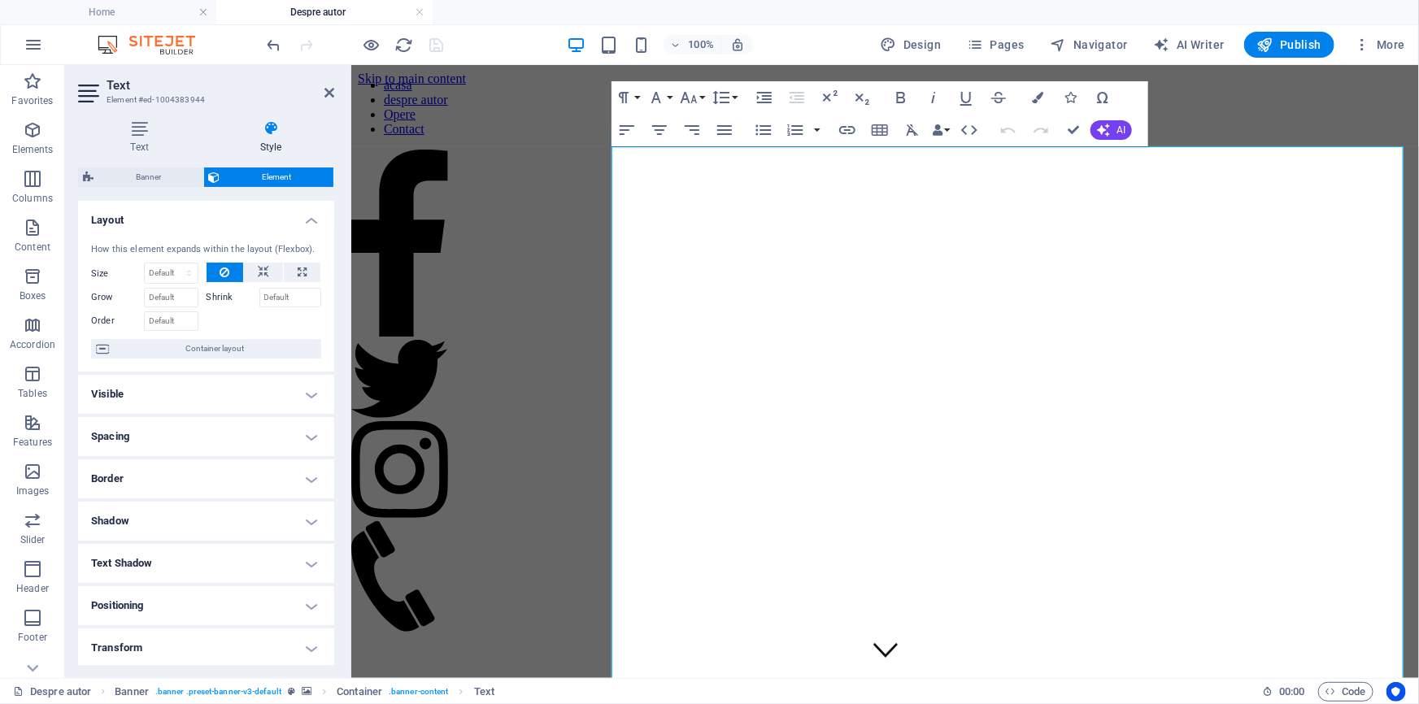
click at [165, 456] on h4 "Spacing" at bounding box center [206, 436] width 256 height 39
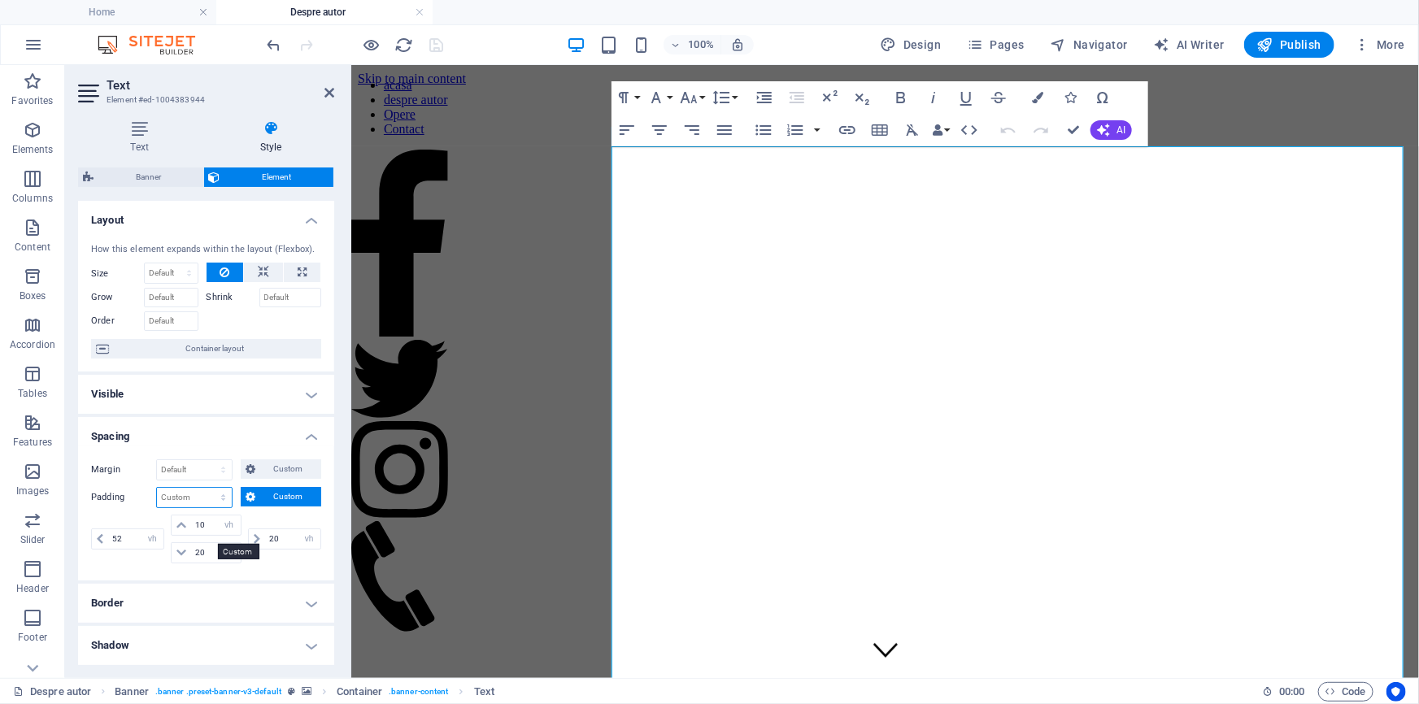
click at [170, 508] on select "Default px rem % vh vw Custom" at bounding box center [194, 498] width 75 height 20
click at [157, 508] on select "Default px rem % vh vw Custom" at bounding box center [194, 498] width 75 height 20
select select "DISABLED_OPTION_VALUE"
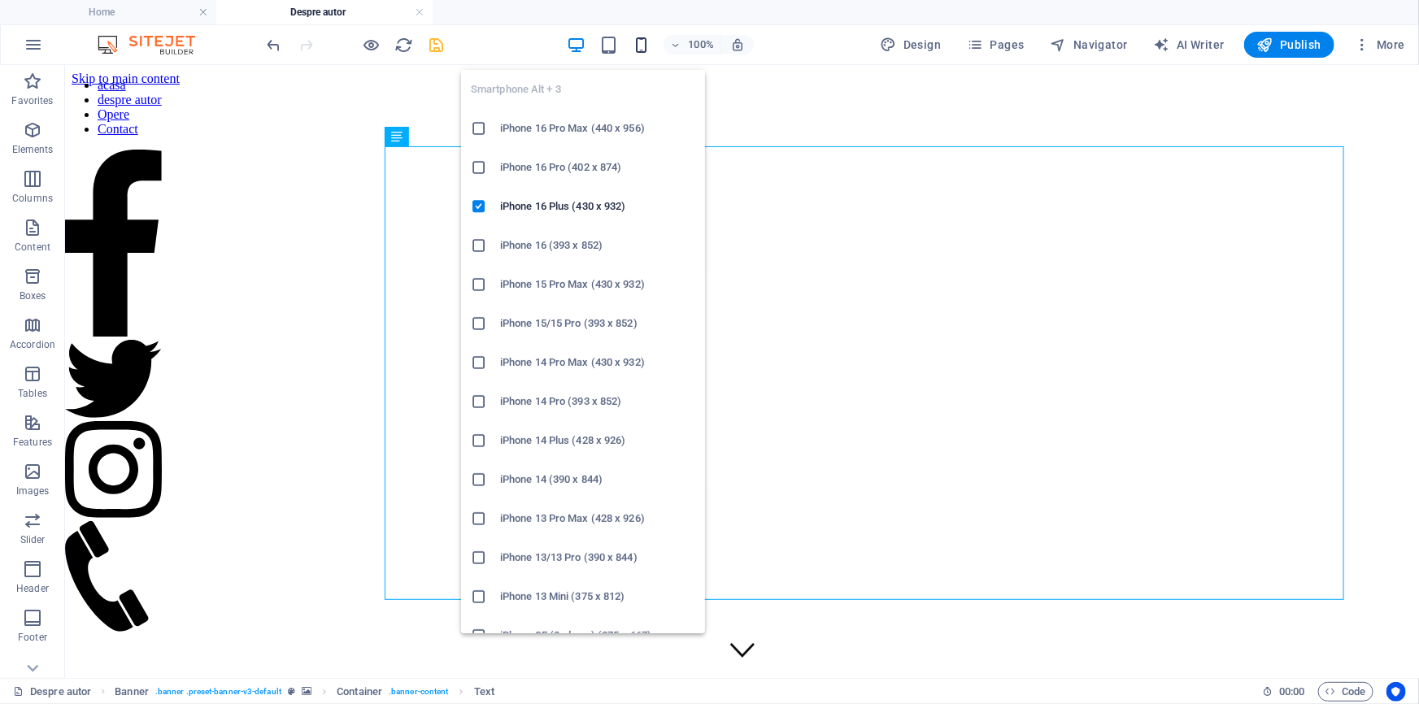
click at [632, 48] on icon "button" at bounding box center [641, 45] width 19 height 19
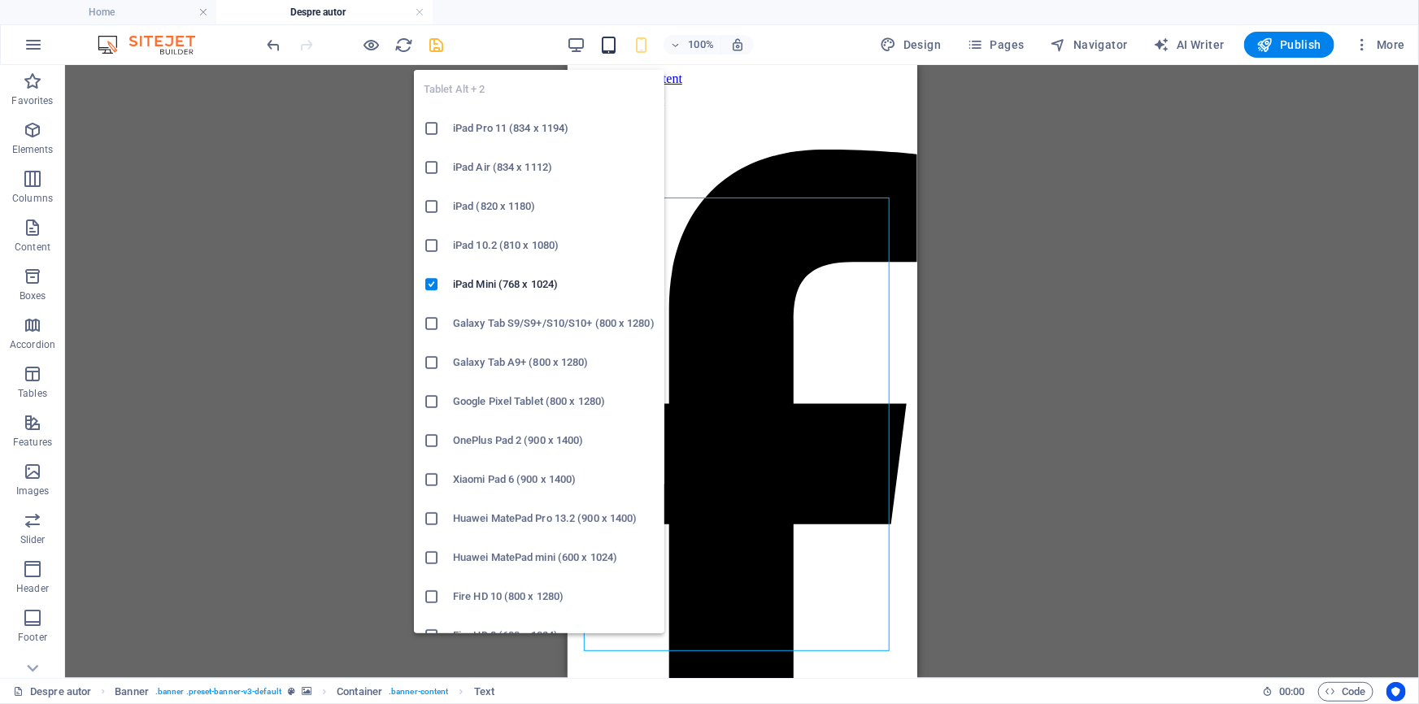
click at [599, 47] on icon "button" at bounding box center [608, 45] width 19 height 19
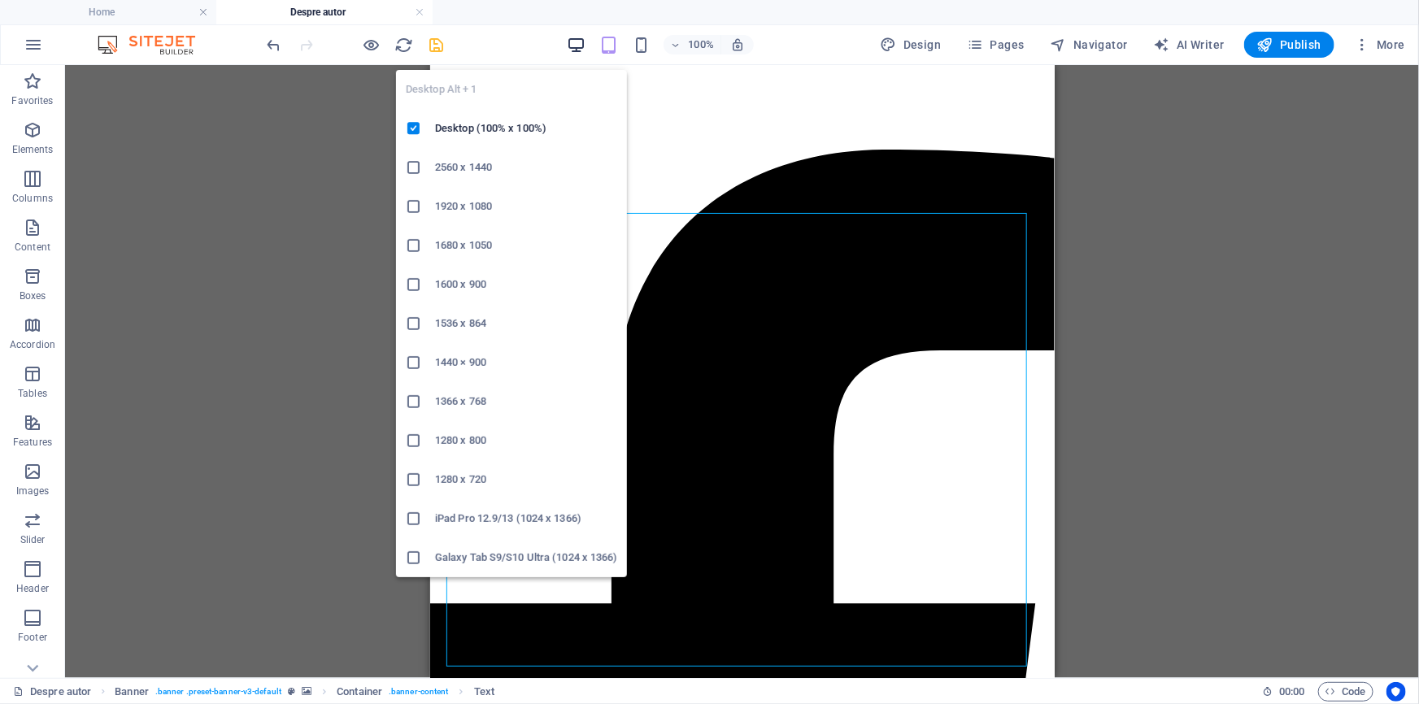
click at [567, 40] on icon "button" at bounding box center [576, 45] width 19 height 19
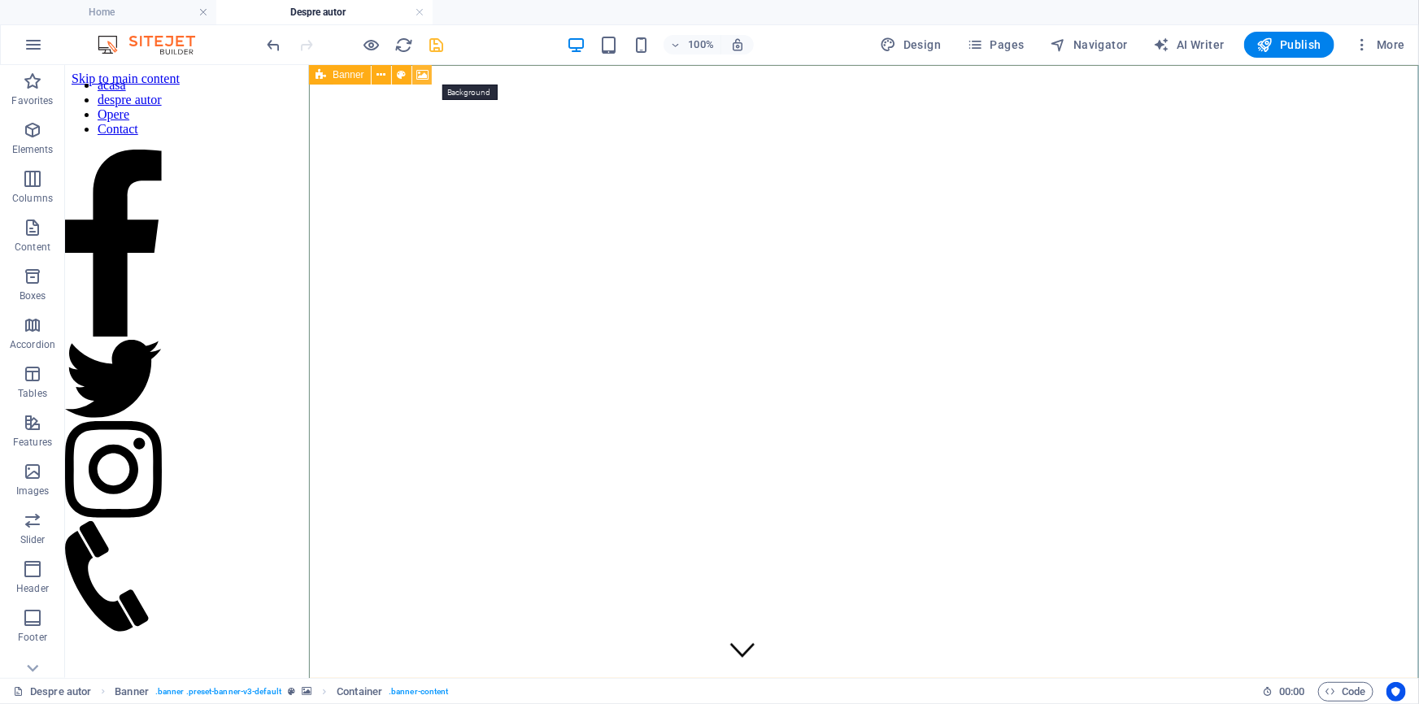
click at [429, 76] on icon at bounding box center [422, 75] width 12 height 17
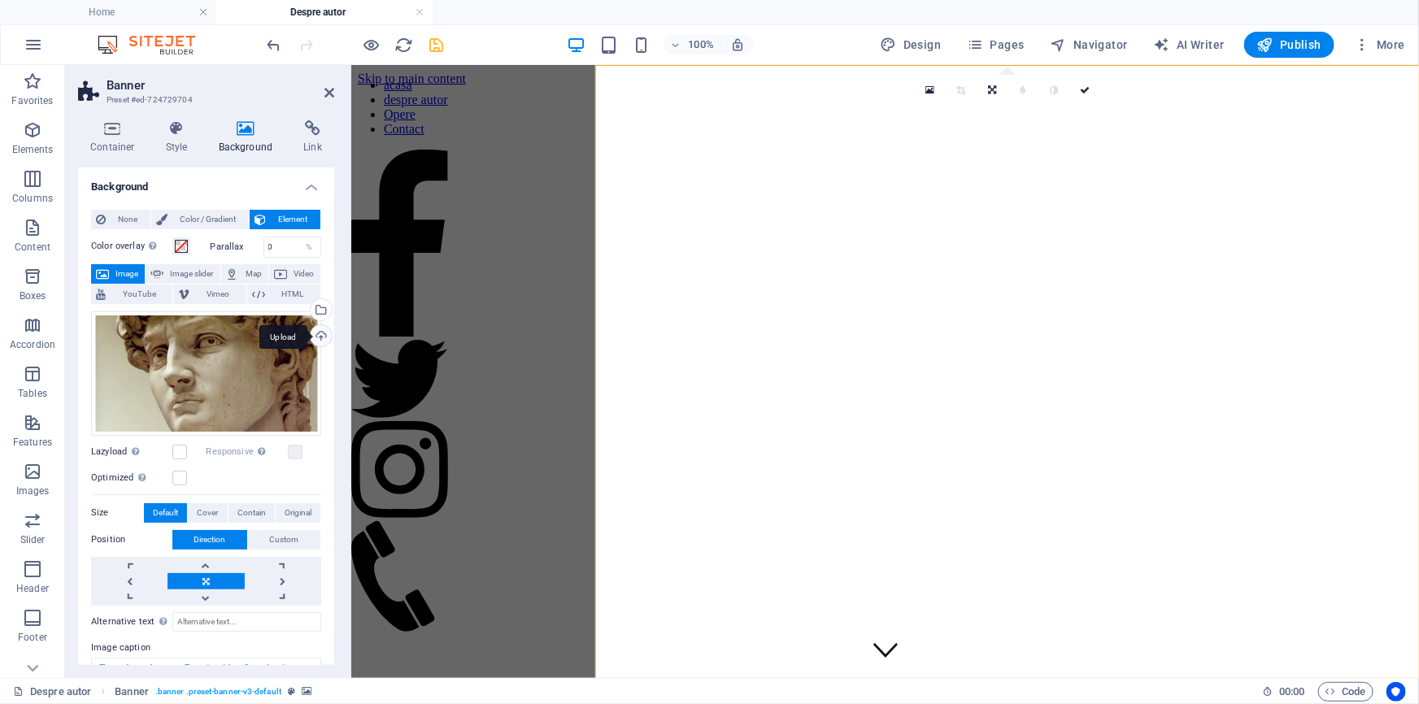
click at [315, 350] on div "Upload" at bounding box center [319, 337] width 24 height 24
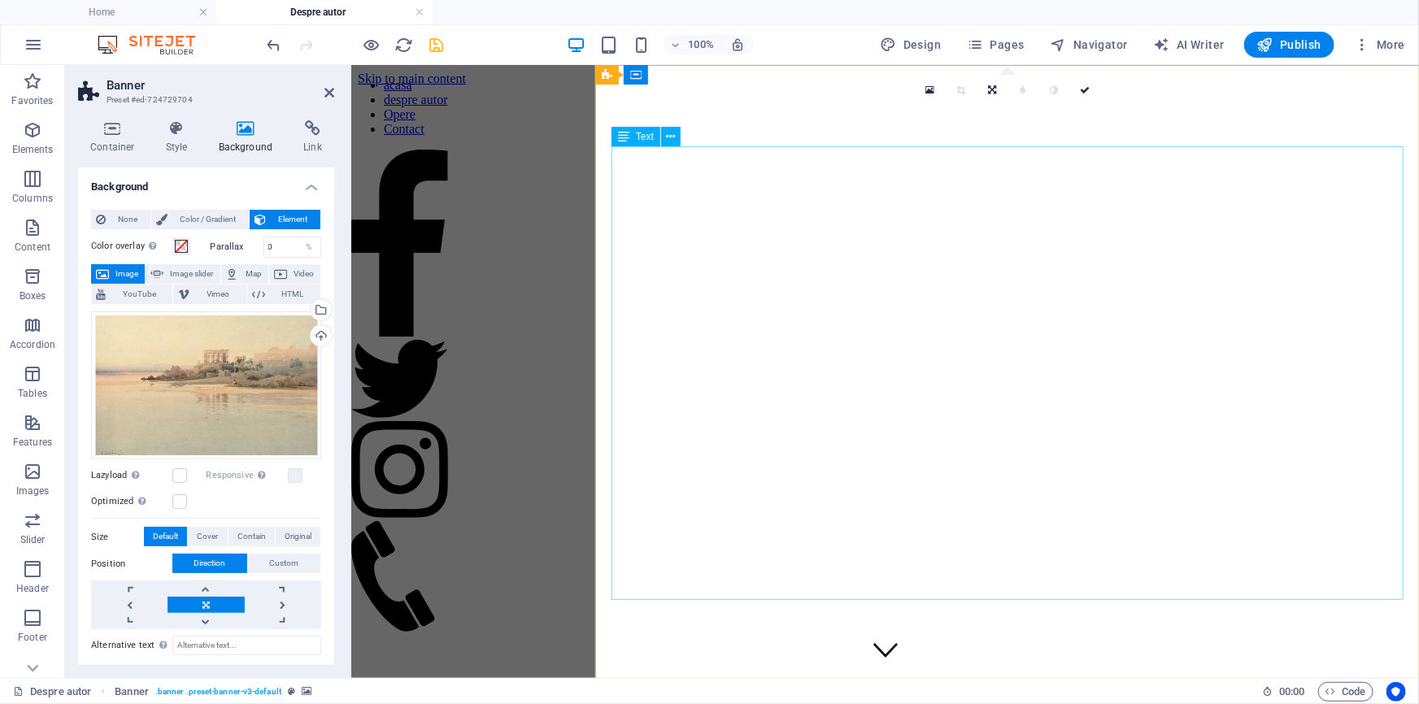
click at [715, 77] on icon at bounding box center [709, 75] width 12 height 17
click at [181, 137] on h4 "Style" at bounding box center [180, 137] width 53 height 34
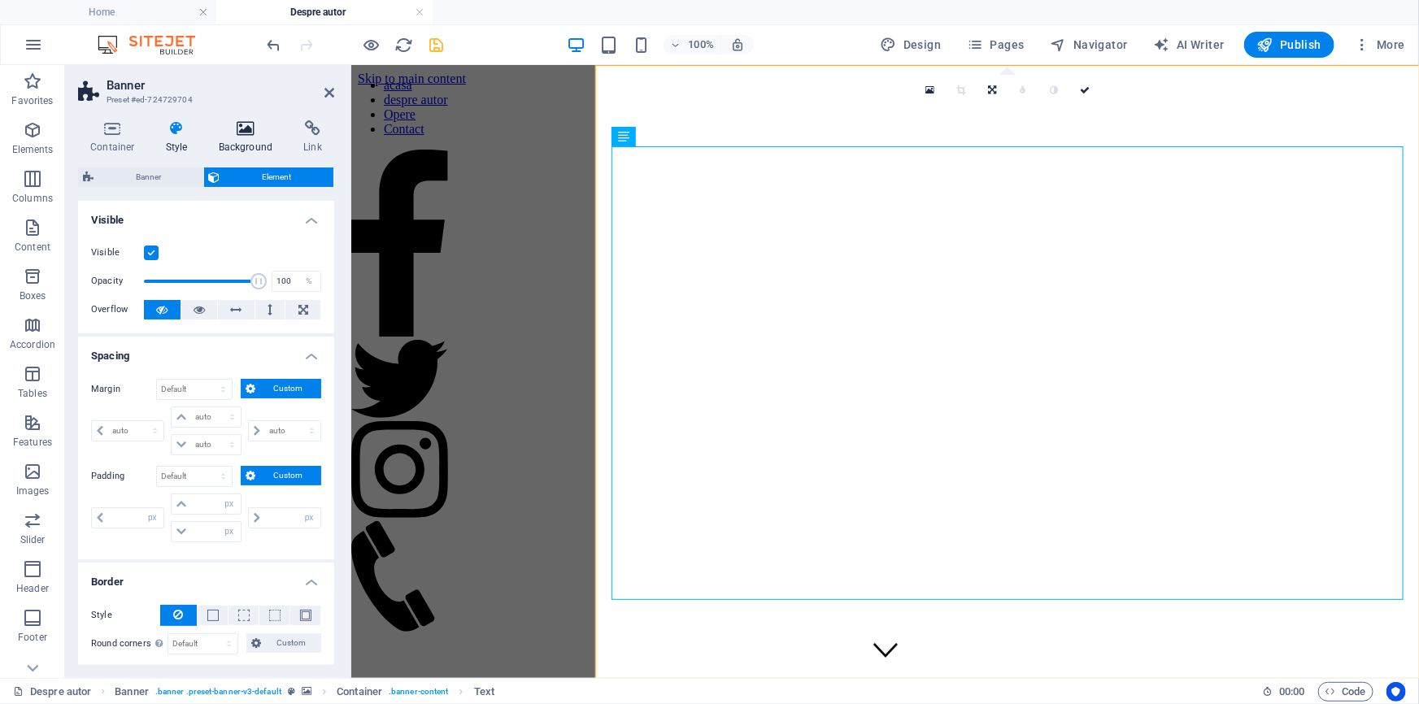
click at [253, 133] on icon at bounding box center [246, 128] width 79 height 16
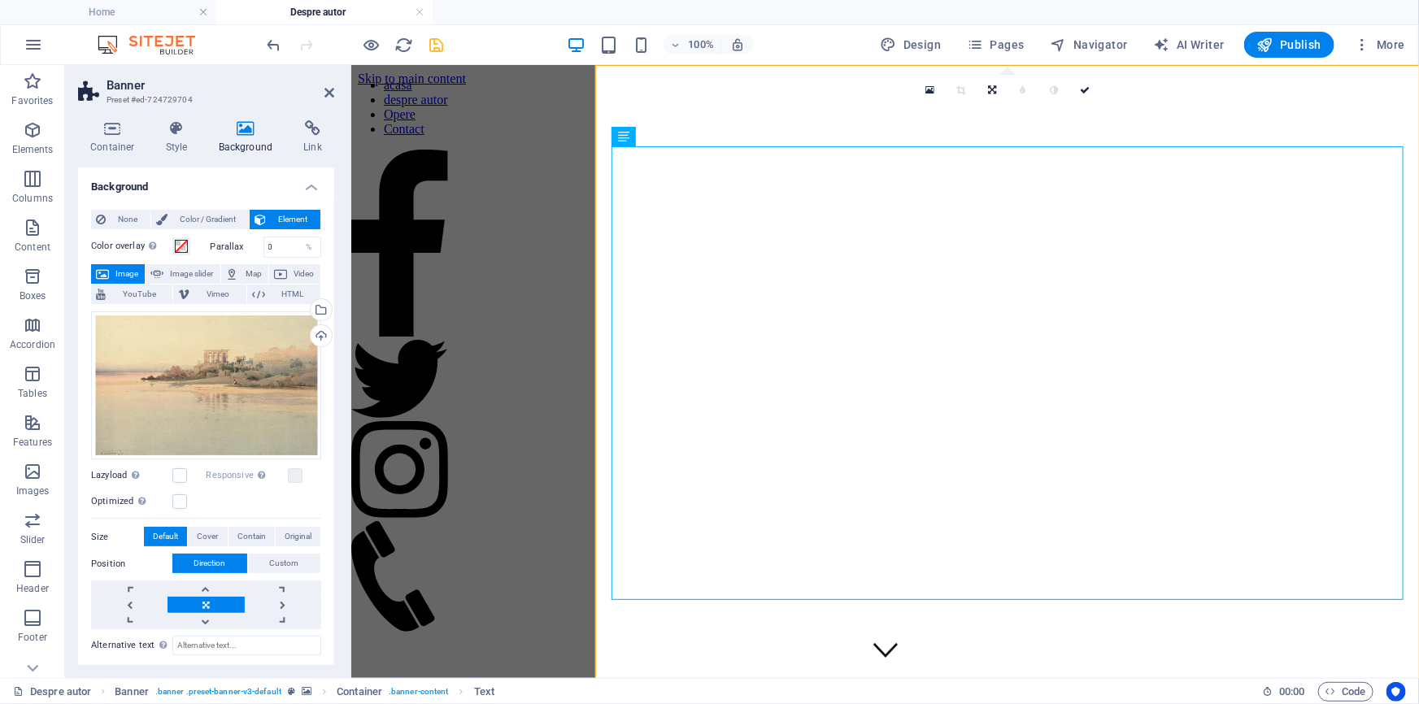
click at [278, 191] on h4 "Background" at bounding box center [206, 182] width 256 height 29
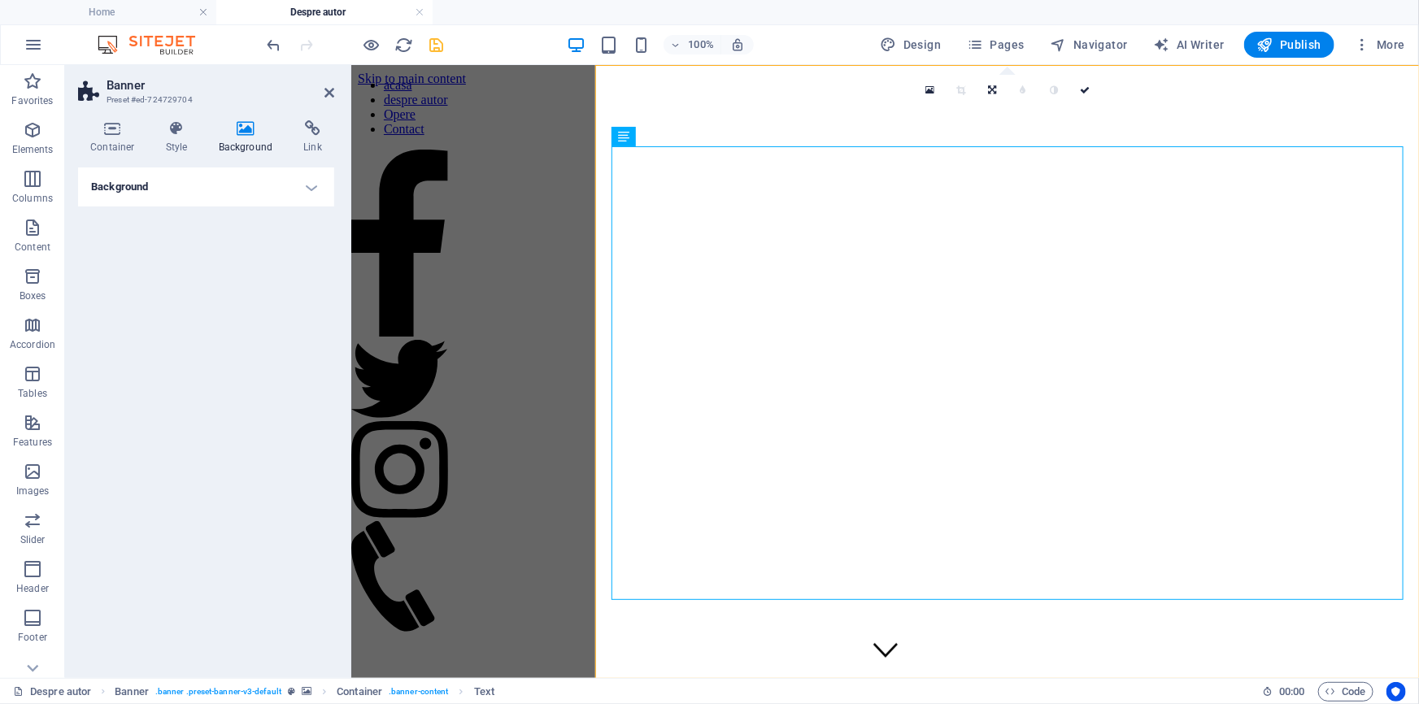
click at [306, 185] on h4 "Background" at bounding box center [206, 187] width 256 height 39
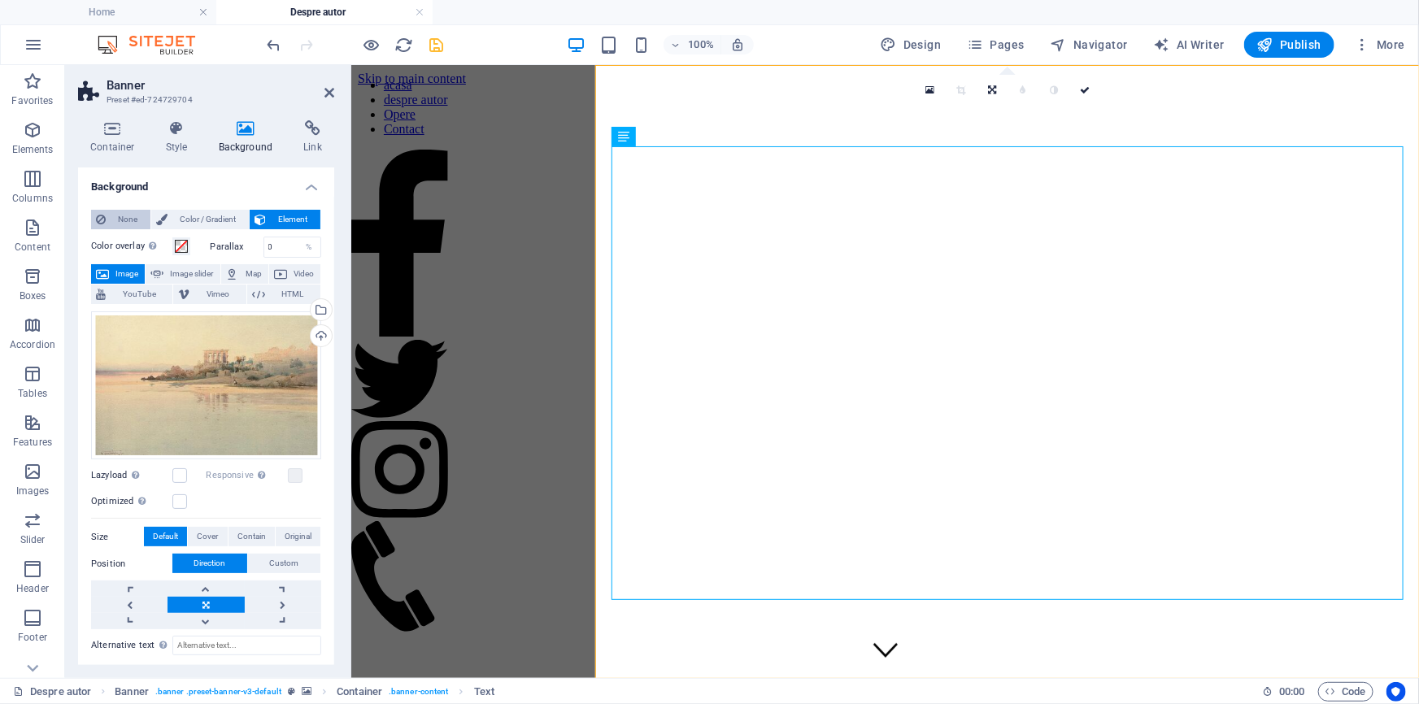
click at [146, 220] on span "None" at bounding box center [128, 220] width 35 height 20
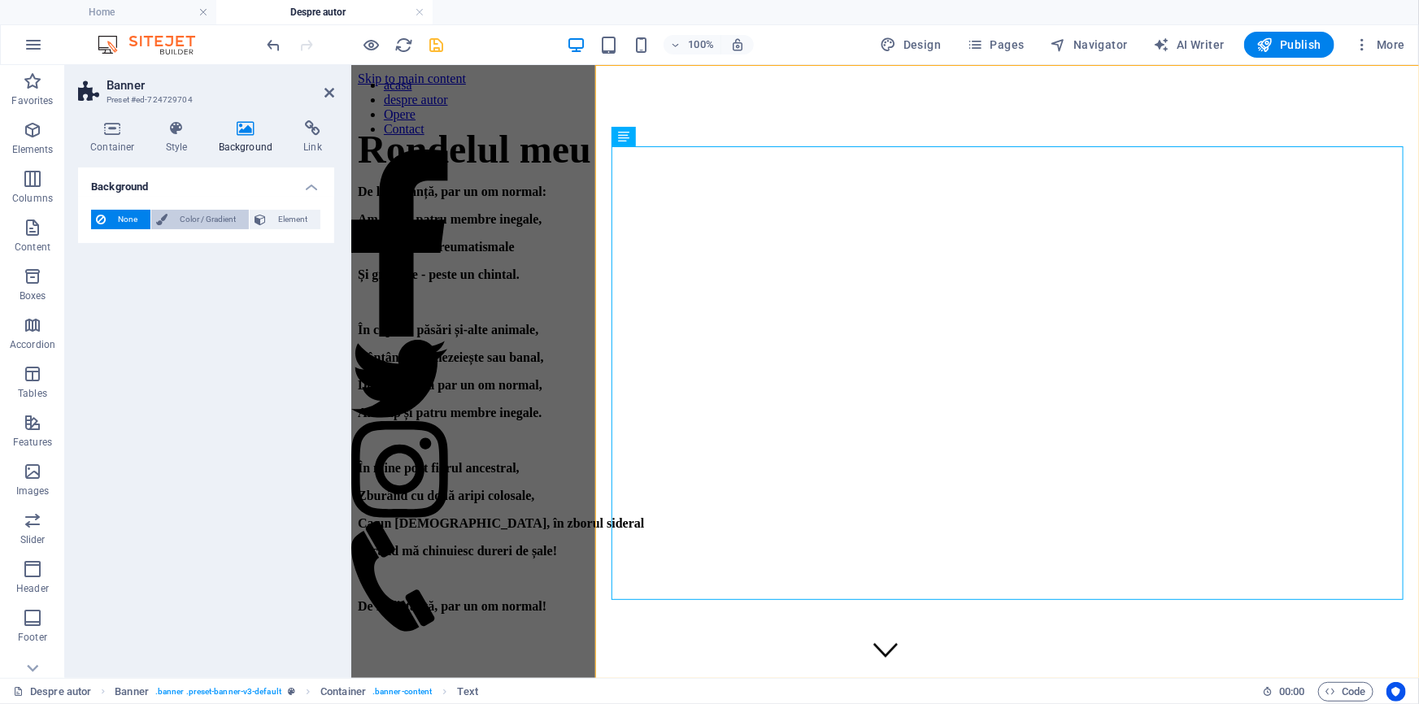
click at [200, 229] on span "Color / Gradient" at bounding box center [208, 220] width 72 height 20
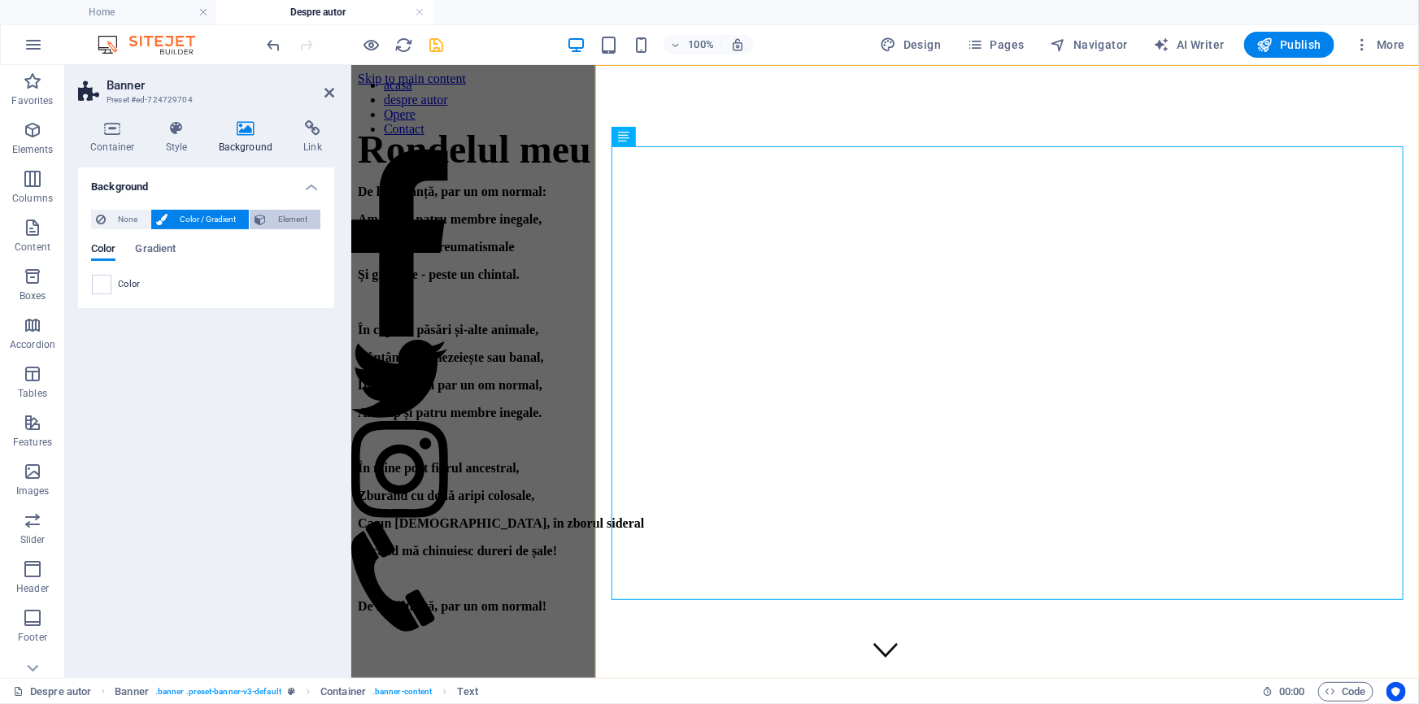
click at [271, 229] on span "Element" at bounding box center [293, 220] width 45 height 20
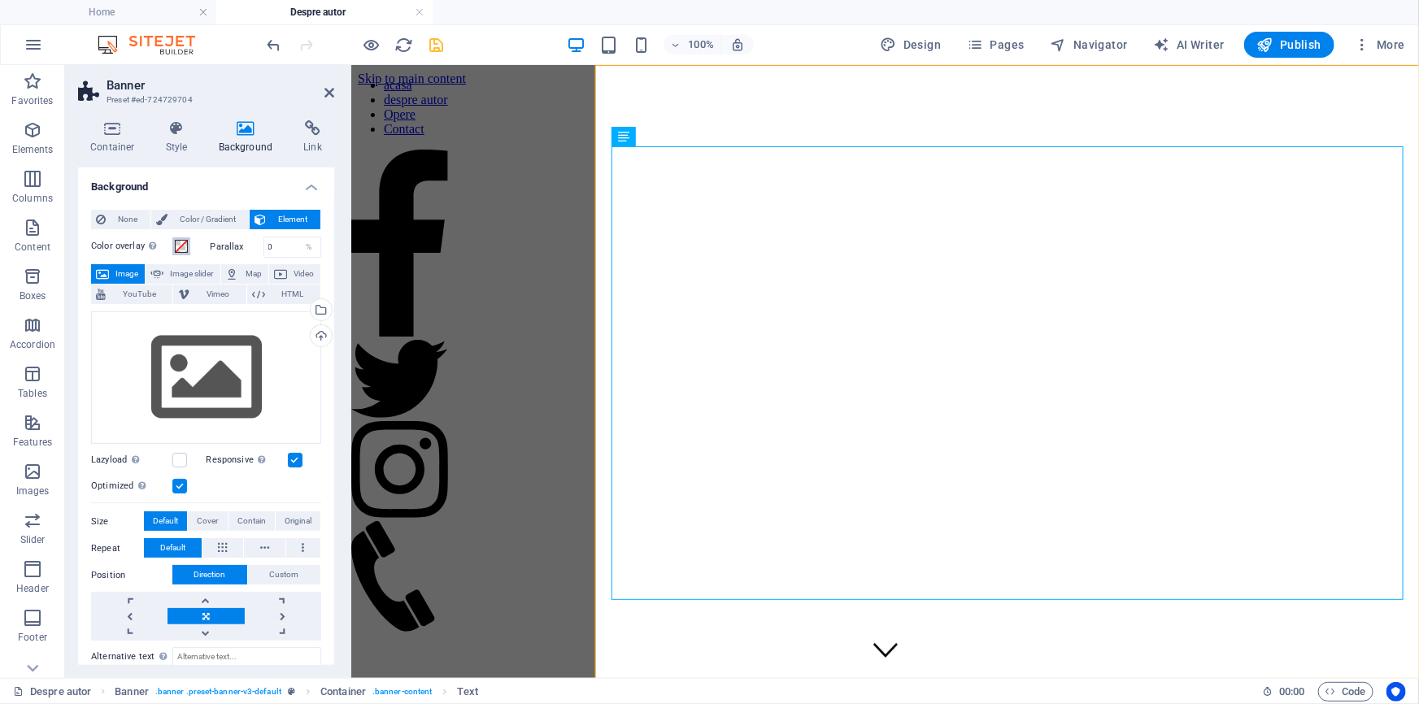
click at [188, 253] on span at bounding box center [181, 246] width 13 height 13
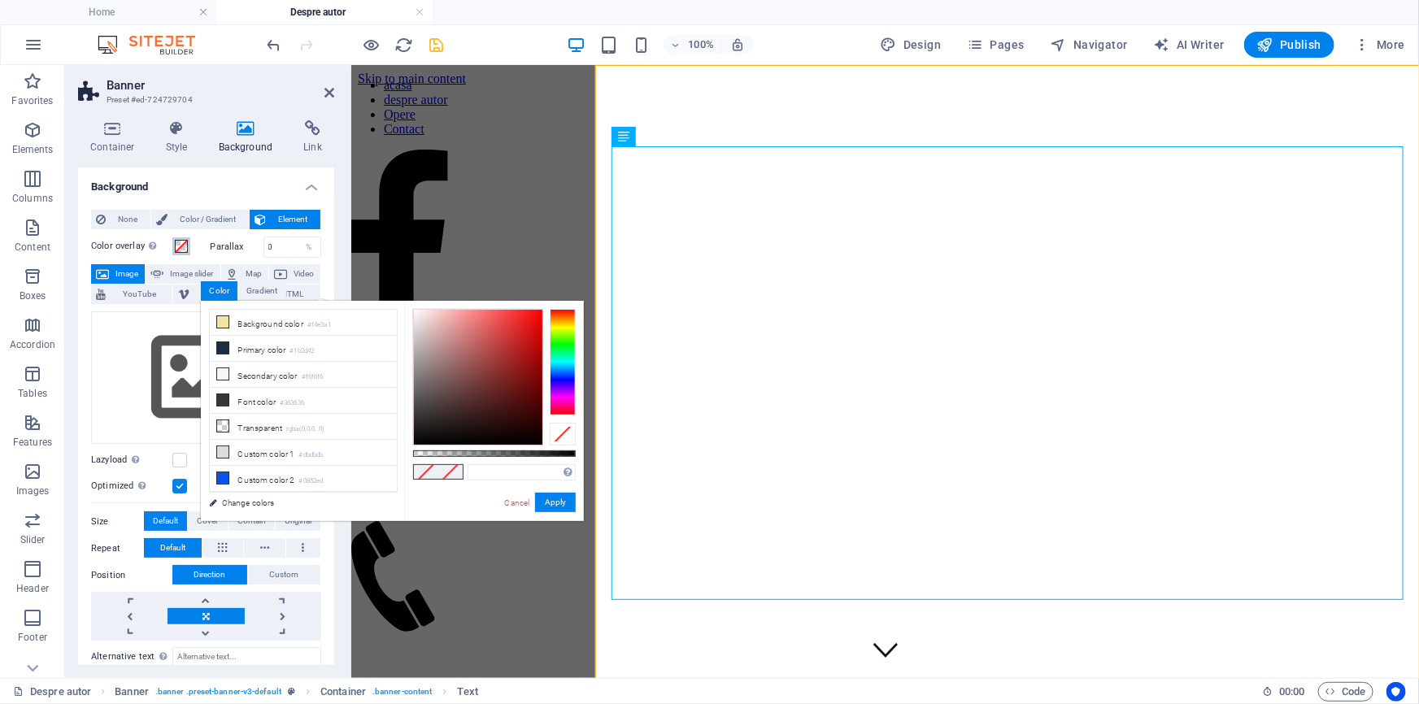
click at [188, 253] on span at bounding box center [181, 246] width 13 height 13
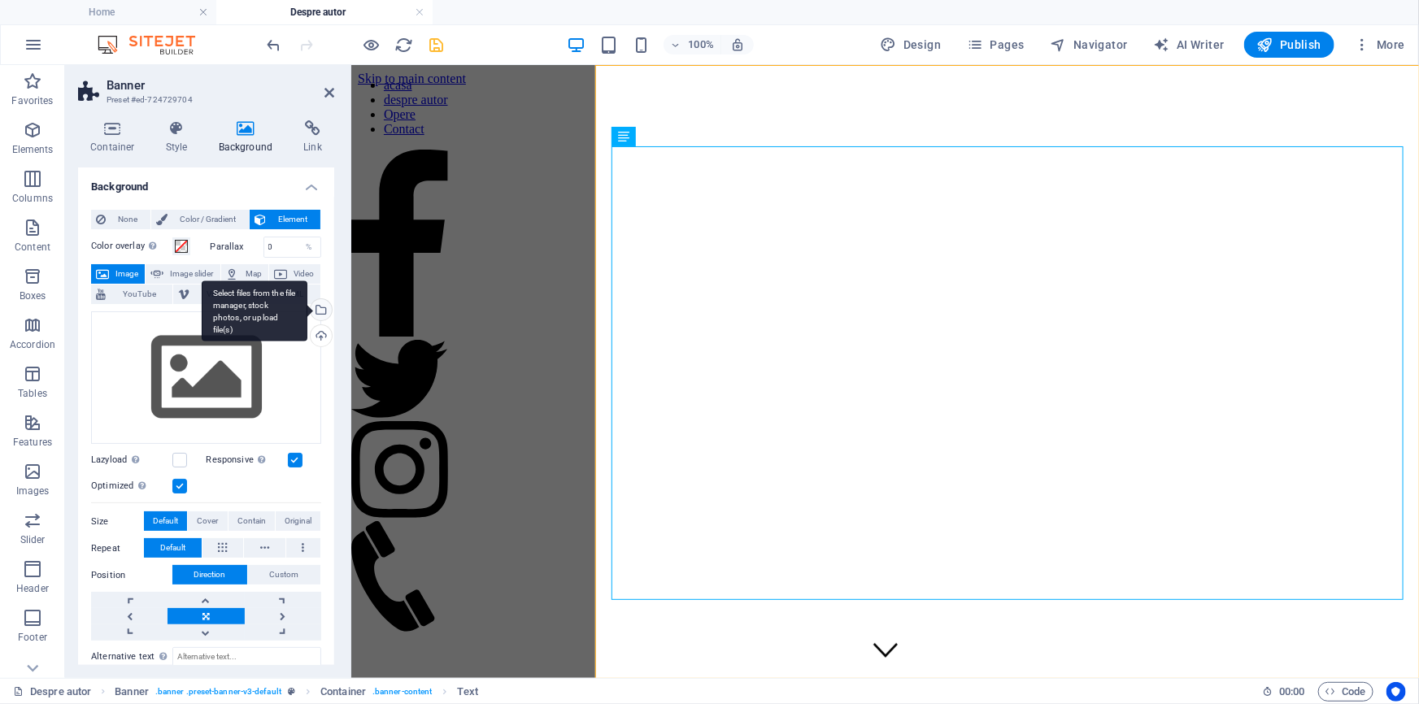
click at [307, 342] on div "Select files from the file manager, stock photos, or upload file(s)" at bounding box center [255, 311] width 106 height 61
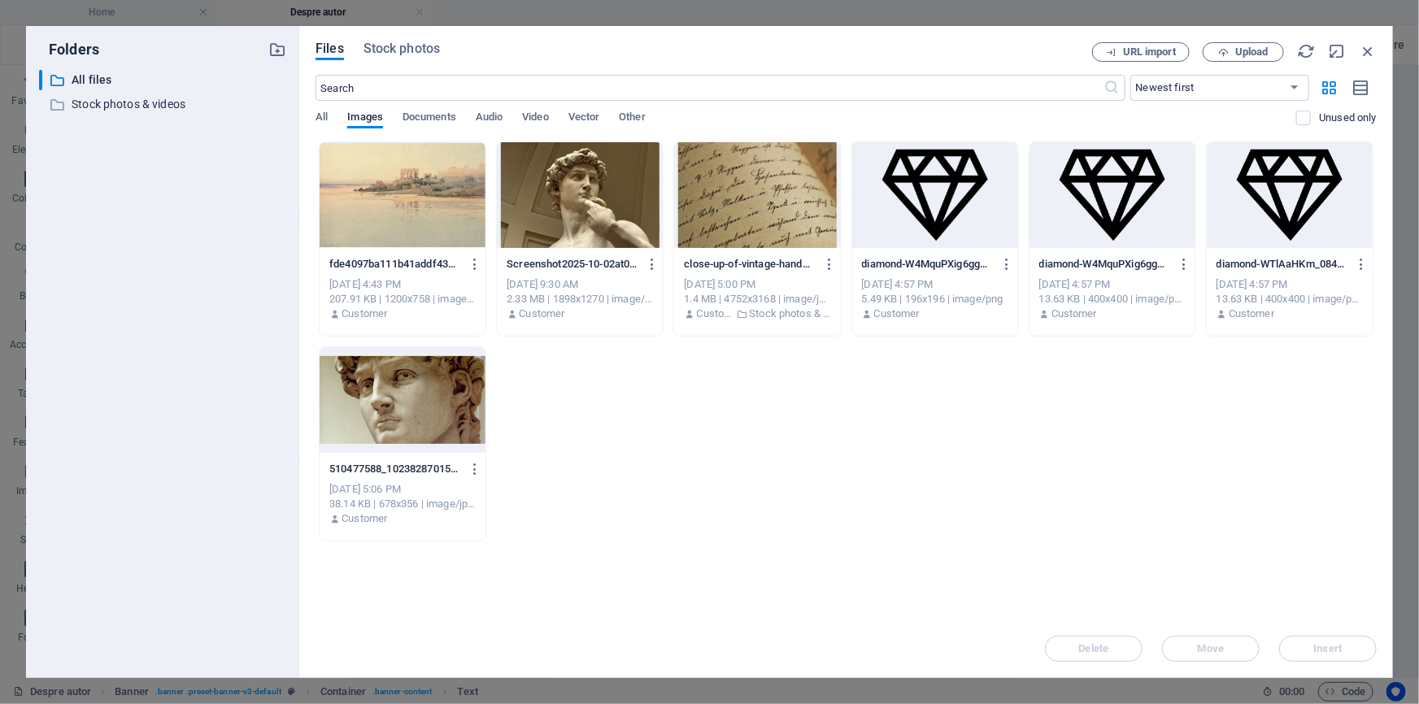
click at [416, 196] on div at bounding box center [403, 195] width 166 height 106
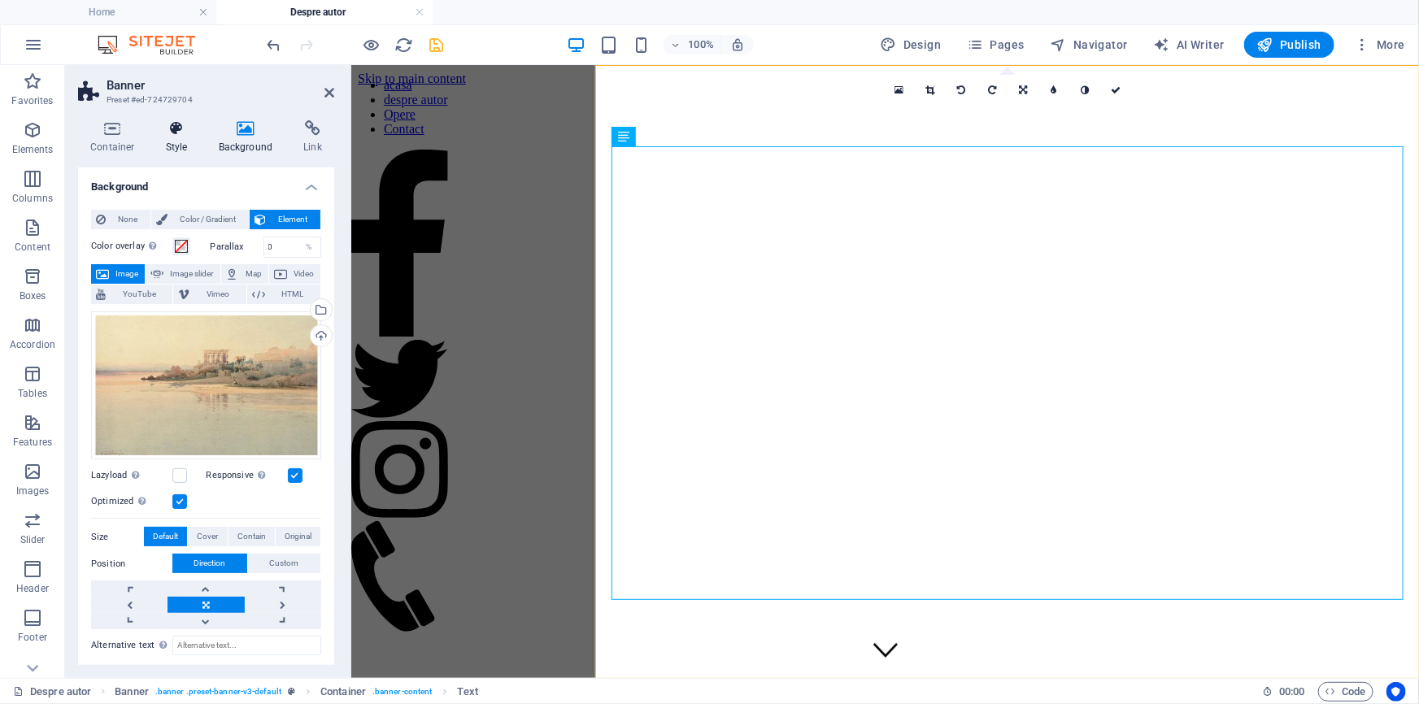
click at [185, 135] on icon at bounding box center [177, 128] width 46 height 16
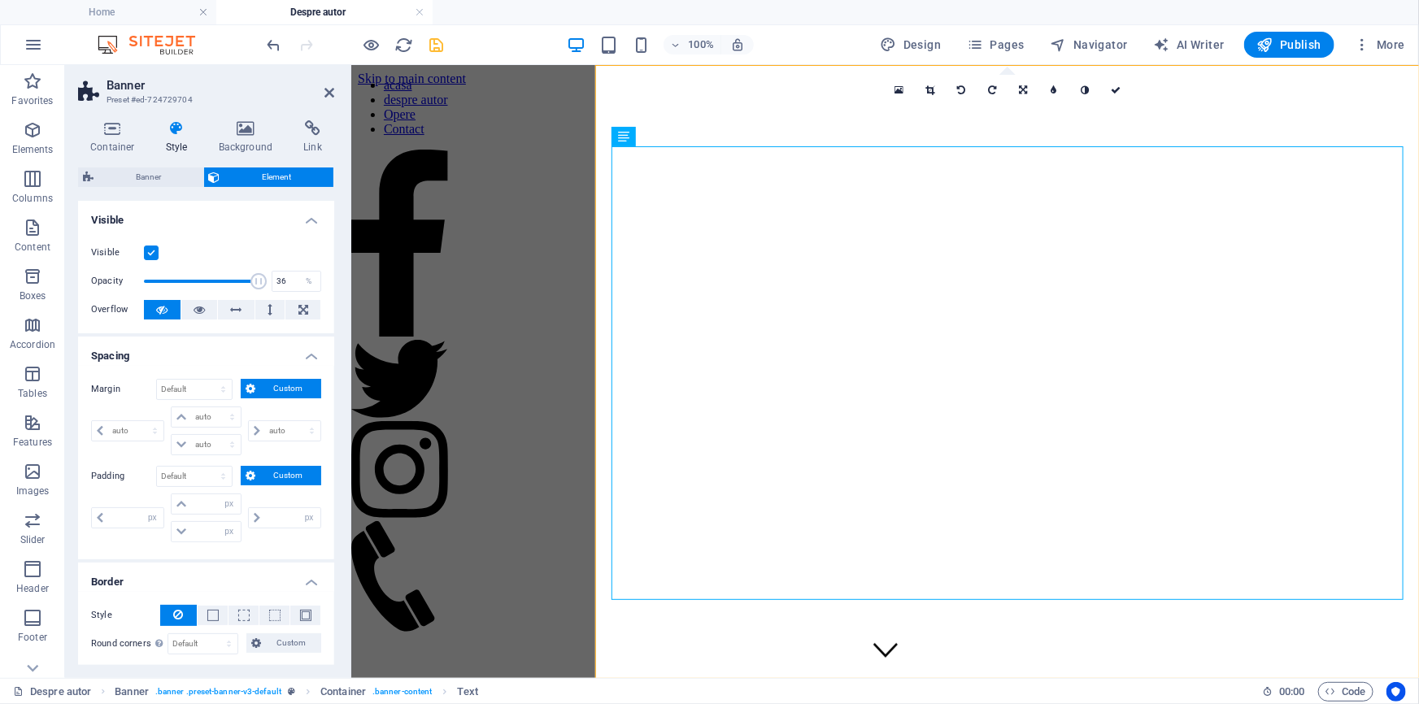
click at [183, 279] on span at bounding box center [201, 281] width 115 height 24
click at [194, 281] on span at bounding box center [201, 281] width 115 height 24
drag, startPoint x: 540, startPoint y: 350, endPoint x: 394, endPoint y: 289, distance: 158.6
type input "43"
click at [192, 312] on button at bounding box center [199, 310] width 37 height 20
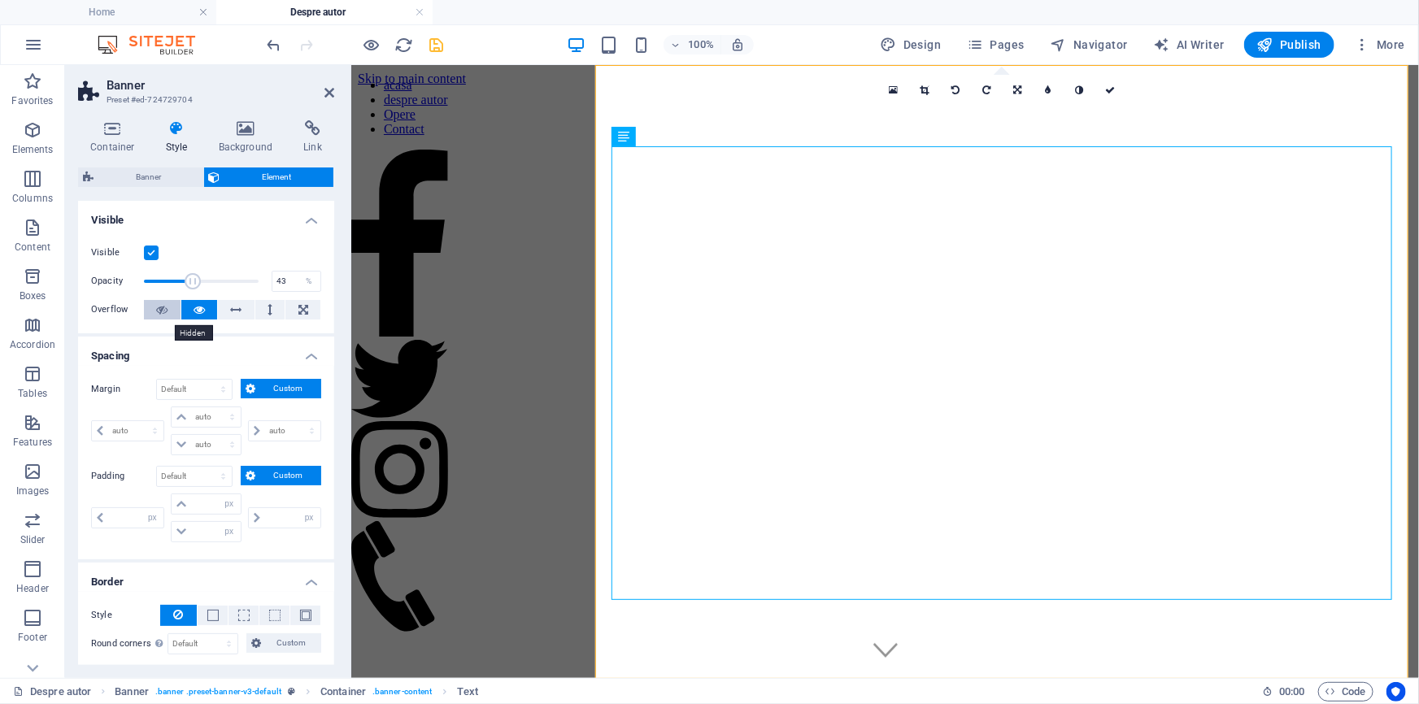
click at [159, 312] on button at bounding box center [162, 310] width 37 height 20
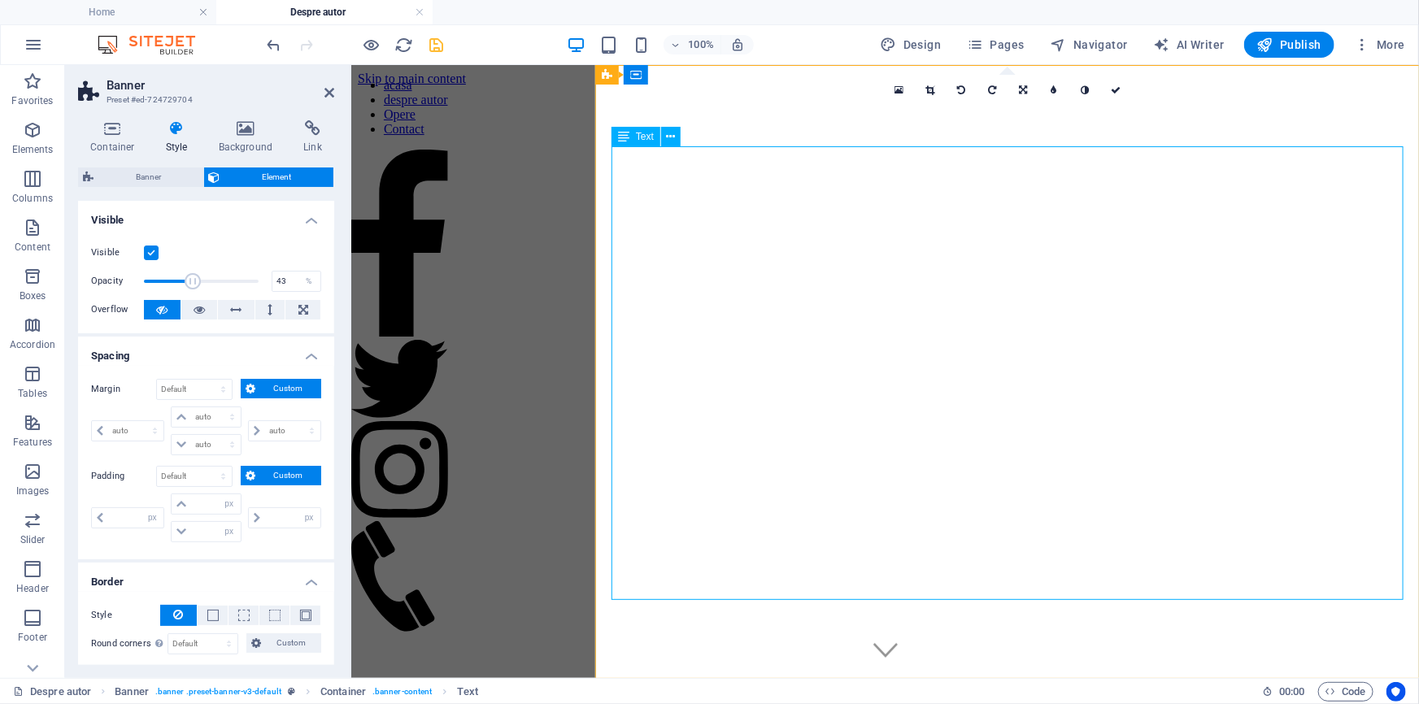
click at [621, 138] on icon at bounding box center [623, 137] width 11 height 20
click at [676, 135] on icon at bounding box center [671, 137] width 9 height 17
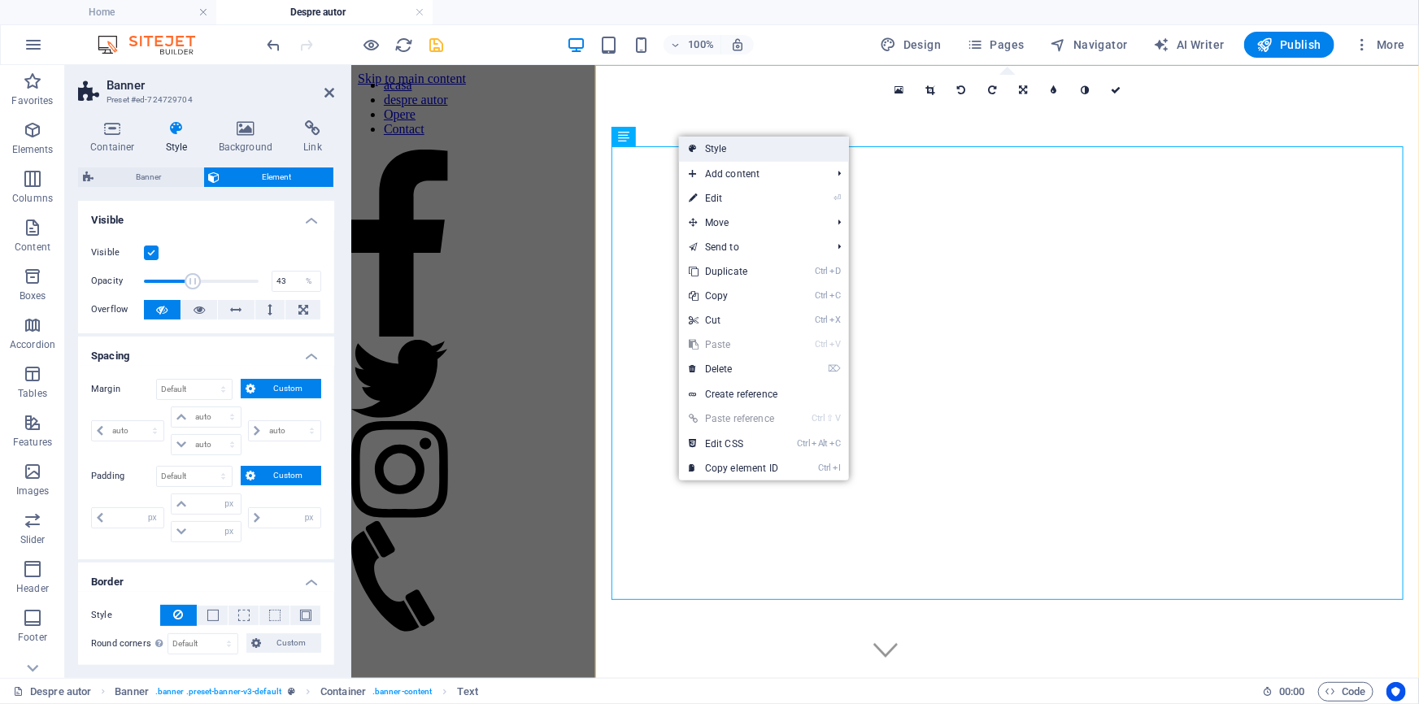
click at [706, 149] on link "Style" at bounding box center [764, 149] width 170 height 24
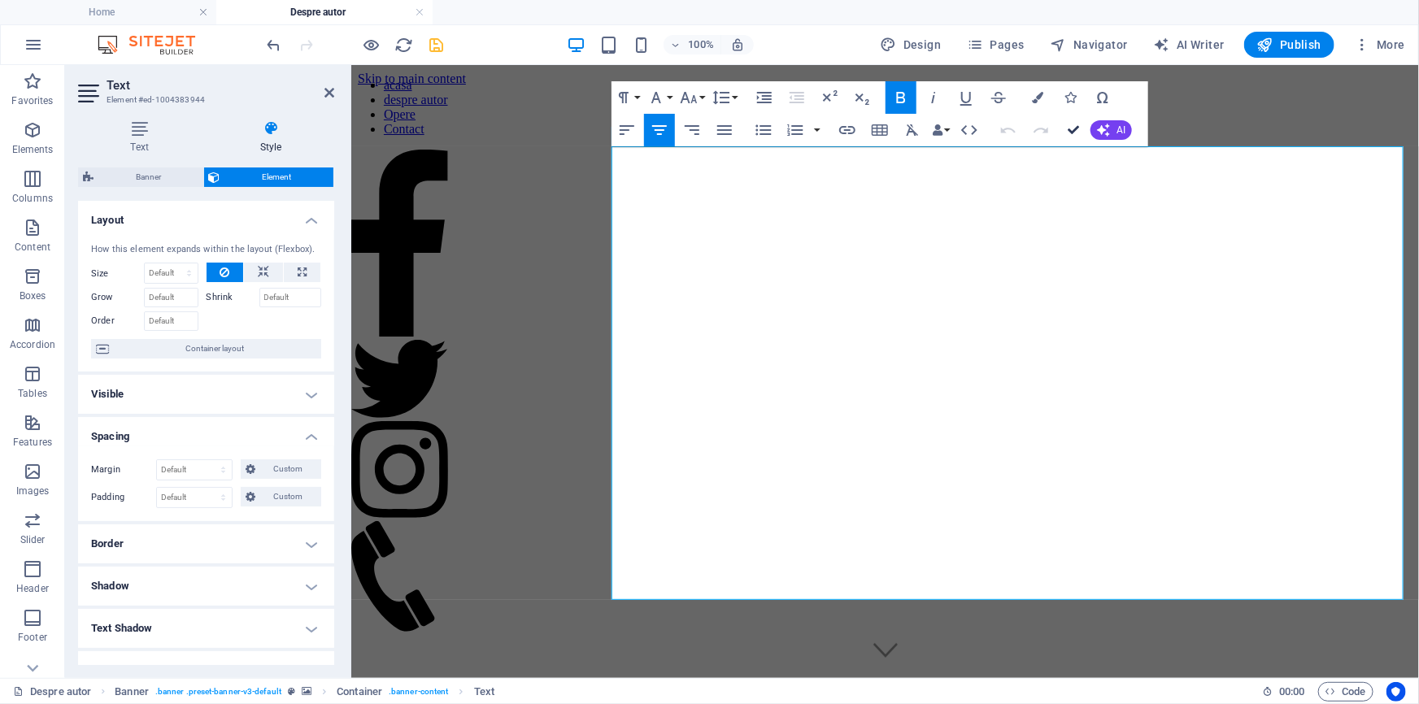
drag, startPoint x: 1072, startPoint y: 124, endPoint x: 824, endPoint y: 176, distance: 253.5
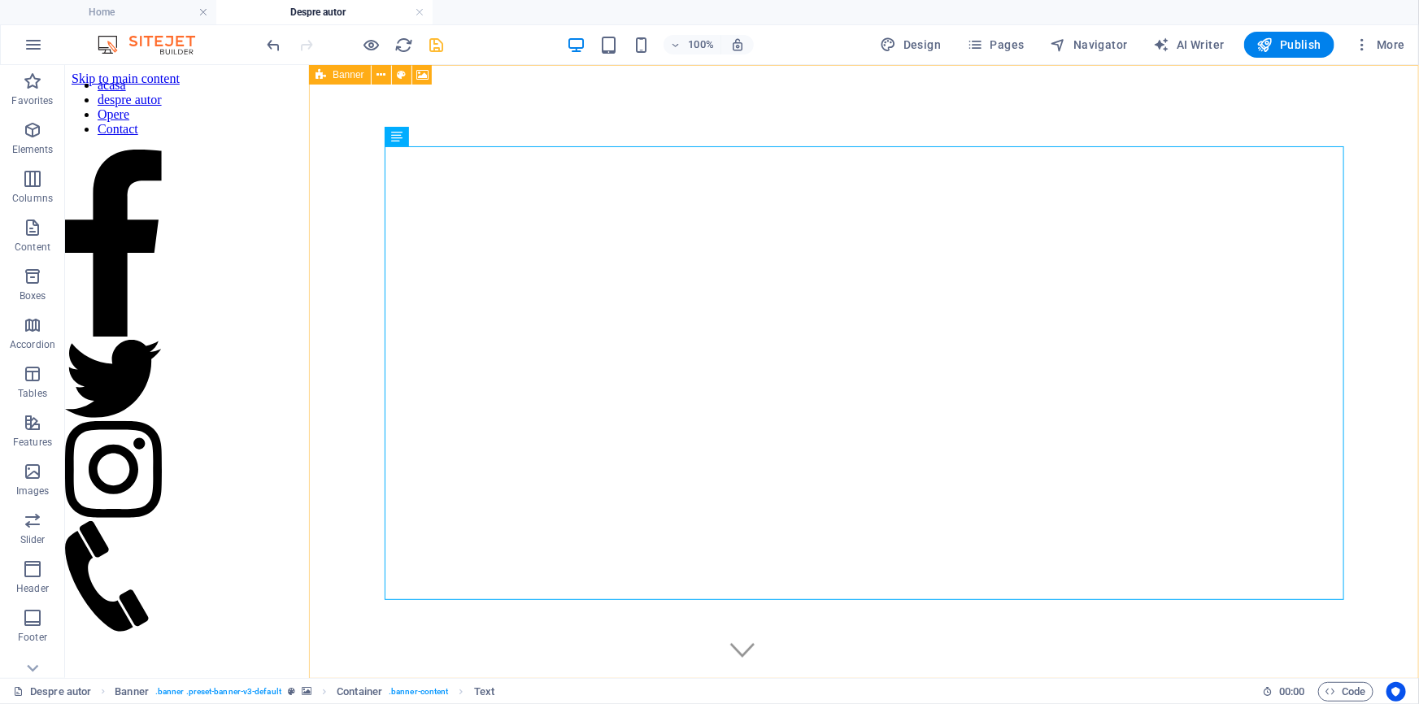
click at [316, 75] on icon at bounding box center [321, 75] width 11 height 20
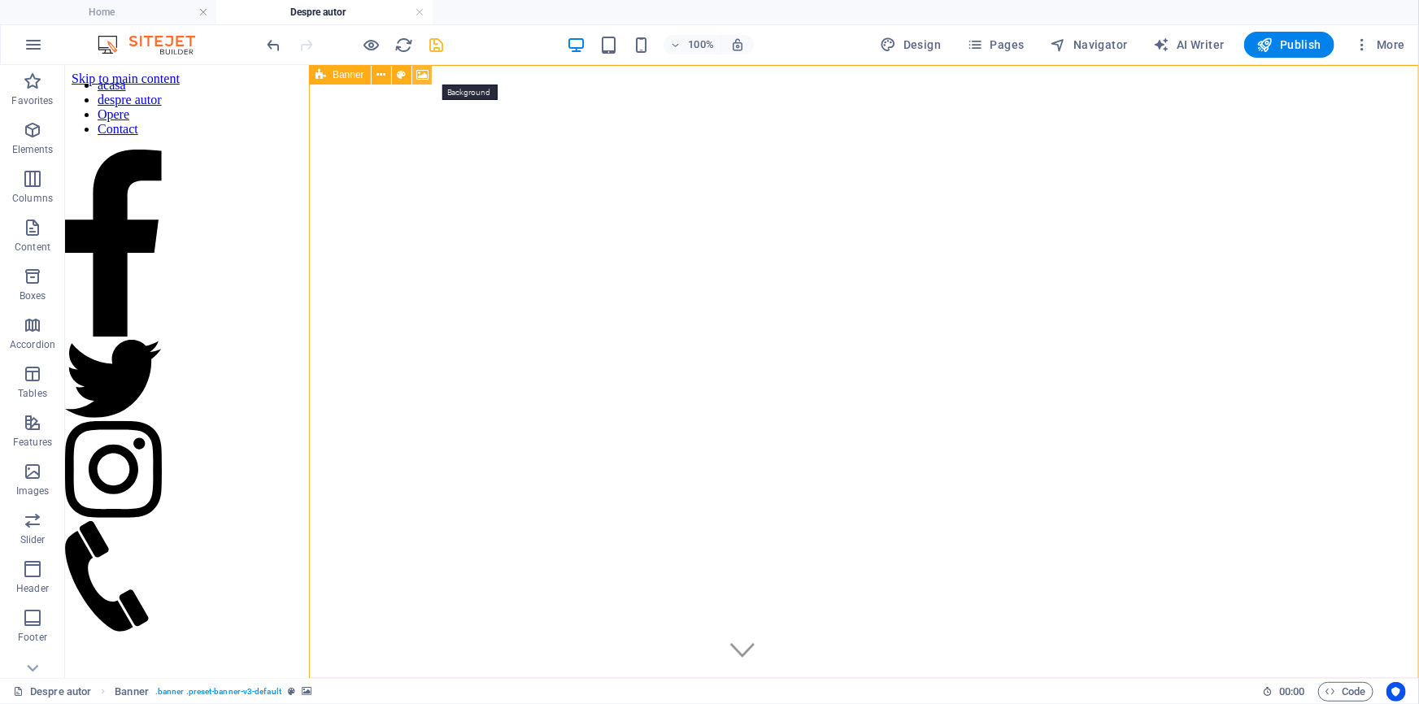
click at [429, 73] on icon at bounding box center [422, 75] width 12 height 17
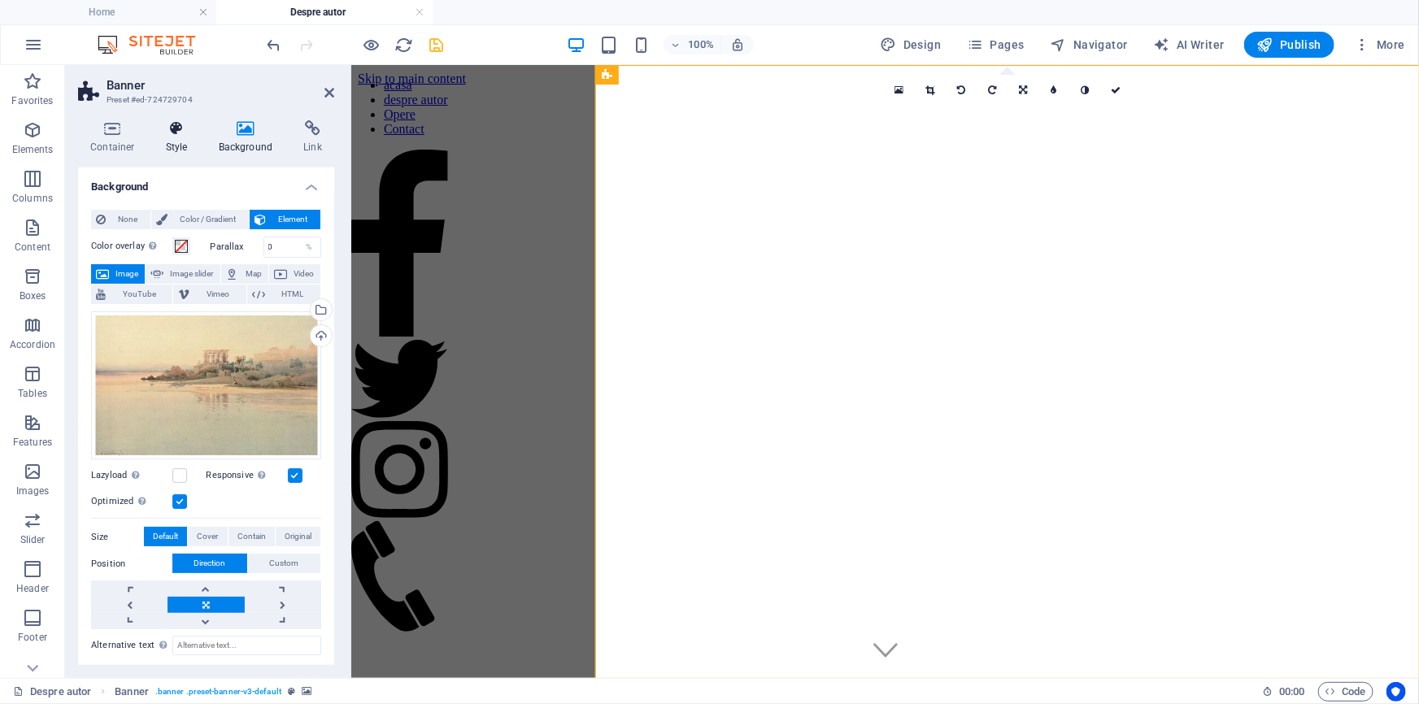
click at [166, 132] on icon at bounding box center [177, 128] width 46 height 16
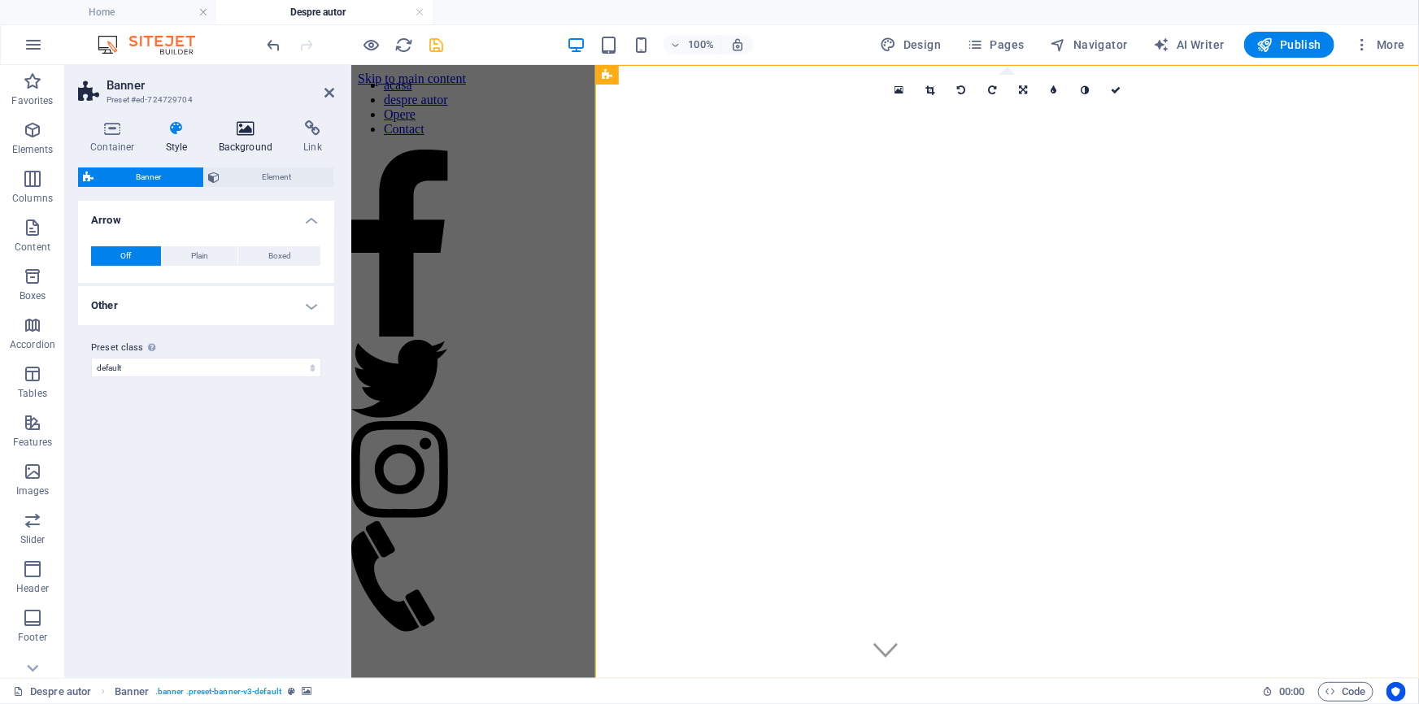
click at [241, 133] on icon at bounding box center [246, 128] width 79 height 16
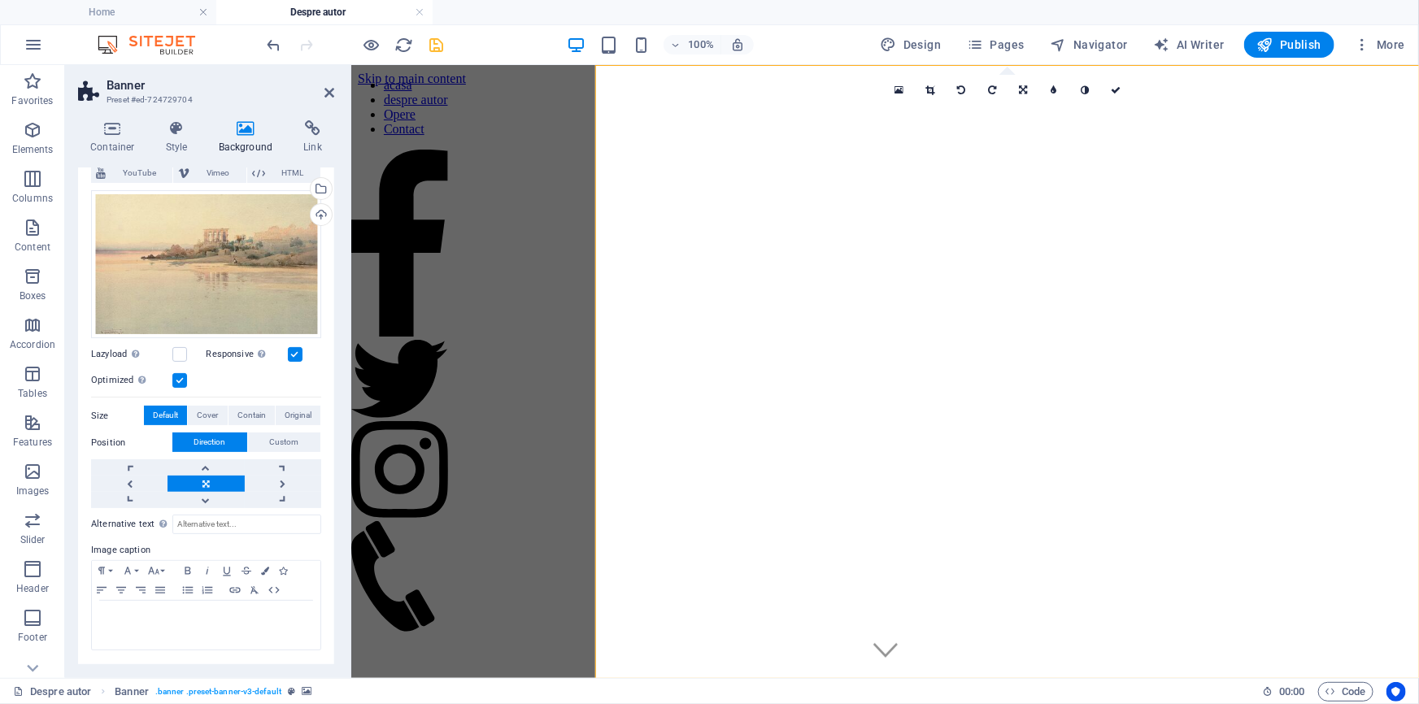
scroll to position [164, 0]
click at [170, 136] on icon at bounding box center [177, 128] width 46 height 16
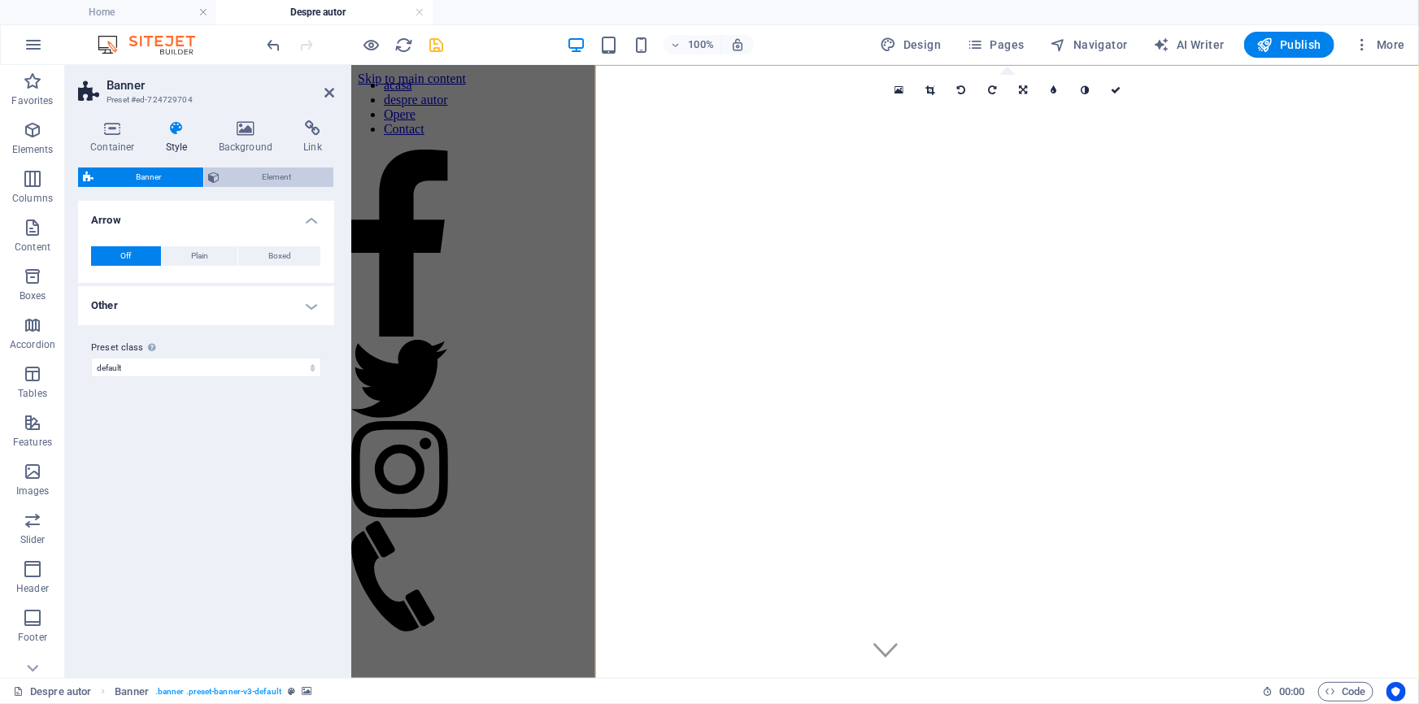
click at [279, 173] on span "Element" at bounding box center [277, 178] width 104 height 20
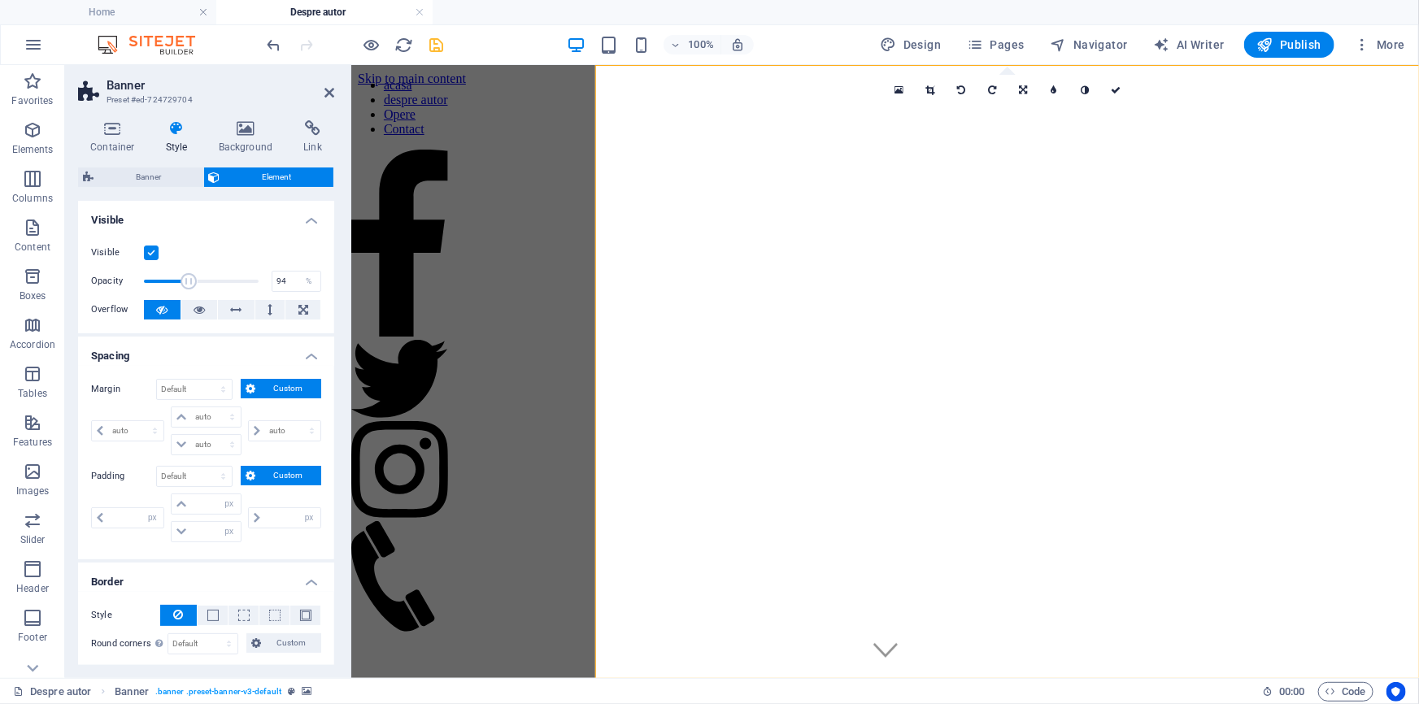
type input "100"
drag, startPoint x: 188, startPoint y: 286, endPoint x: 349, endPoint y: 285, distance: 161.0
click at [305, 285] on div "Opacity 100 %" at bounding box center [206, 281] width 230 height 24
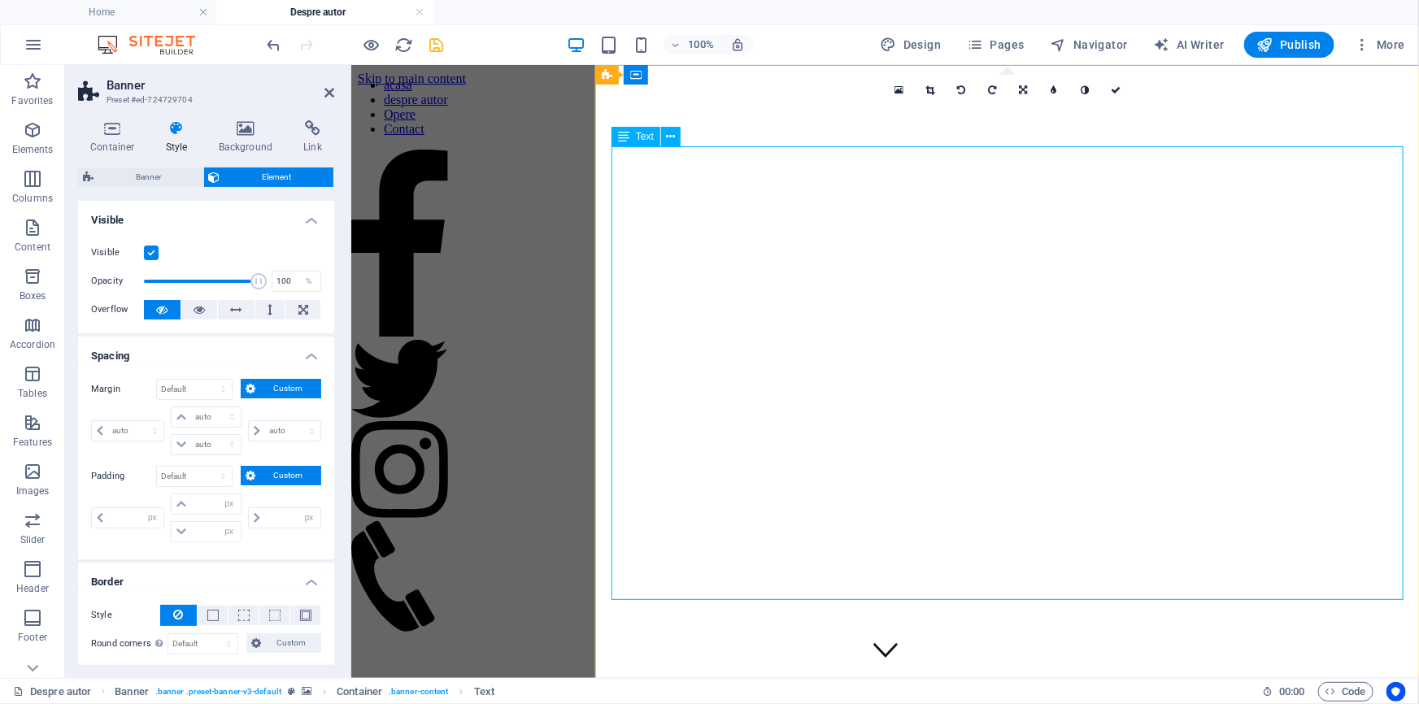
click at [327, 89] on icon at bounding box center [330, 92] width 10 height 13
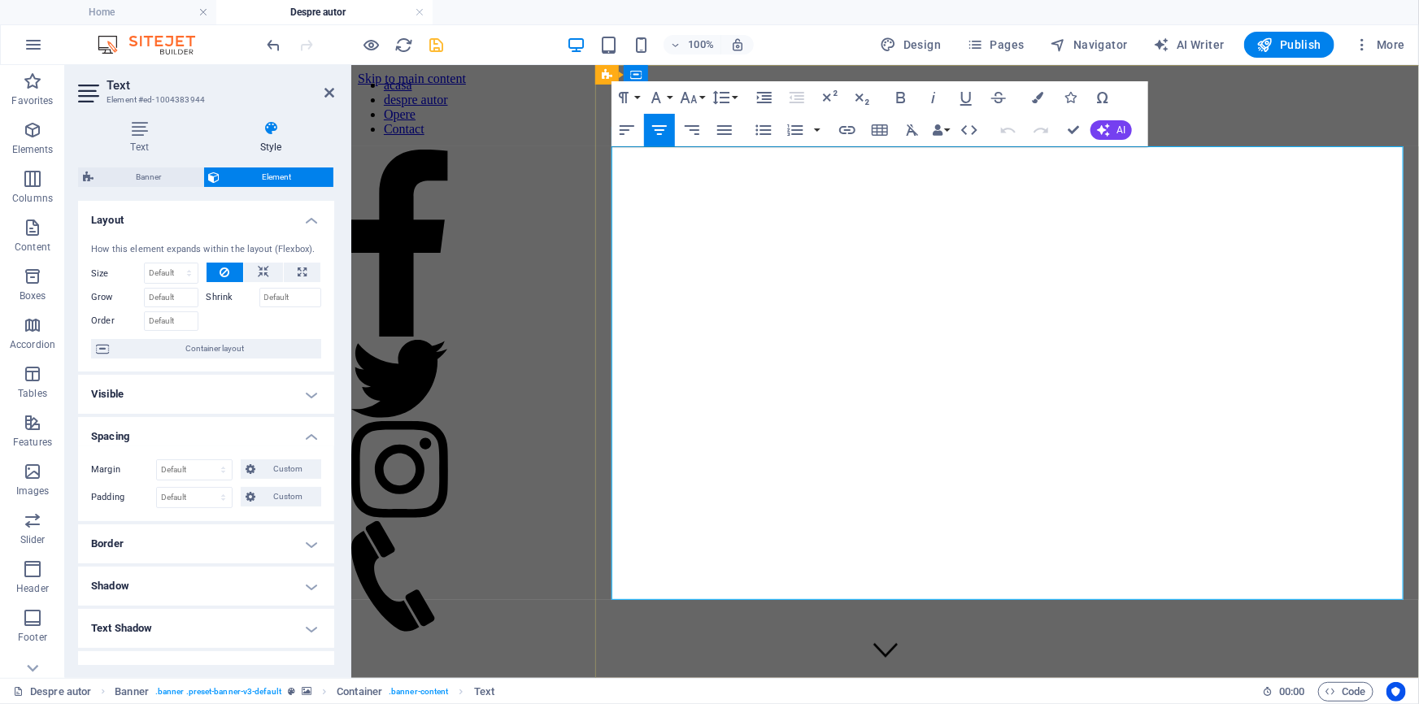
click at [1032, 92] on icon "button" at bounding box center [1037, 97] width 11 height 11
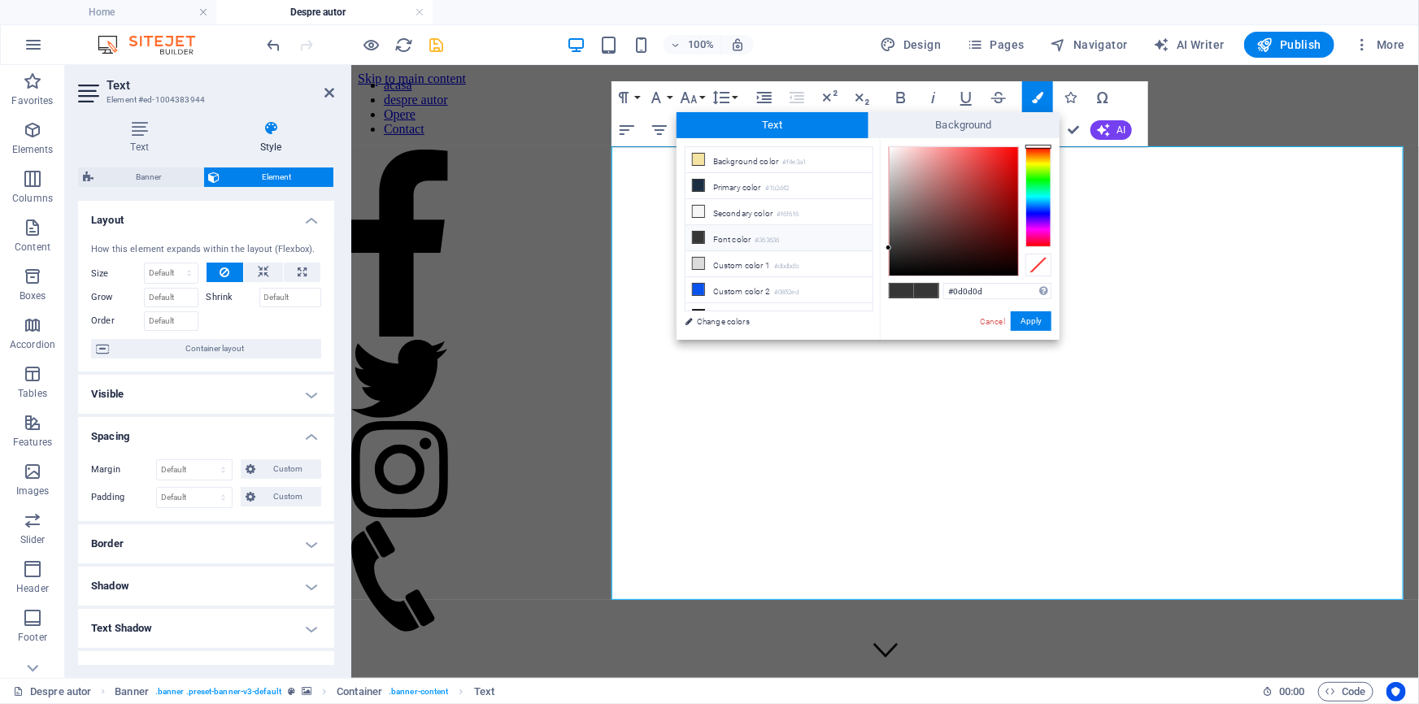
type input "#000000"
drag, startPoint x: 891, startPoint y: 263, endPoint x: 984, endPoint y: 358, distance: 133.4
click at [850, 310] on div "less Background color #f4e3a1 Primary color #1b2d42 Secondary color #f6f6f6 Fon…" at bounding box center [868, 239] width 383 height 202
click at [1018, 318] on button "Apply" at bounding box center [1031, 322] width 41 height 20
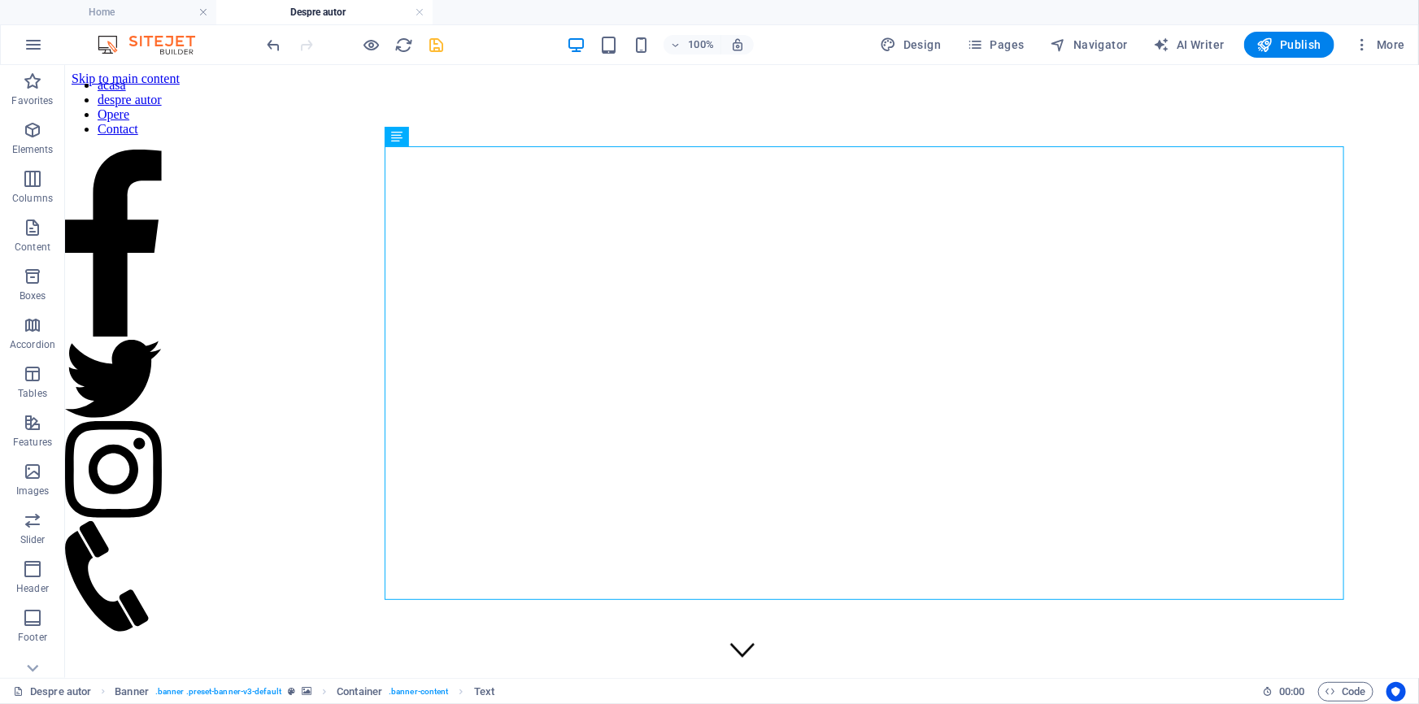
click at [788, 237] on div "Drag here to replace the existing content. Press “Ctrl” if you want to create a…" at bounding box center [742, 371] width 1354 height 613
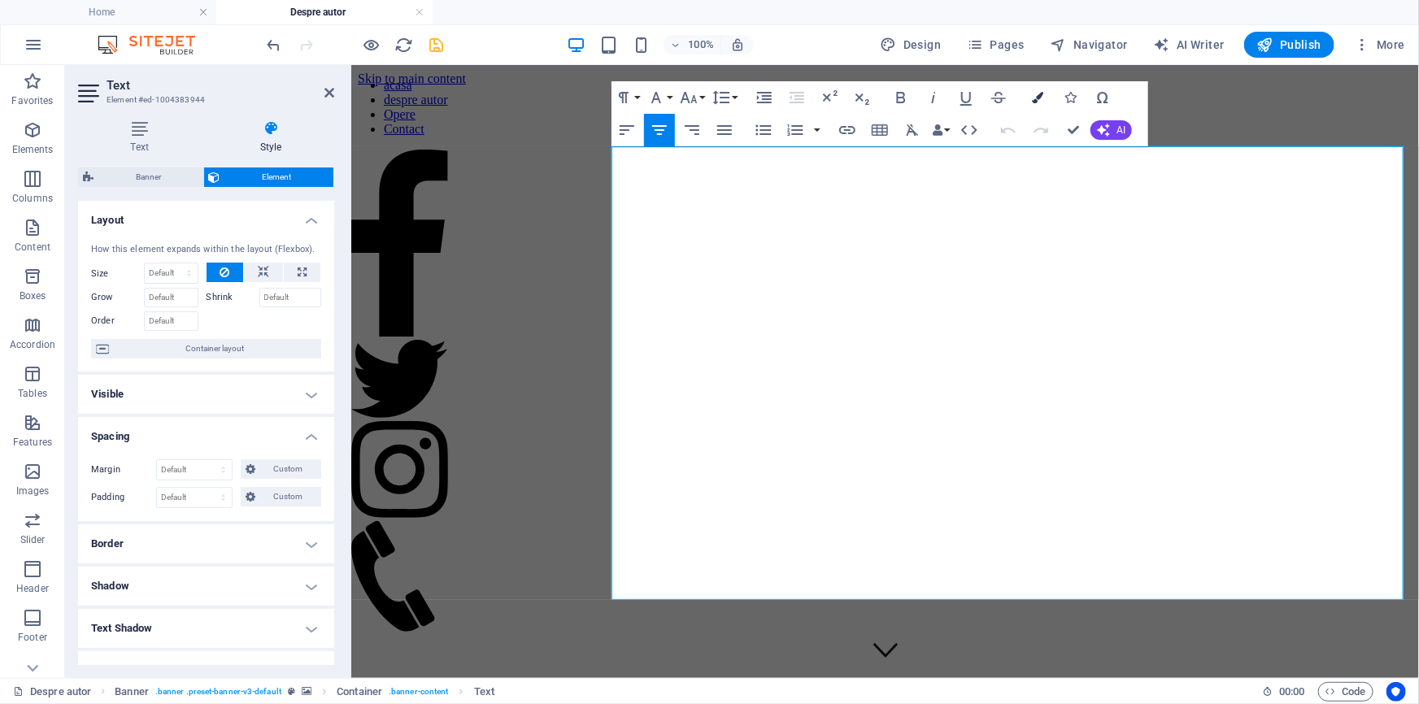
click at [1036, 96] on icon "button" at bounding box center [1037, 97] width 11 height 11
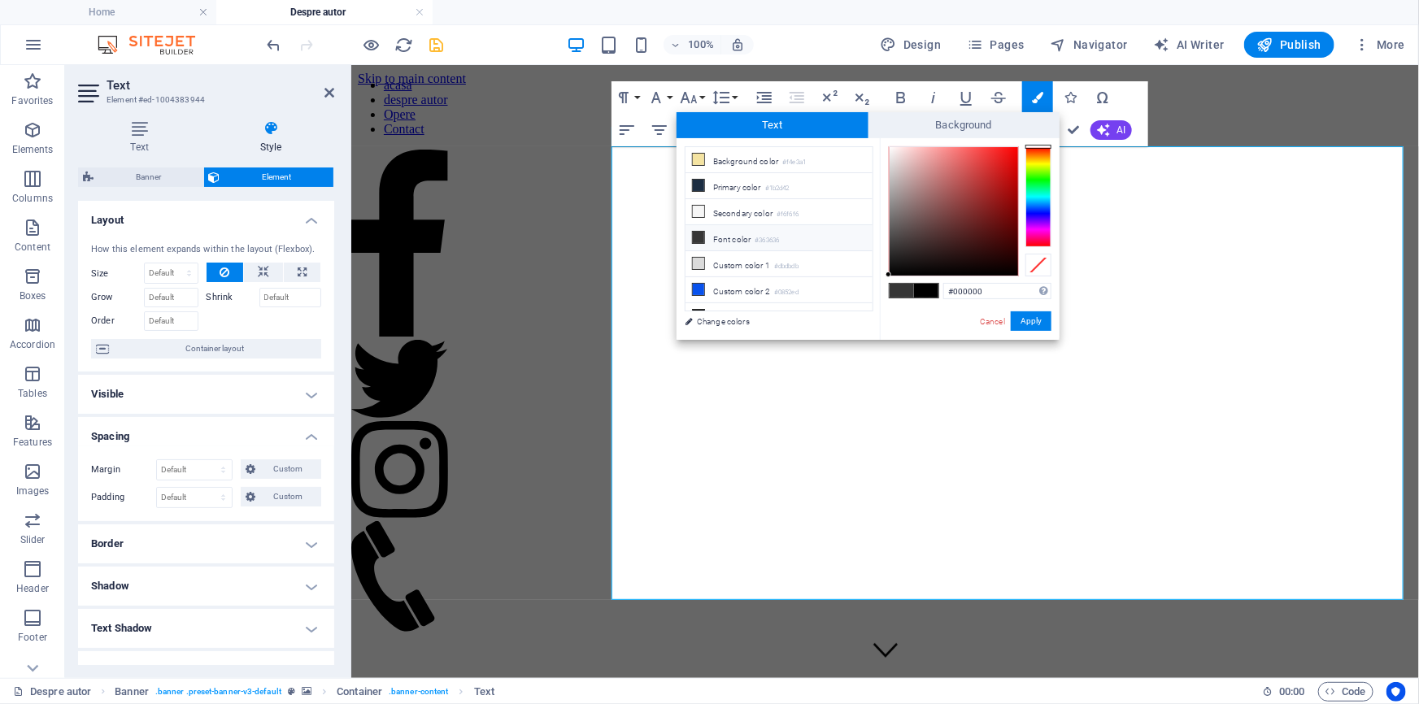
click at [1034, 156] on div at bounding box center [1039, 196] width 26 height 101
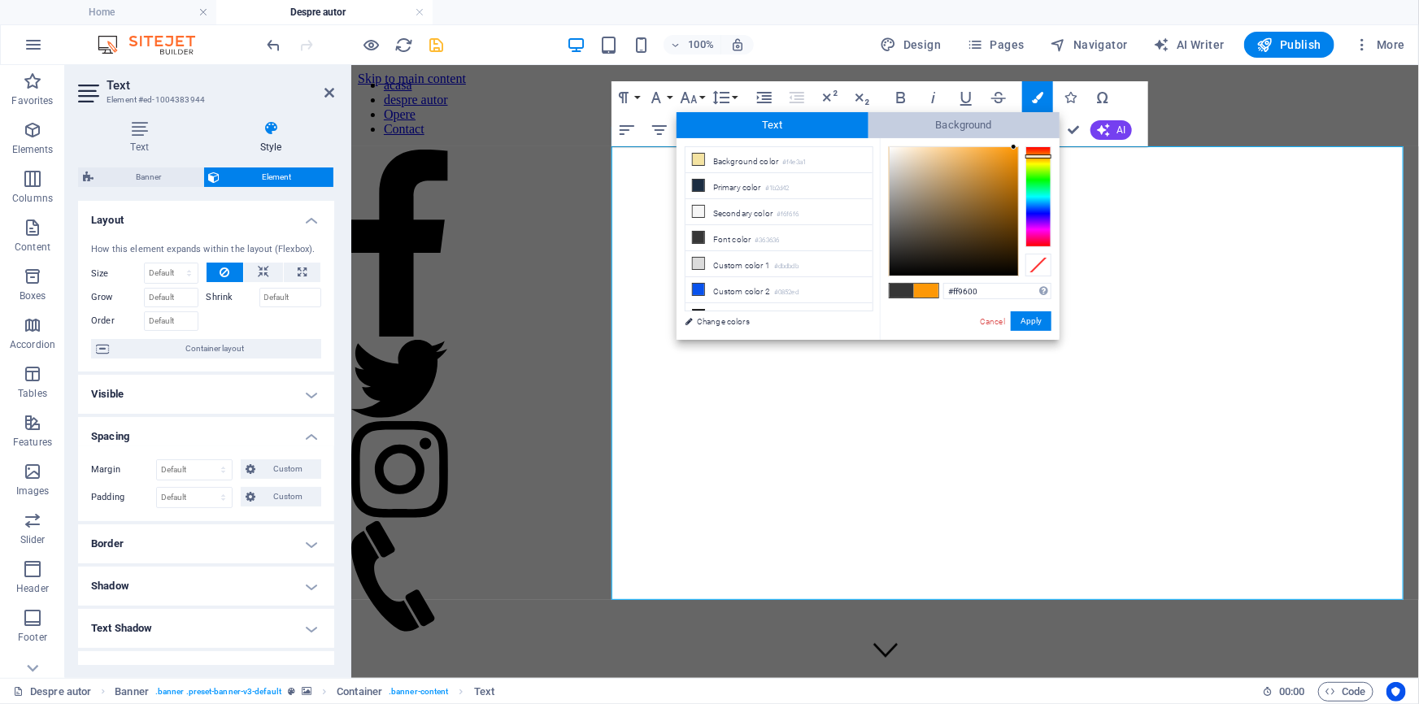
drag, startPoint x: 1009, startPoint y: 153, endPoint x: 1029, endPoint y: 129, distance: 30.6
click at [1027, 131] on div "Text Background less Background color #f4e3a1 Primary color #1b2d42 Secondary c…" at bounding box center [868, 226] width 383 height 228
type input "#fc9603"
click at [1016, 148] on div at bounding box center [1016, 148] width 6 height 6
click at [1029, 318] on button "Apply" at bounding box center [1031, 322] width 41 height 20
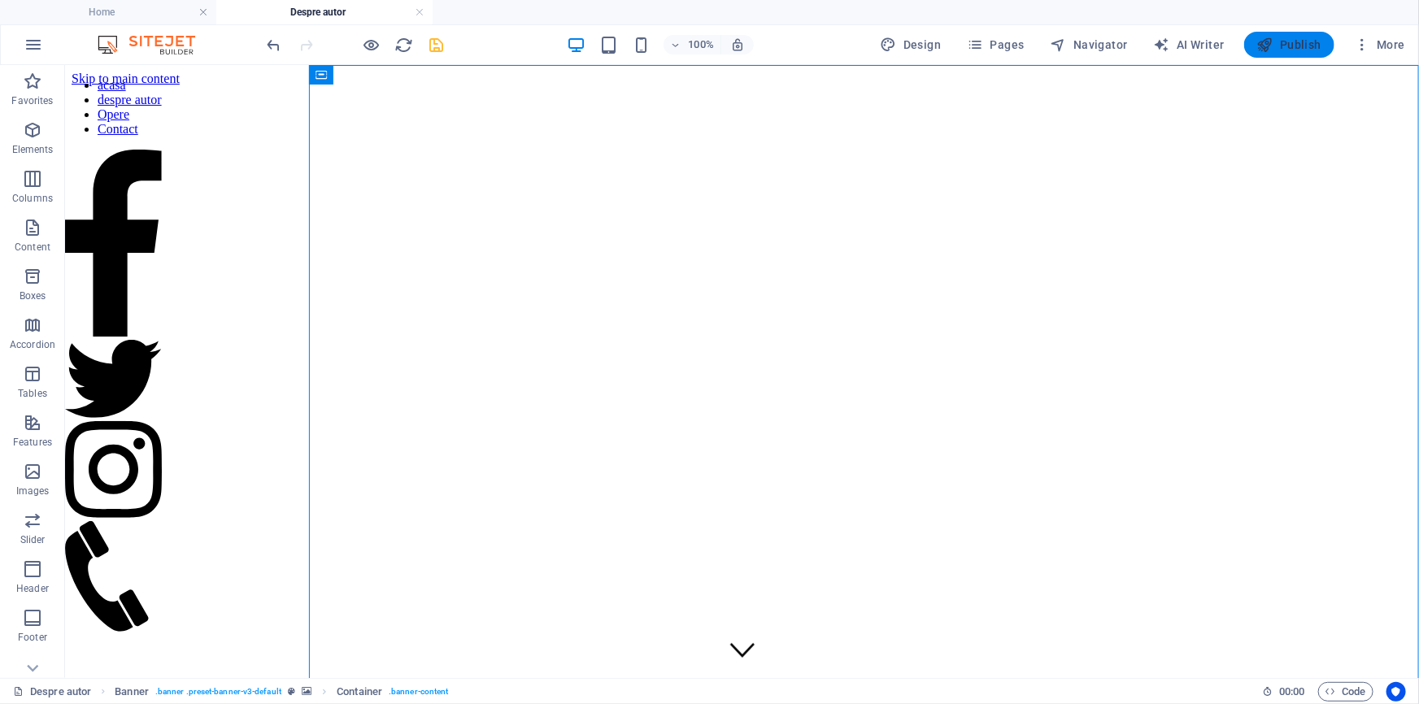
click at [1277, 41] on span "Publish" at bounding box center [1289, 45] width 64 height 16
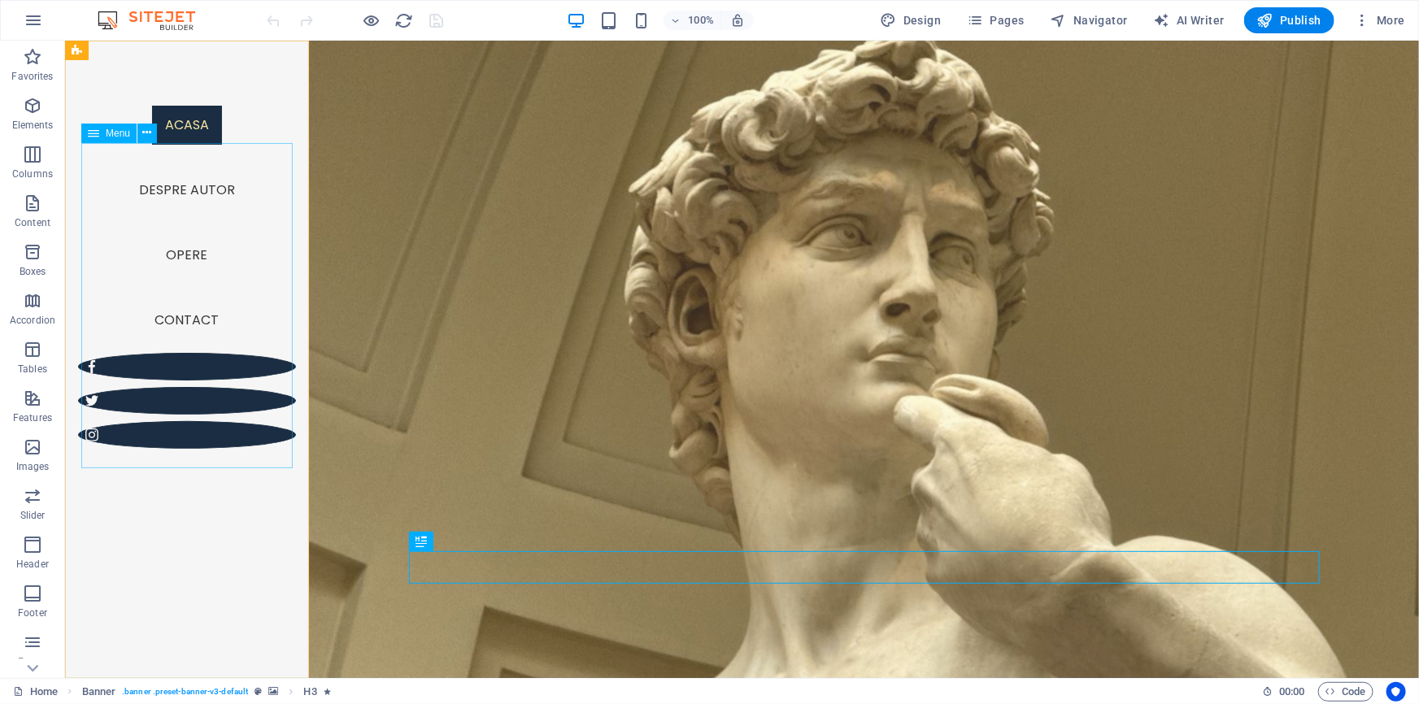
click at [210, 352] on nav "acasa despre autor Opere Contact" at bounding box center [186, 222] width 218 height 260
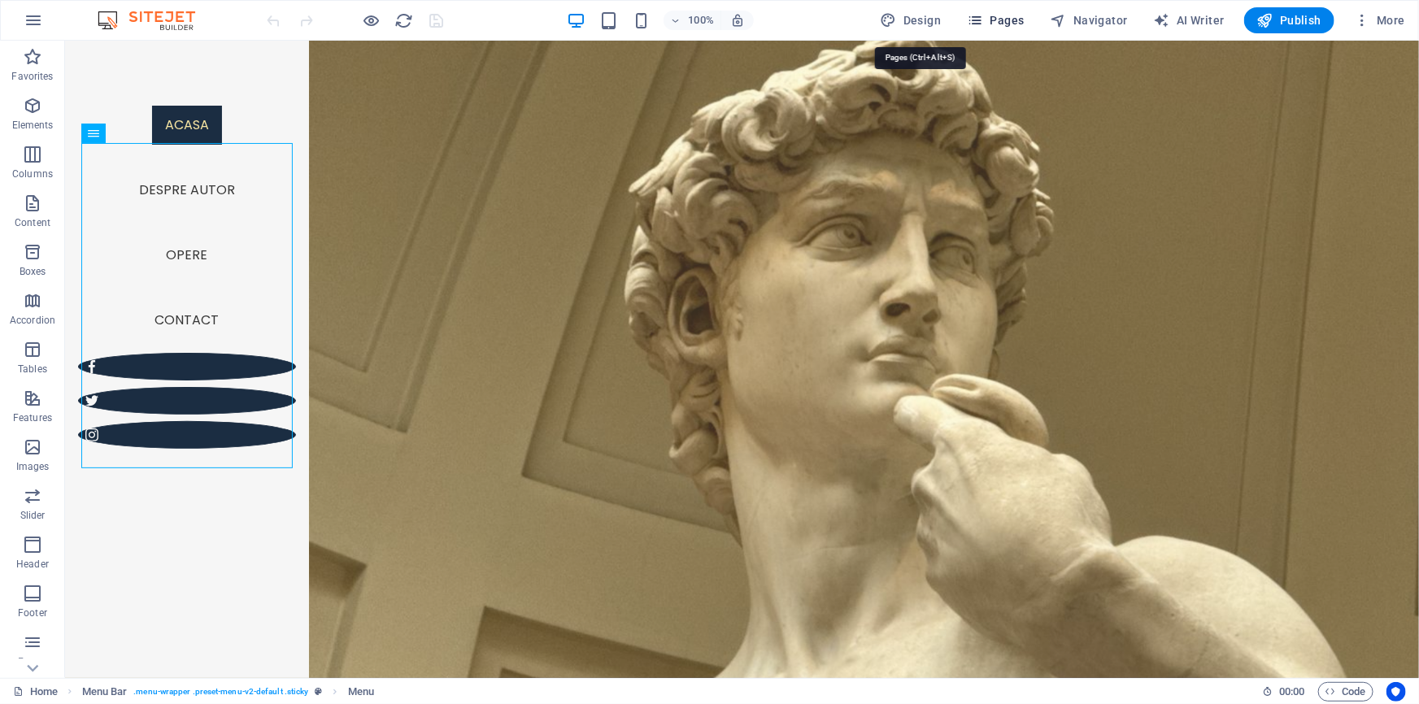
click at [967, 20] on span "Pages" at bounding box center [995, 20] width 57 height 16
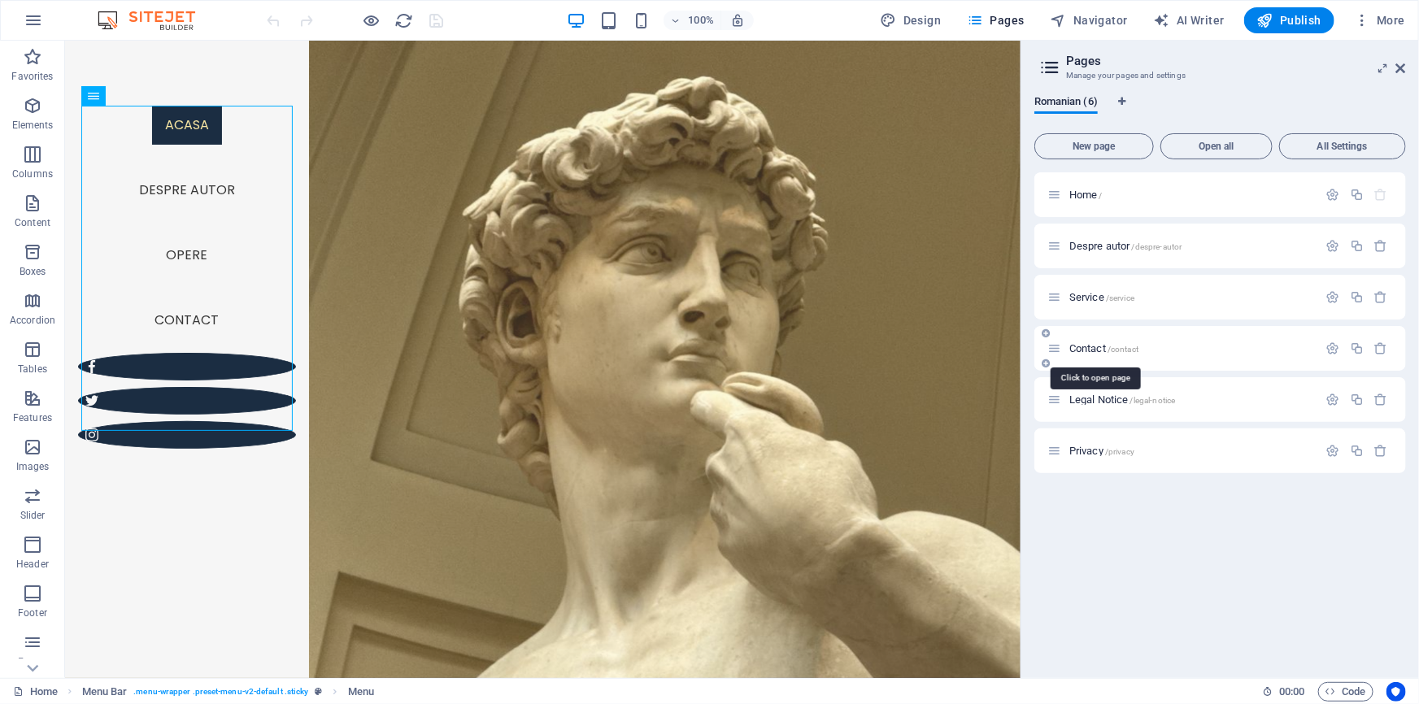
click at [1102, 342] on span "Contact /contact" at bounding box center [1104, 348] width 69 height 12
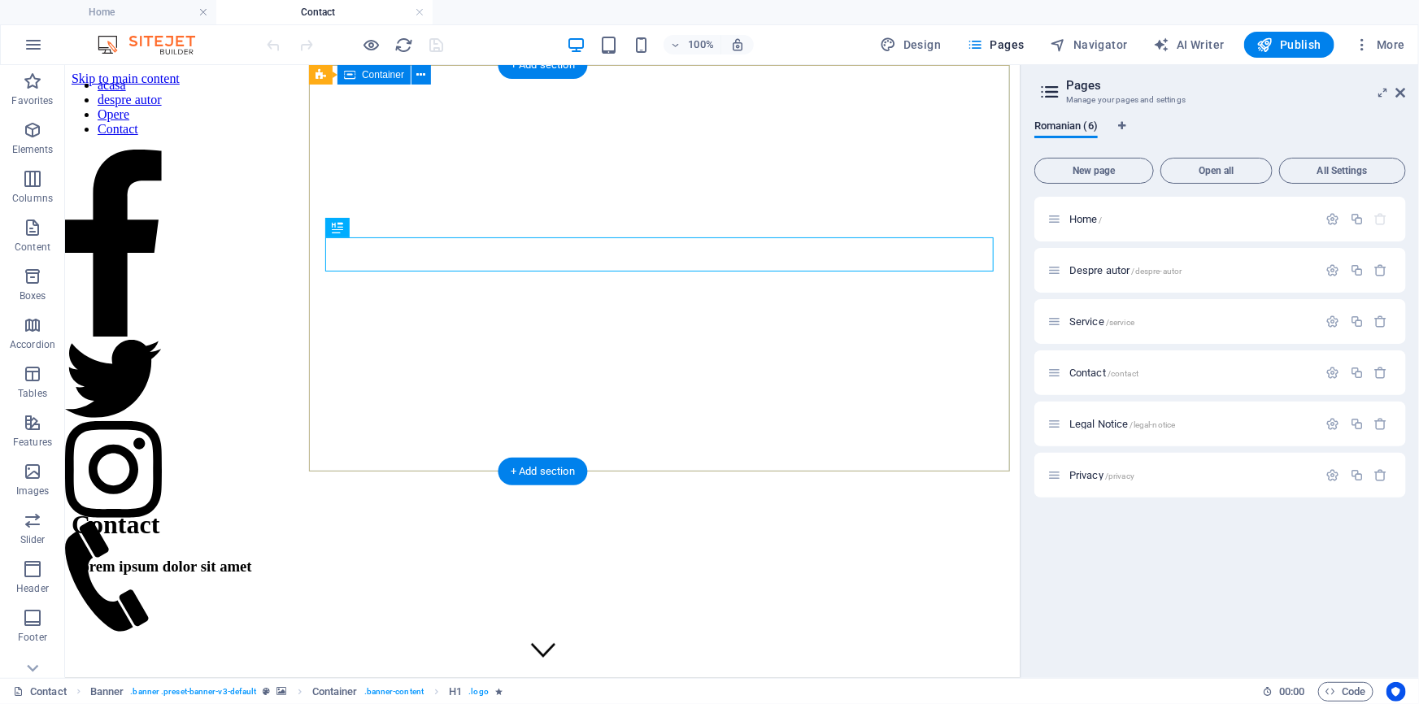
click at [739, 492] on div "Contact Lorem ipsum dolor sit amet" at bounding box center [542, 541] width 943 height 98
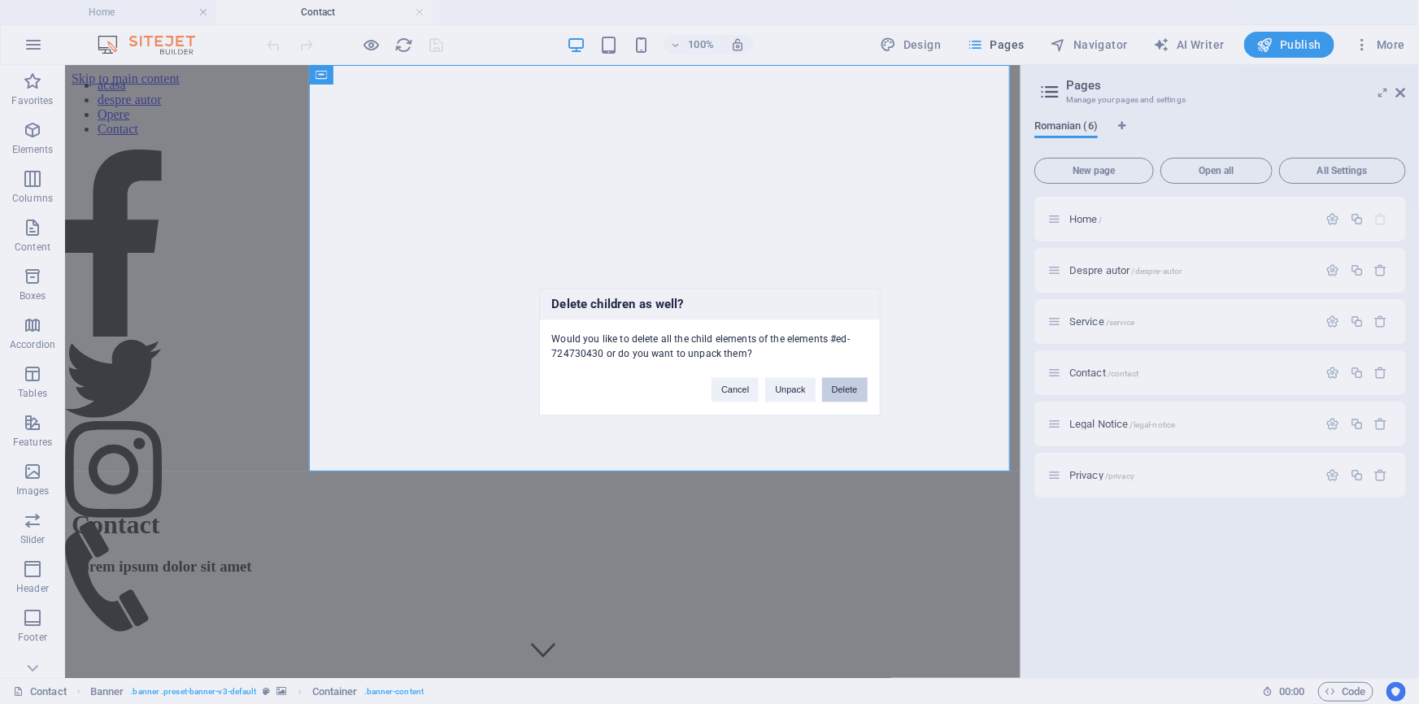
click at [822, 393] on button "Delete" at bounding box center [845, 390] width 46 height 24
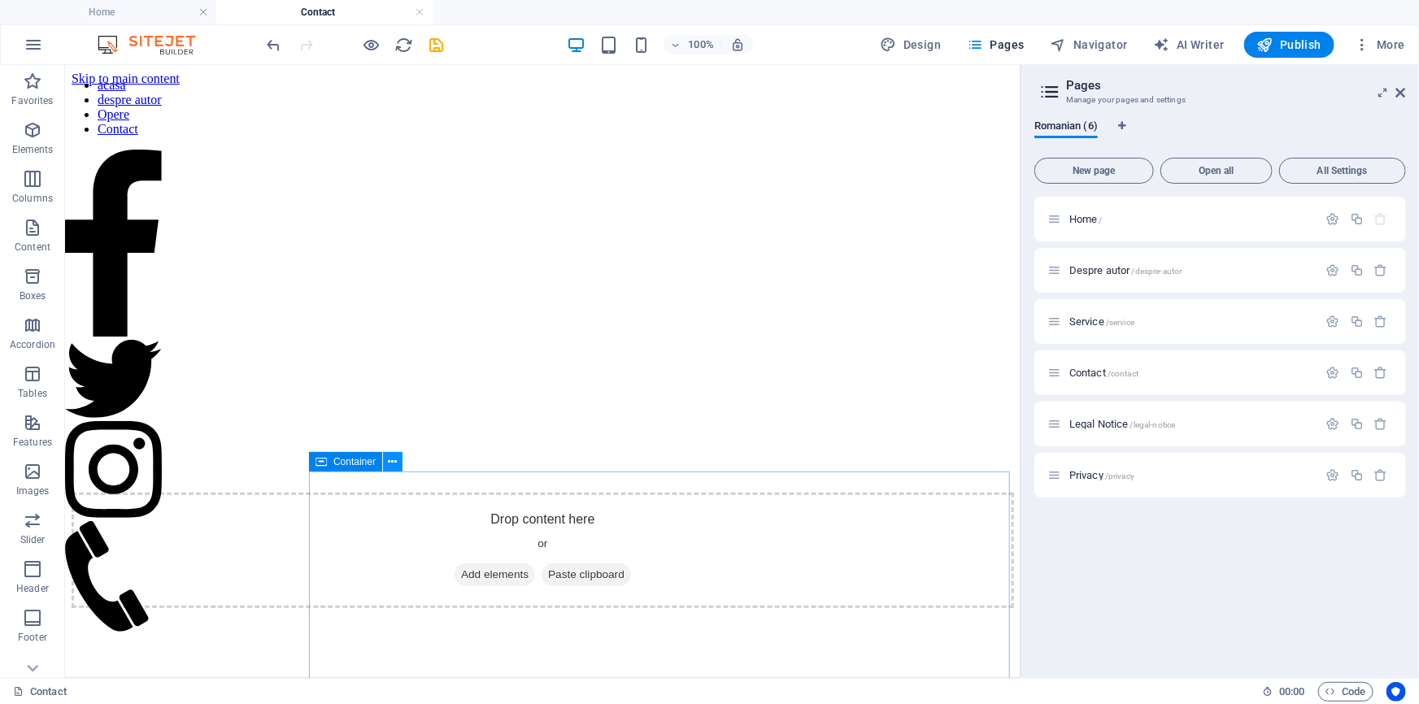
click at [398, 455] on icon at bounding box center [393, 462] width 9 height 17
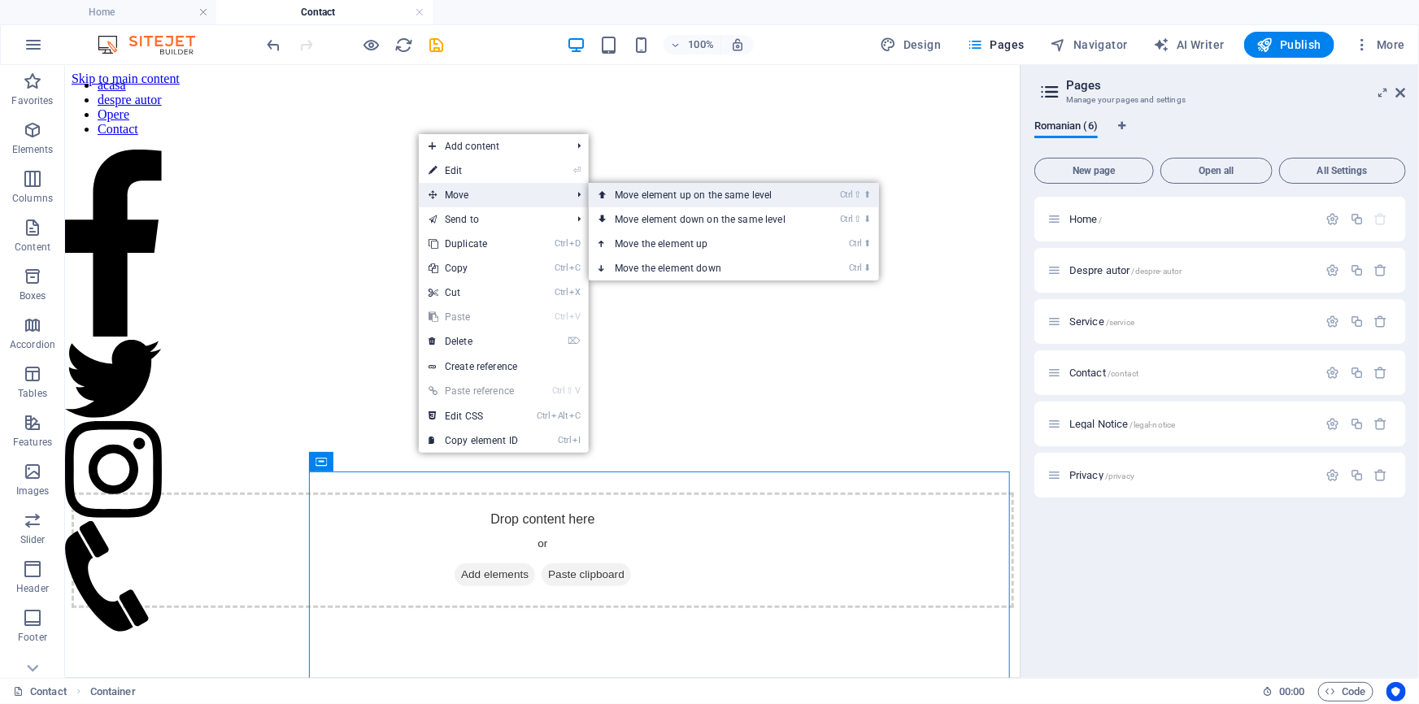
click at [682, 190] on link "Ctrl ⇧ ⬆ Move element up on the same level" at bounding box center [703, 195] width 229 height 24
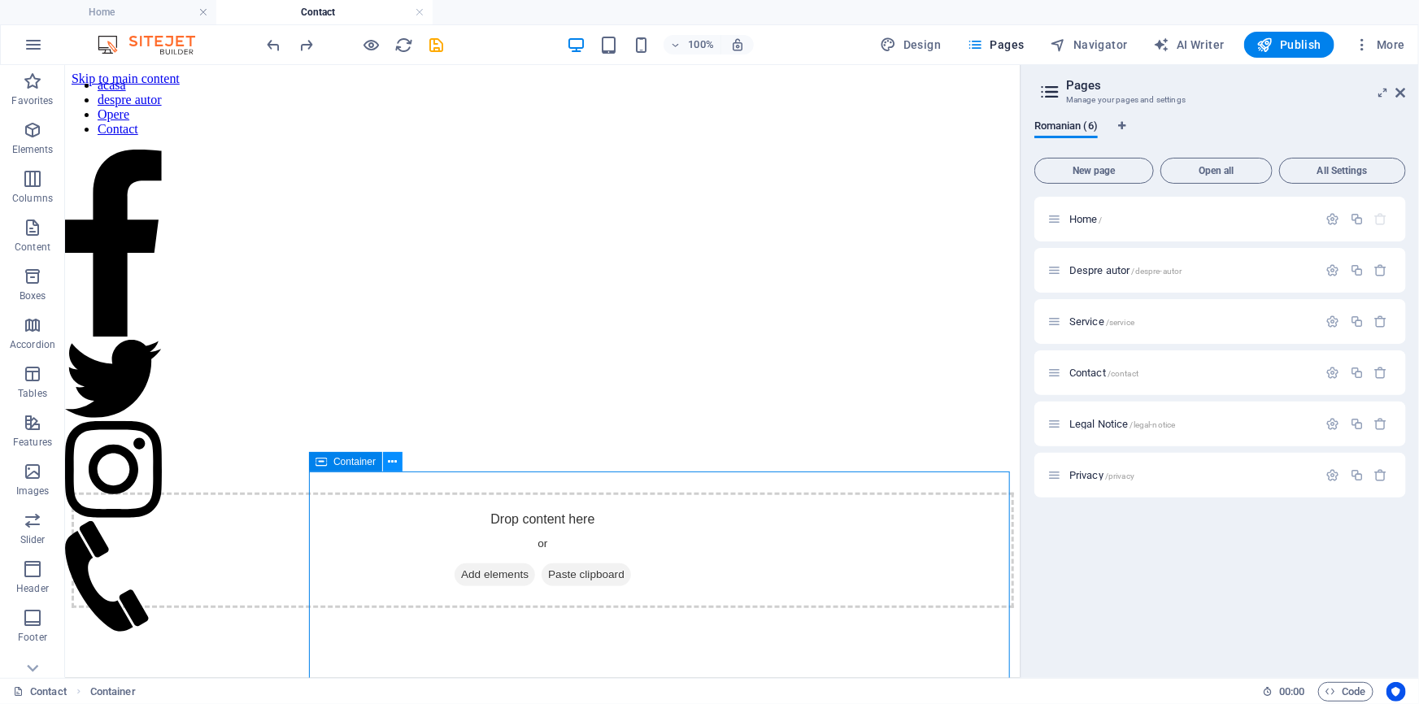
click at [398, 456] on icon at bounding box center [393, 462] width 9 height 17
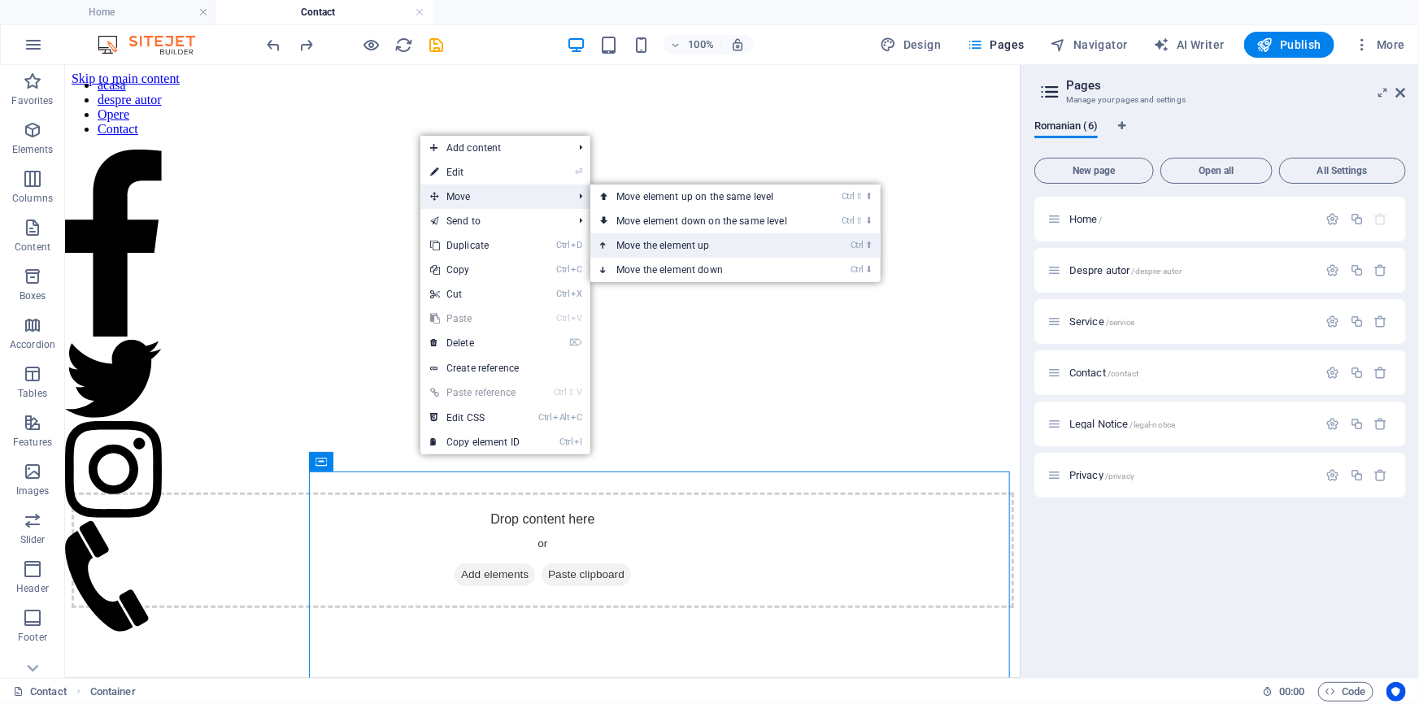
click at [709, 241] on link "Ctrl ⬆ Move the element up" at bounding box center [705, 245] width 229 height 24
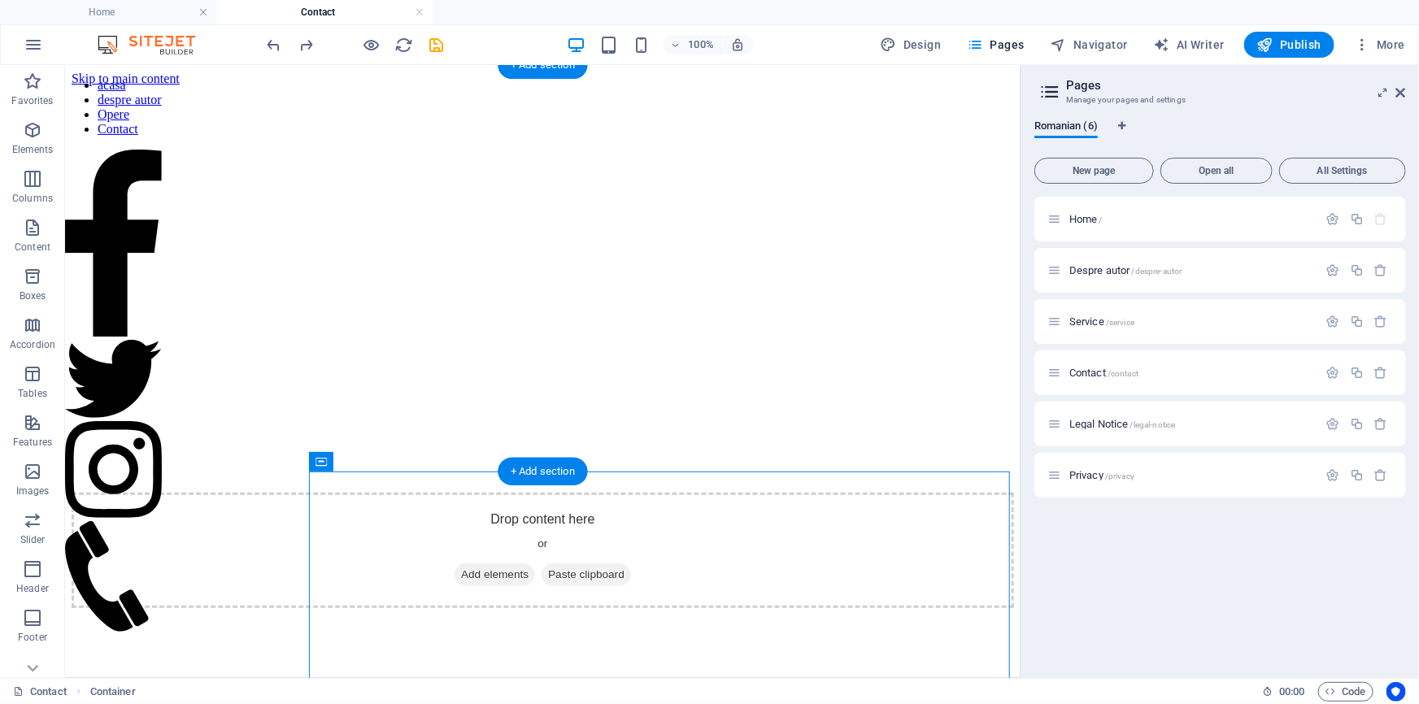
click at [761, 85] on figure at bounding box center [542, 85] width 943 height 0
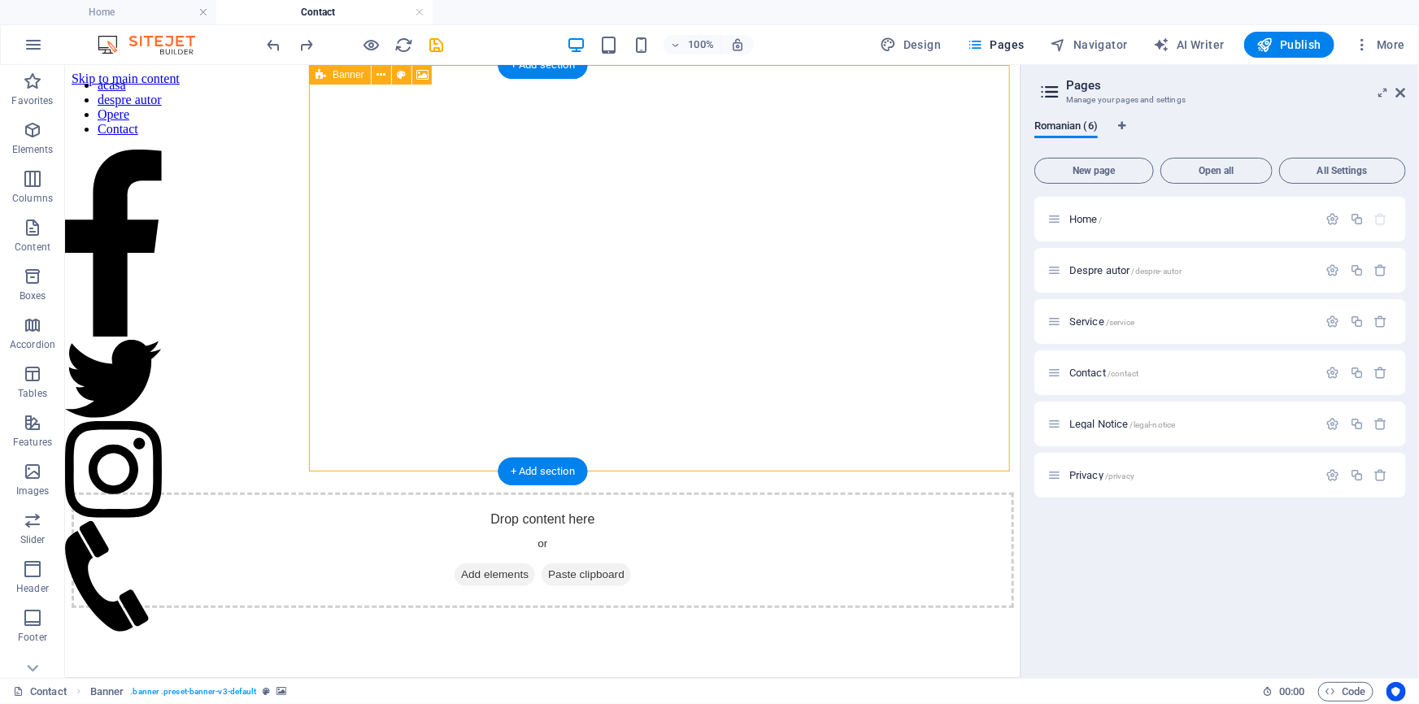
click at [674, 492] on div "Drop content here or Add elements Paste clipboard" at bounding box center [542, 549] width 943 height 115
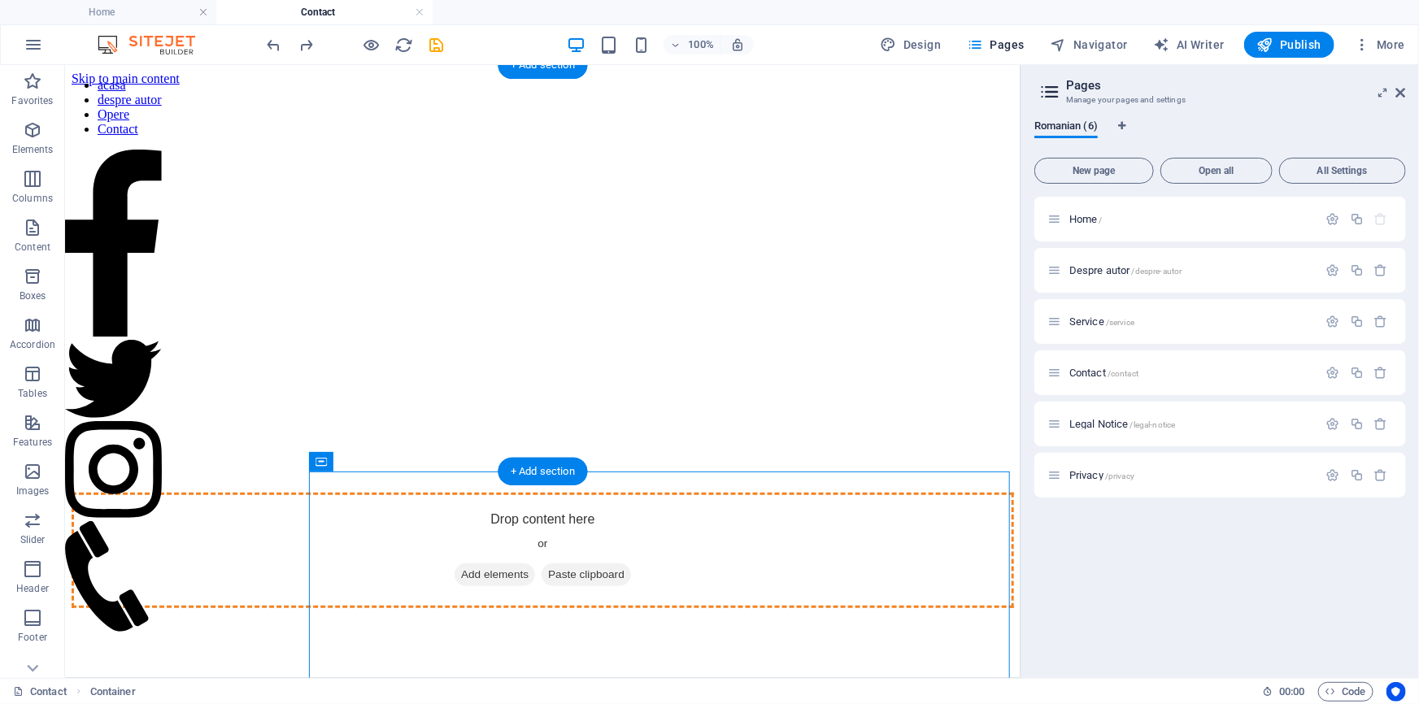
drag, startPoint x: 664, startPoint y: 527, endPoint x: 499, endPoint y: 93, distance: 464.4
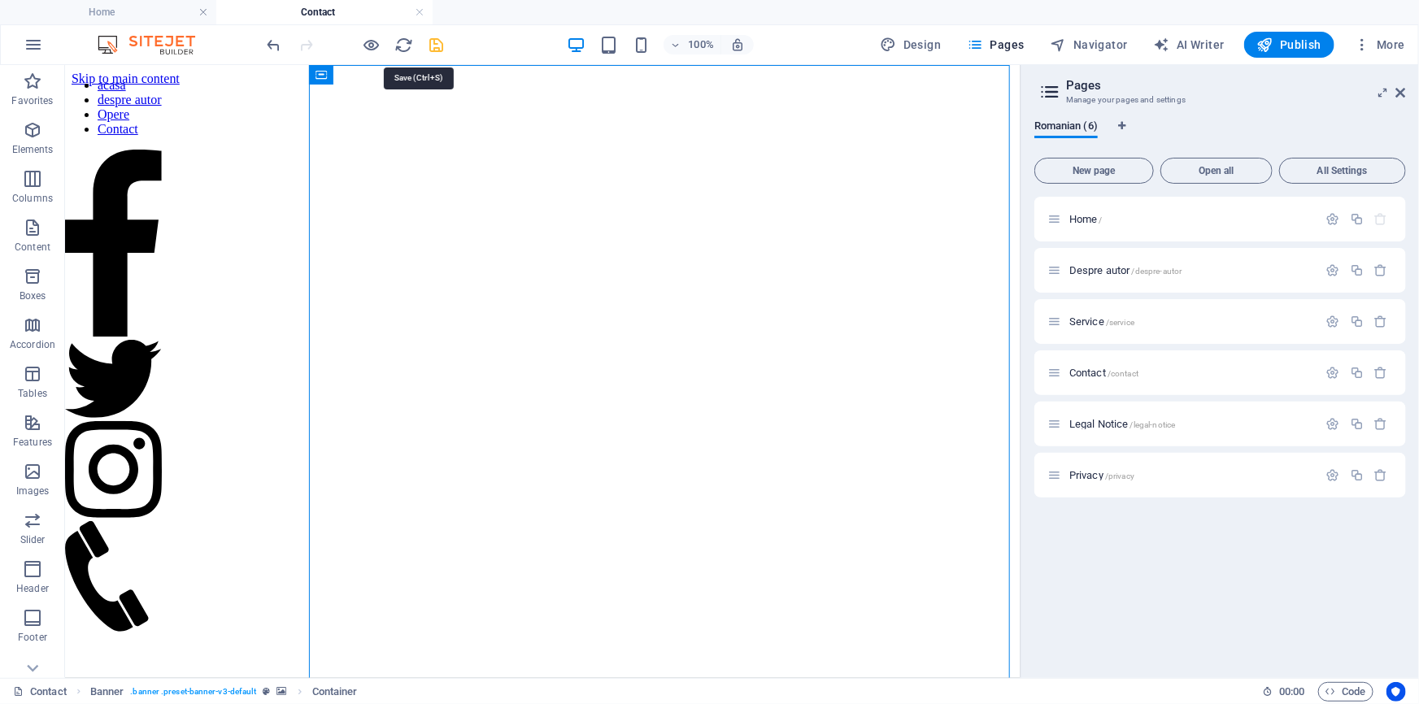
click at [443, 41] on icon "save" at bounding box center [437, 45] width 19 height 19
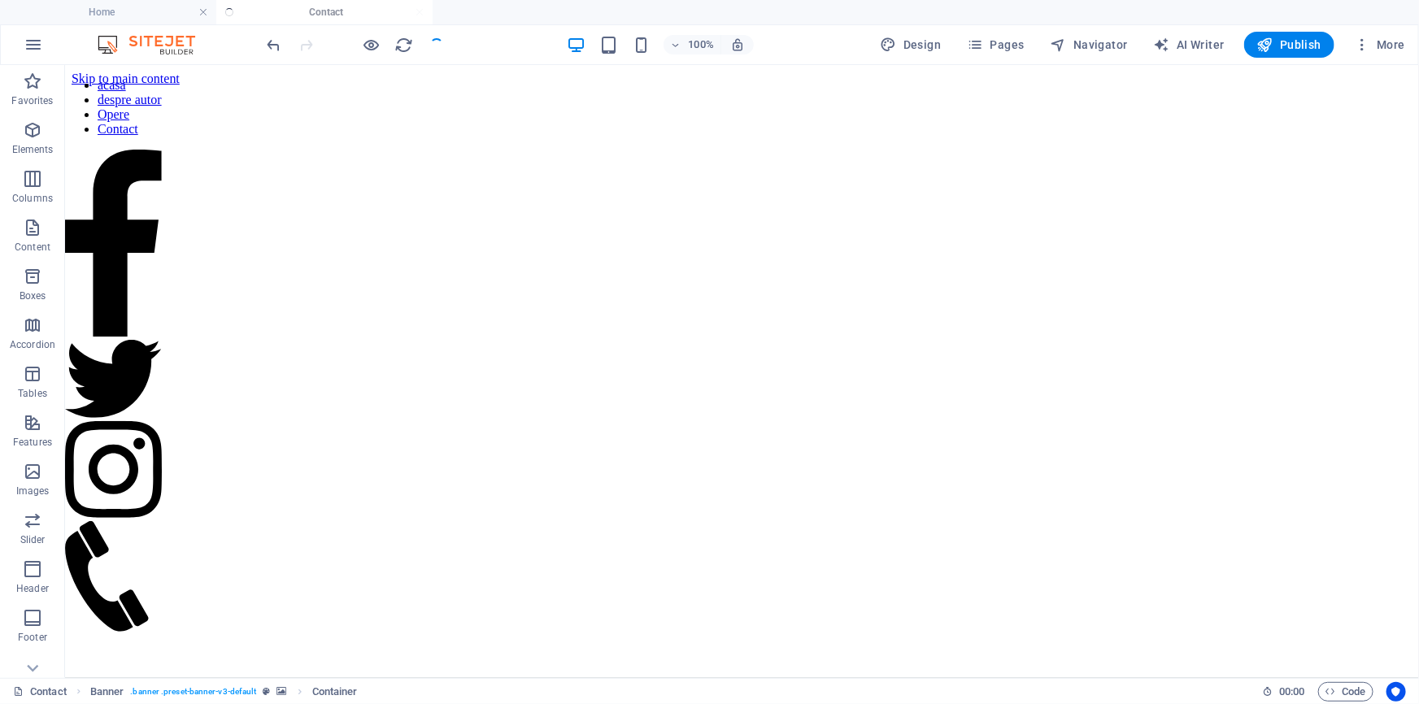
checkbox input "false"
click at [161, 136] on nav "acasa despre autor Opere Contact" at bounding box center [112, 106] width 97 height 59
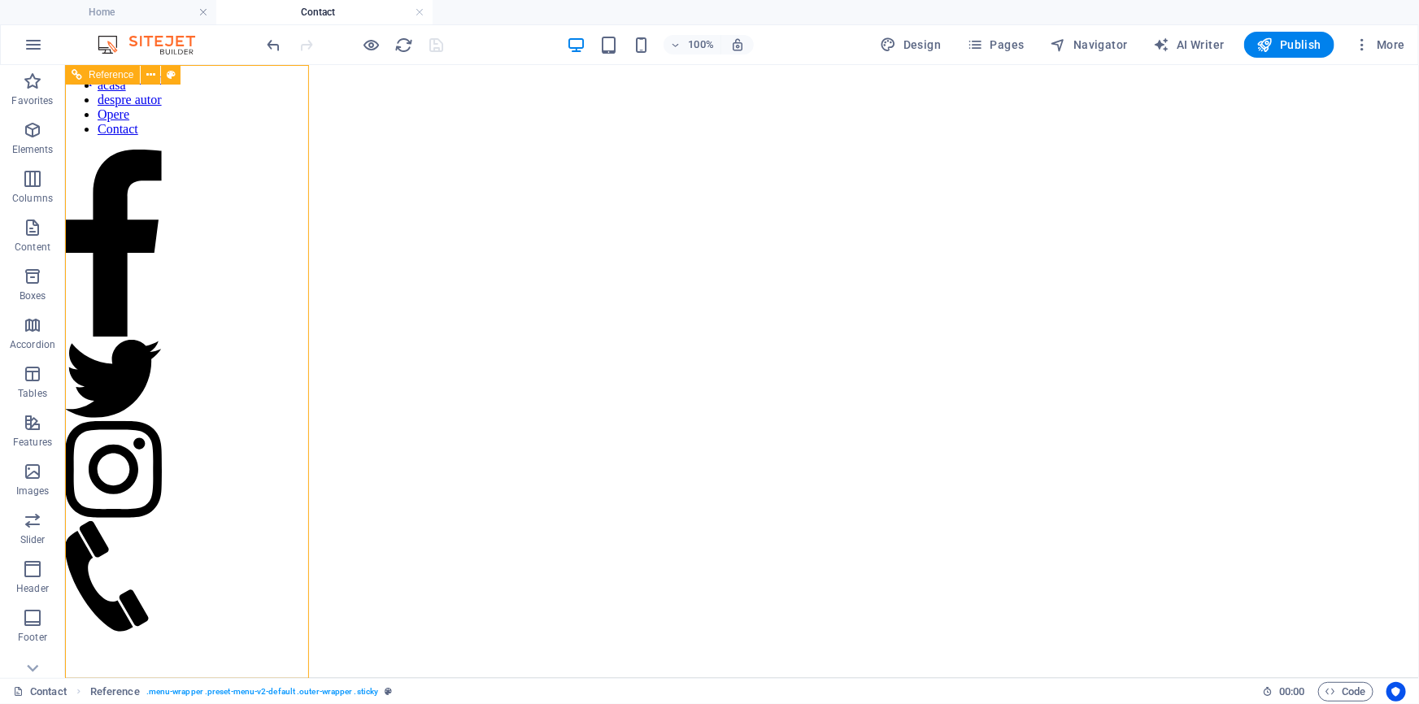
click at [161, 136] on nav "acasa despre autor Opere Contact" at bounding box center [112, 106] width 97 height 59
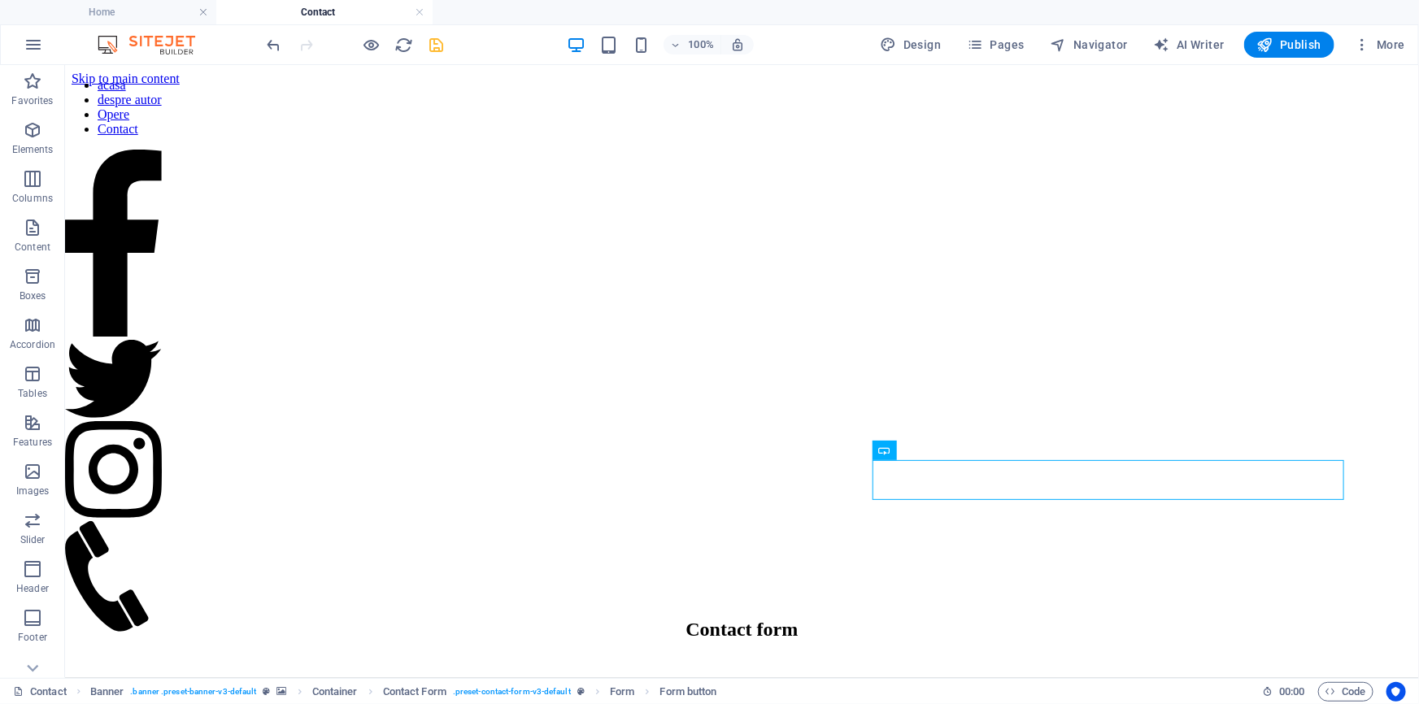
click at [445, 37] on div at bounding box center [355, 45] width 182 height 26
click at [442, 46] on icon "save" at bounding box center [437, 45] width 19 height 19
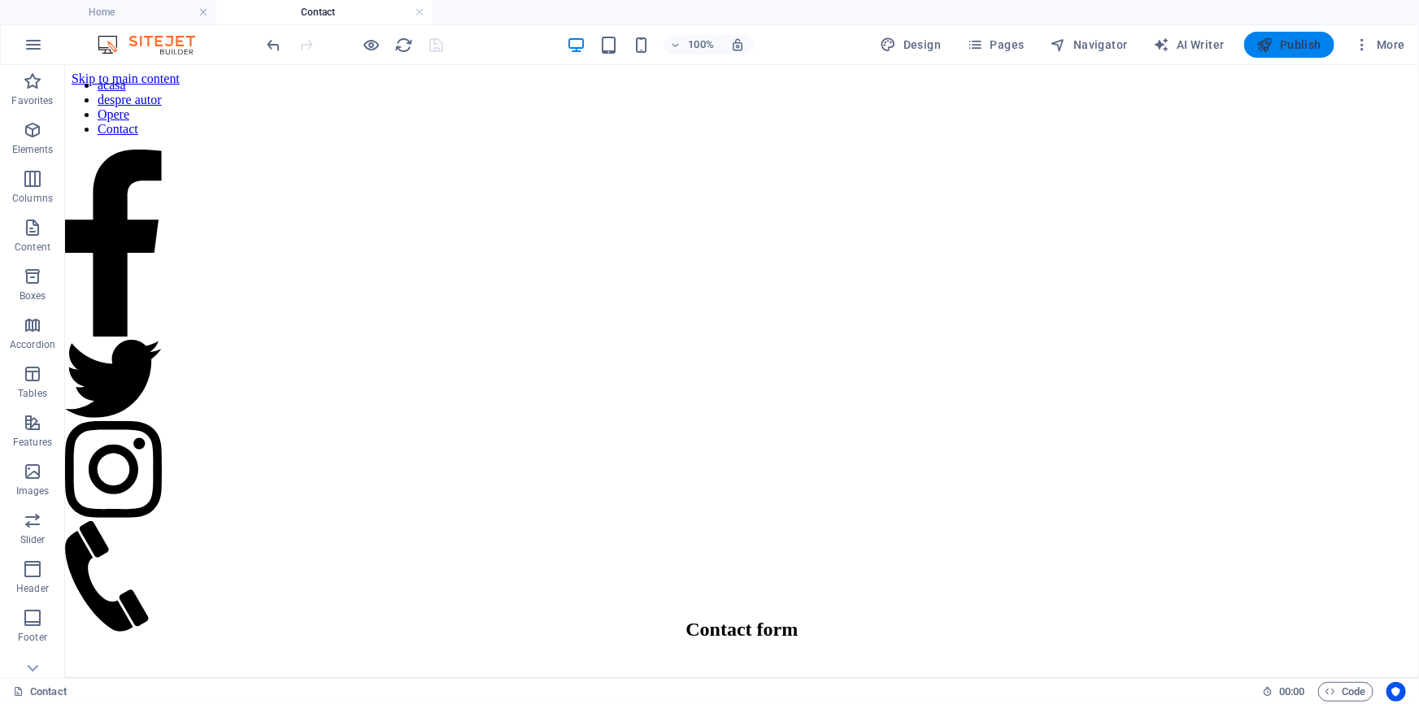
click at [1278, 46] on span "Publish" at bounding box center [1289, 45] width 64 height 16
